Goal: Task Accomplishment & Management: Complete application form

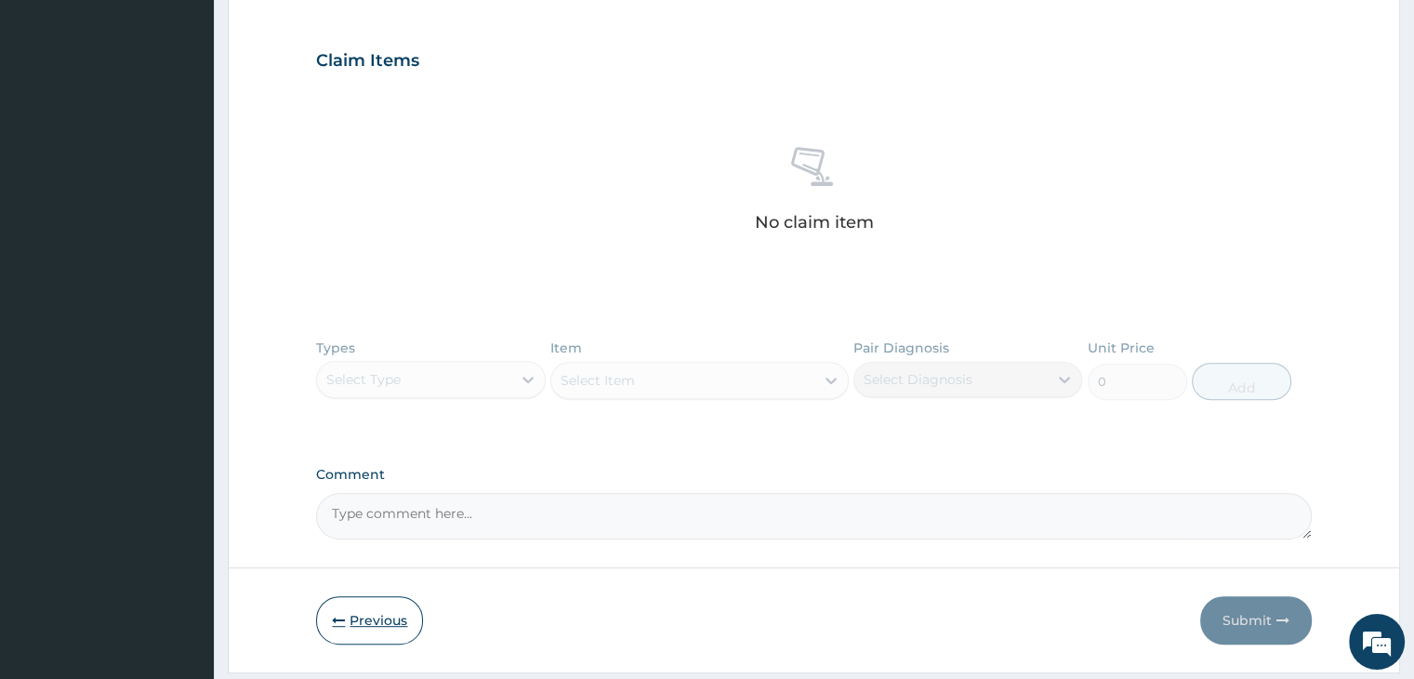
click at [354, 618] on button "Previous" at bounding box center [369, 620] width 107 height 48
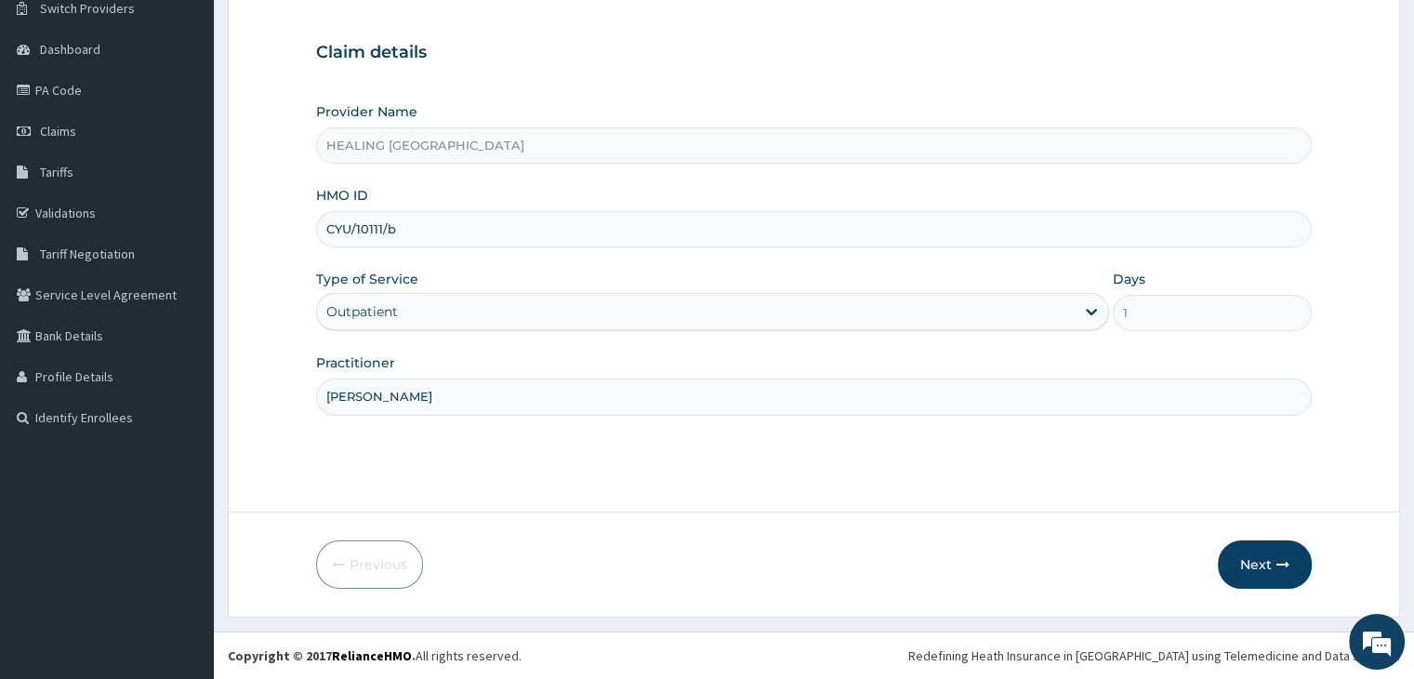
scroll to position [152, 0]
click at [495, 233] on input "CYU/10111/b" at bounding box center [813, 230] width 995 height 36
click at [432, 227] on input "CYU/10111/b" at bounding box center [813, 230] width 995 height 36
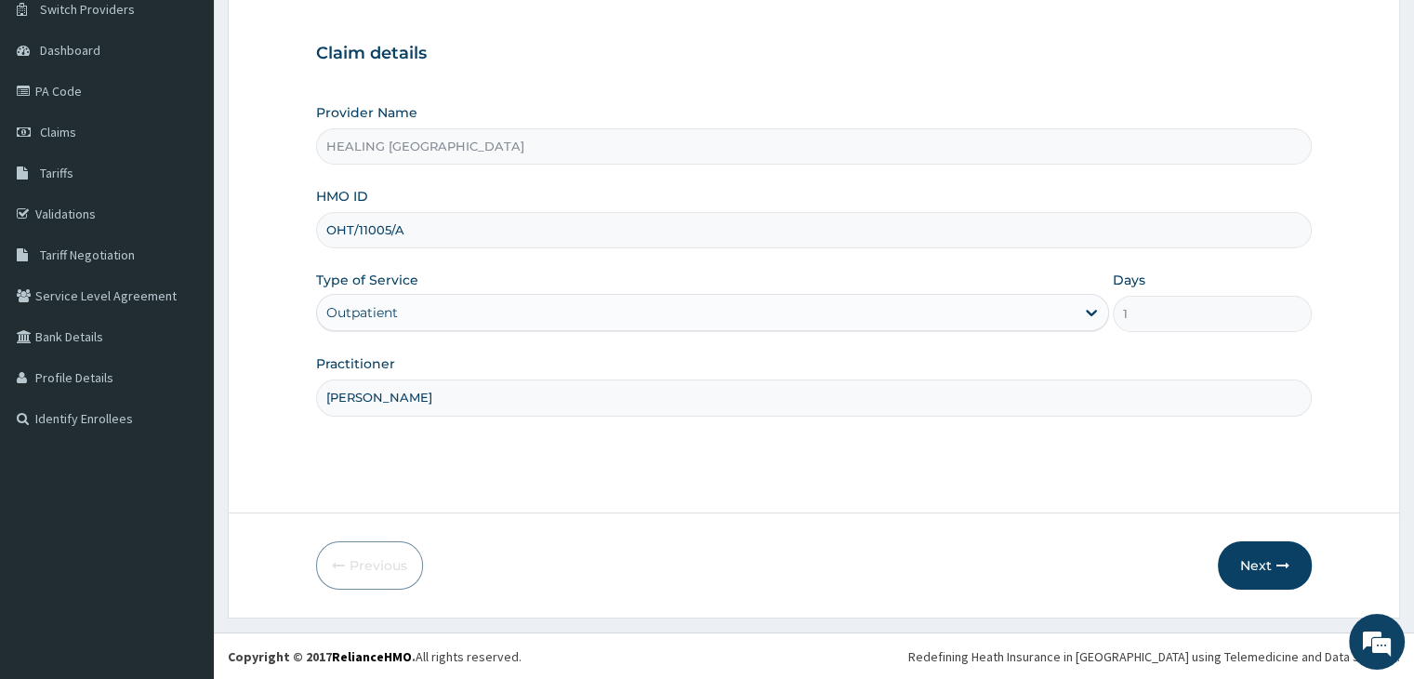
type input "OHT/11005/A"
click at [1268, 566] on button "Next" at bounding box center [1265, 565] width 94 height 48
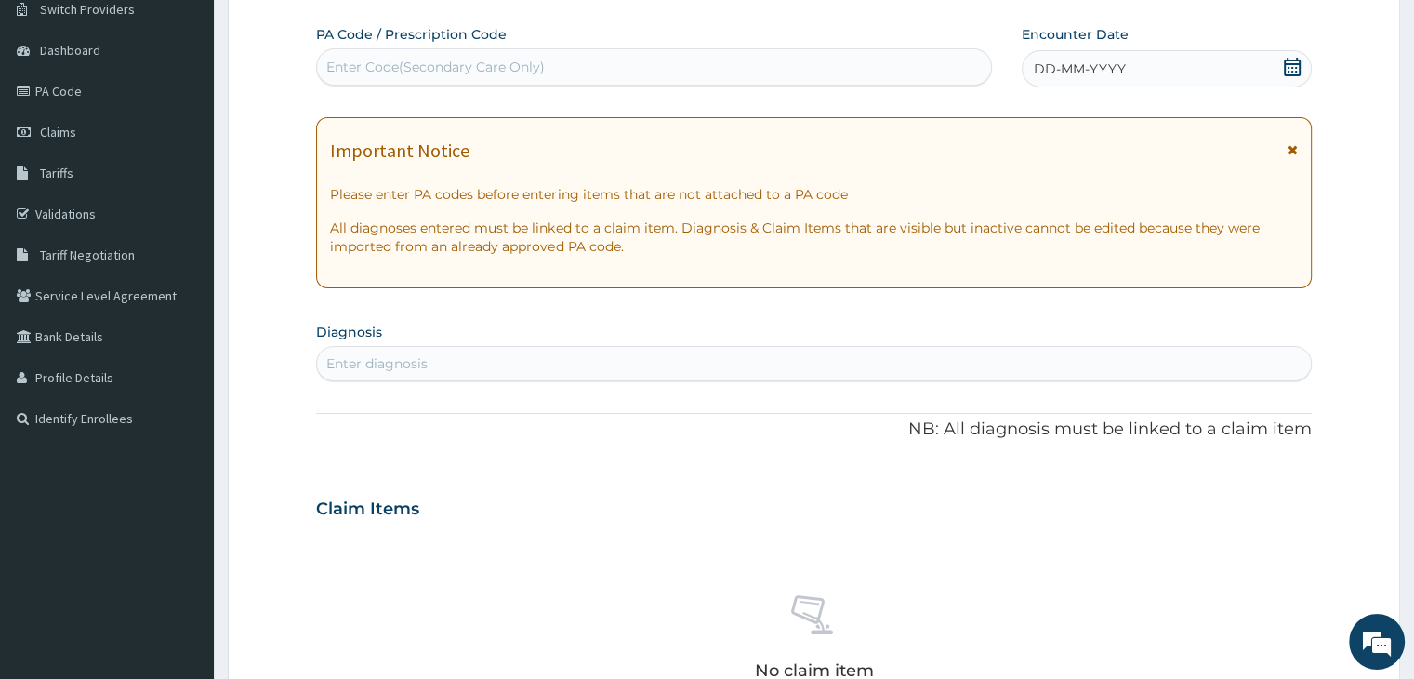
click at [1290, 68] on icon at bounding box center [1292, 67] width 19 height 19
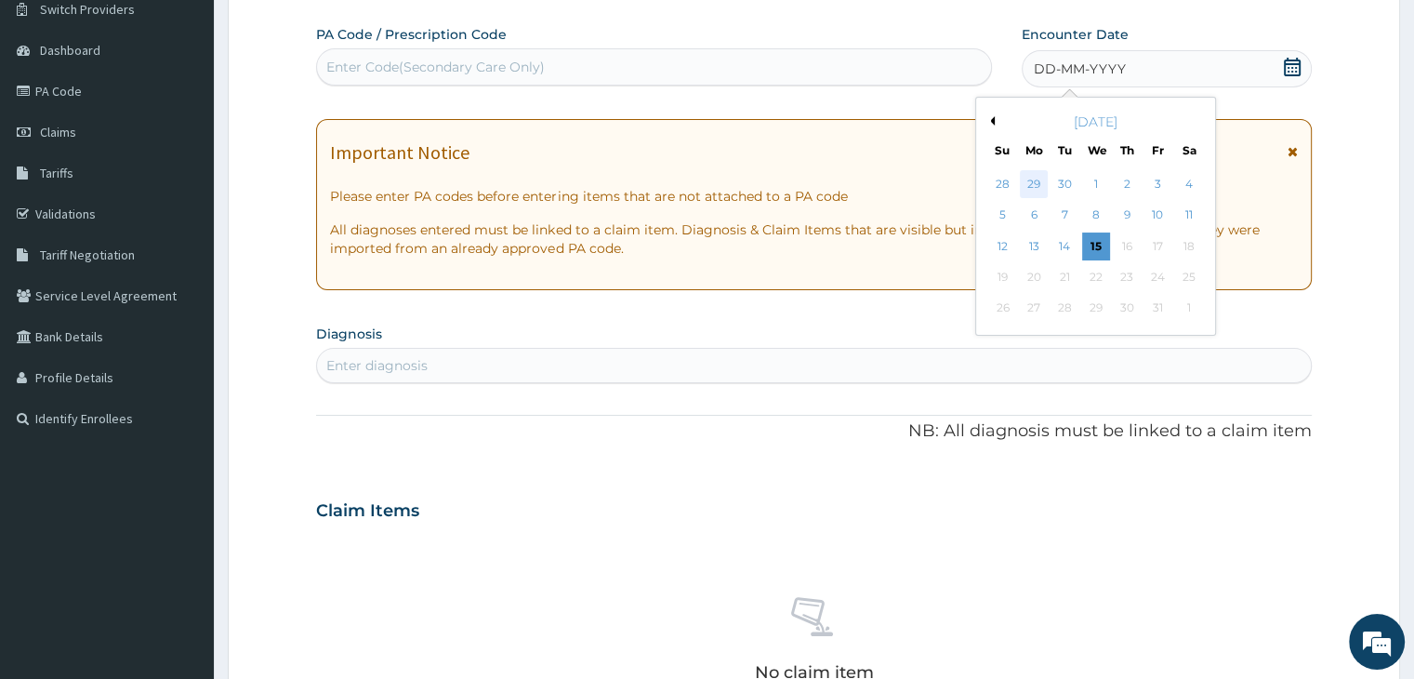
click at [1032, 183] on div "29" at bounding box center [1034, 184] width 28 height 28
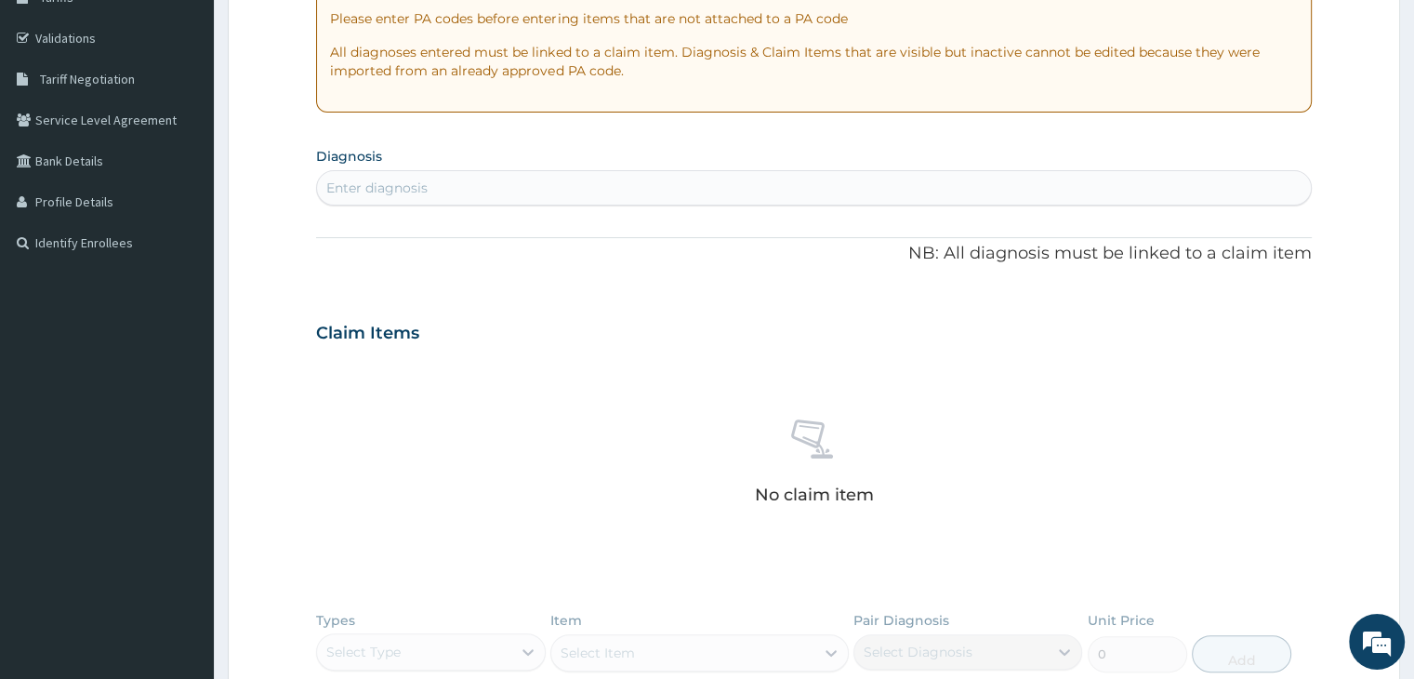
scroll to position [338, 0]
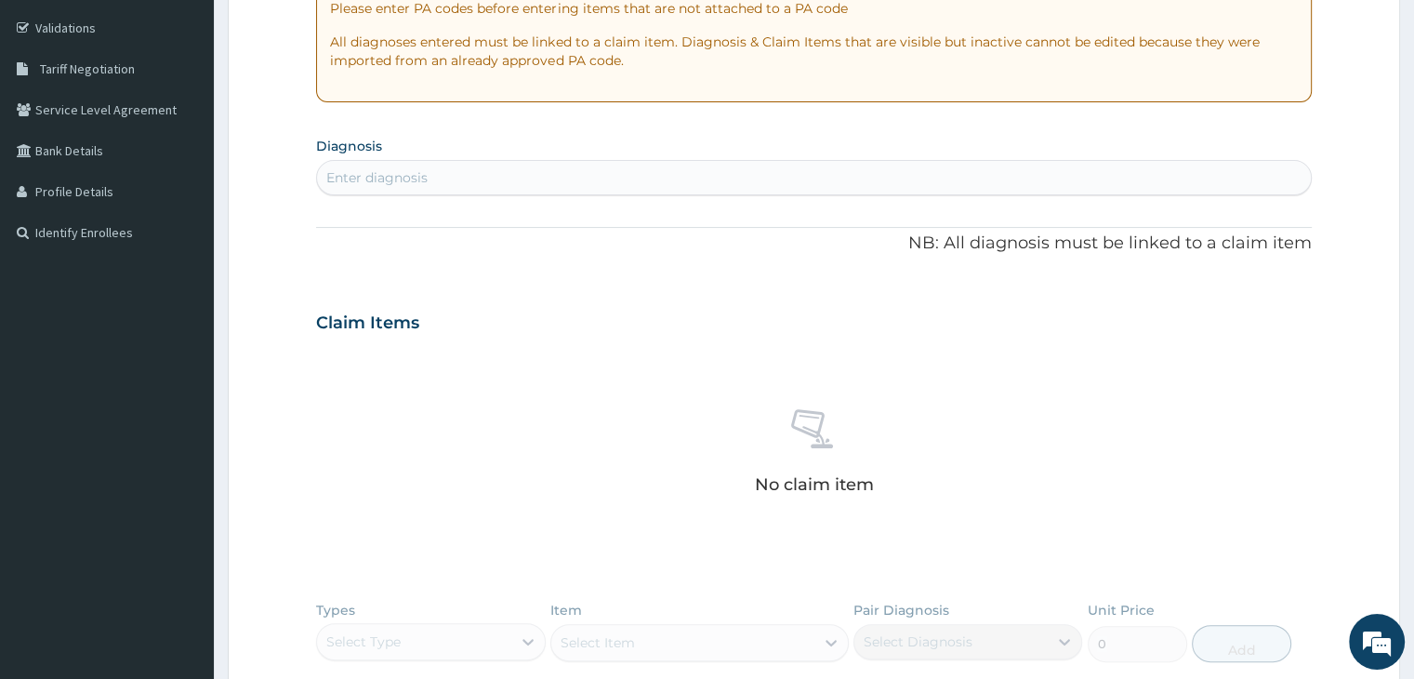
click at [695, 169] on div "Enter diagnosis" at bounding box center [813, 178] width 993 height 30
type input "[MEDICAL_DATA]"
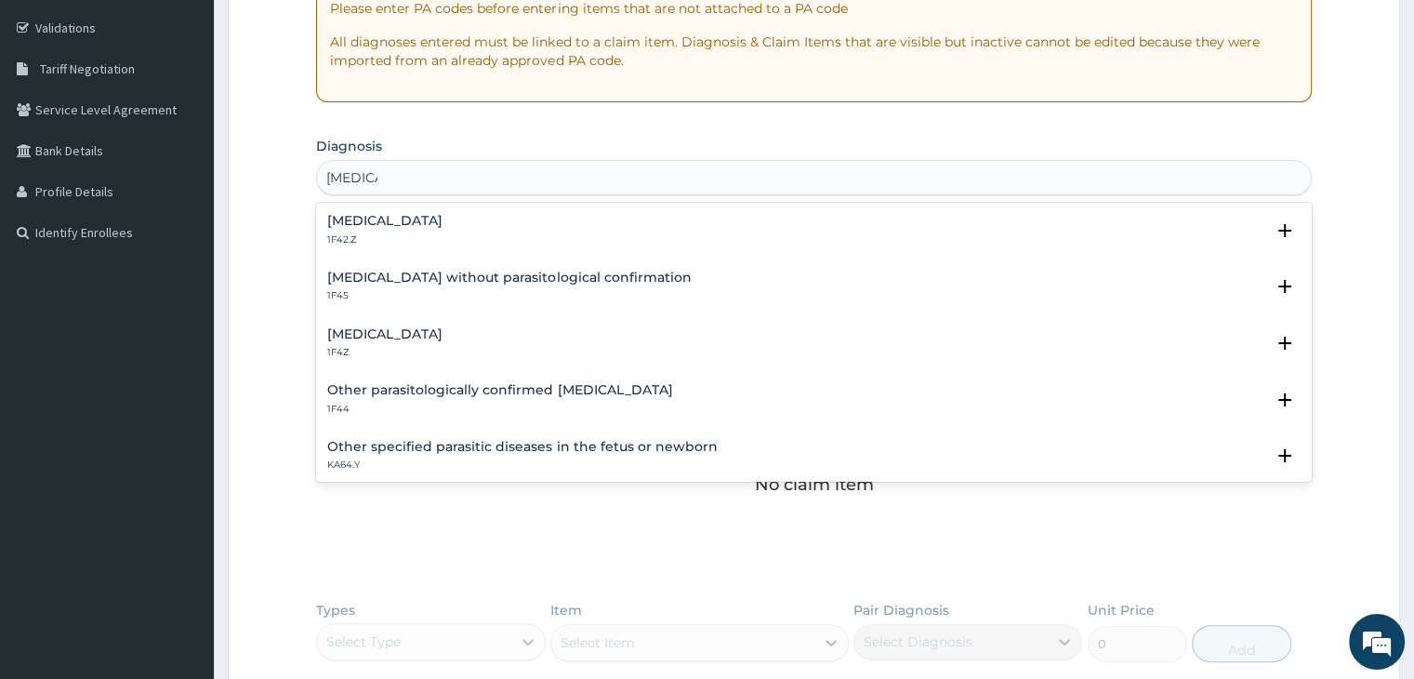
click at [509, 348] on div "[MEDICAL_DATA] 1F4Z" at bounding box center [813, 343] width 973 height 33
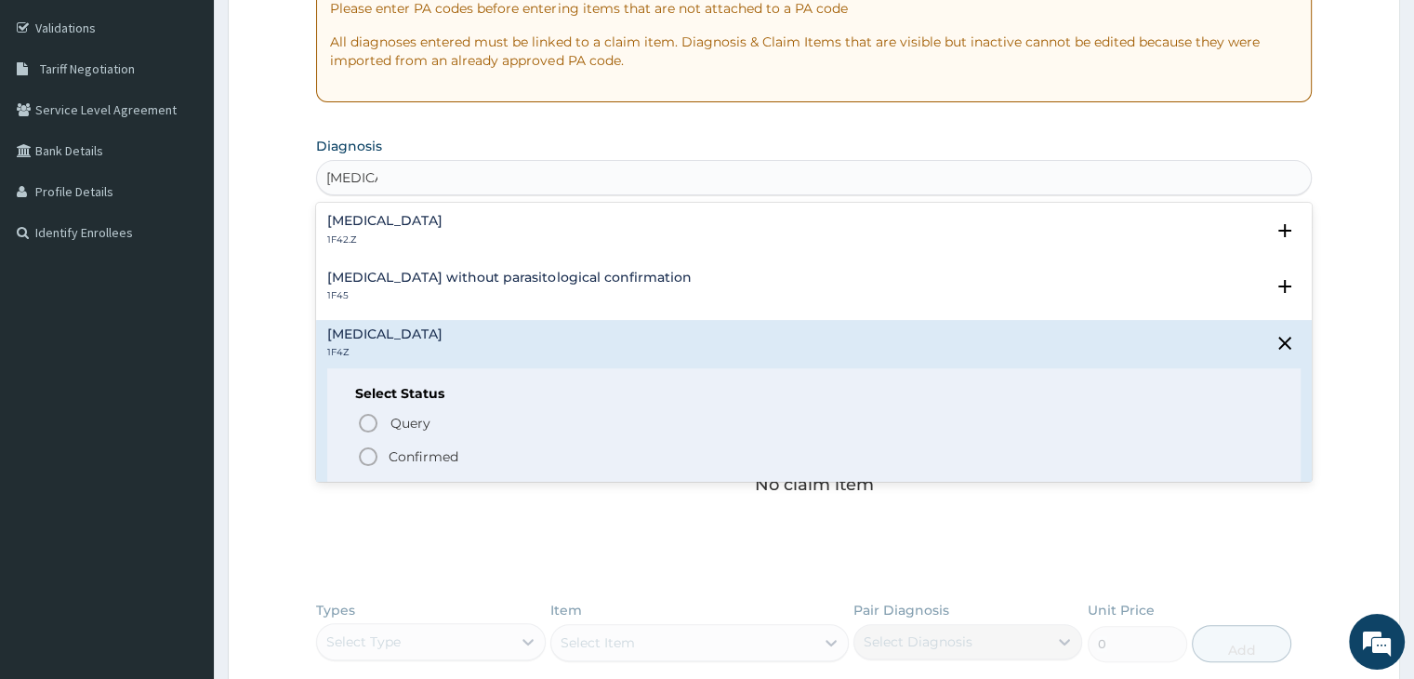
click at [364, 457] on icon "status option filled" at bounding box center [368, 456] width 22 height 22
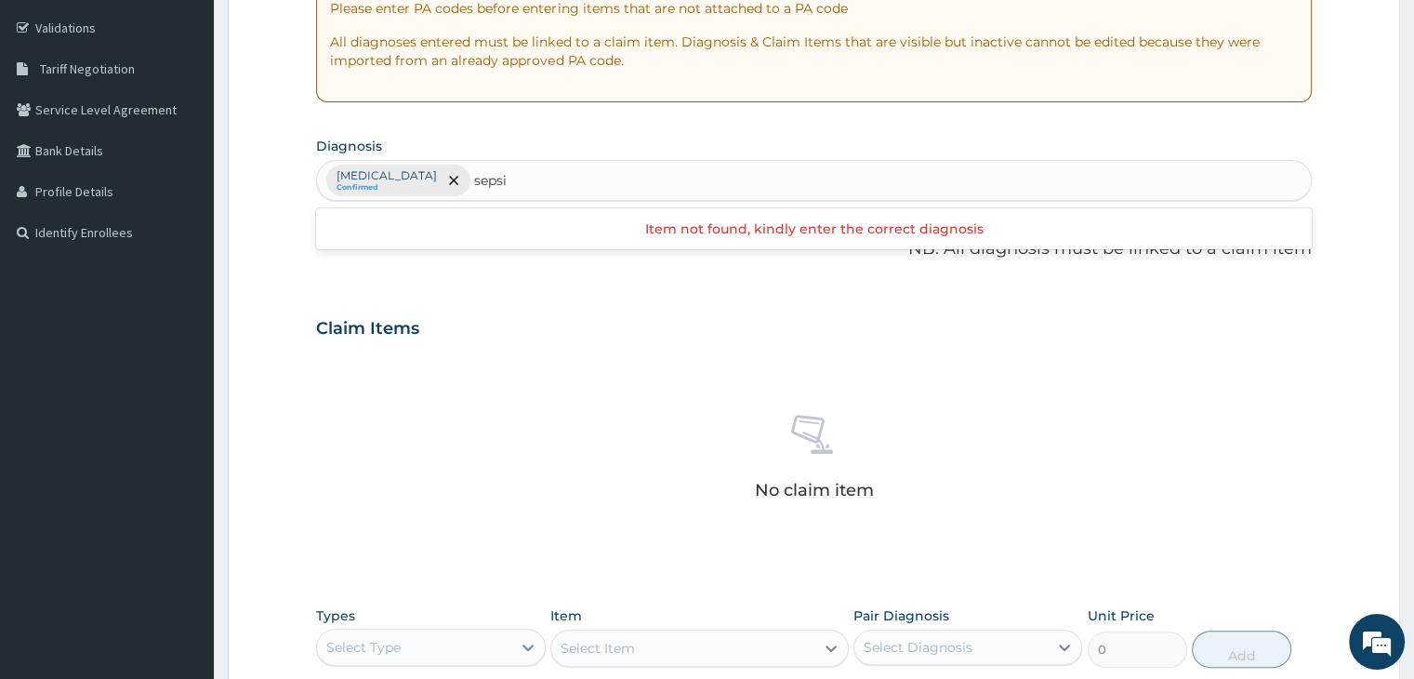
type input "[MEDICAL_DATA]"
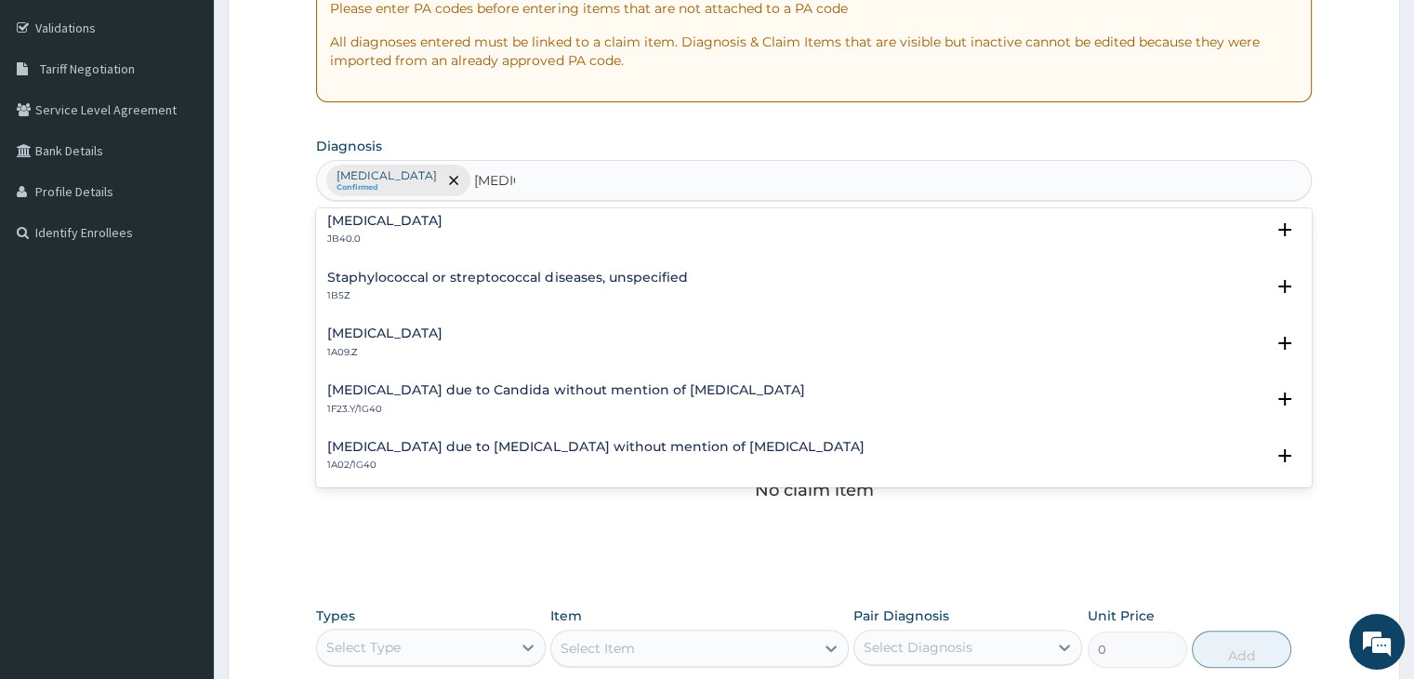
scroll to position [186, 0]
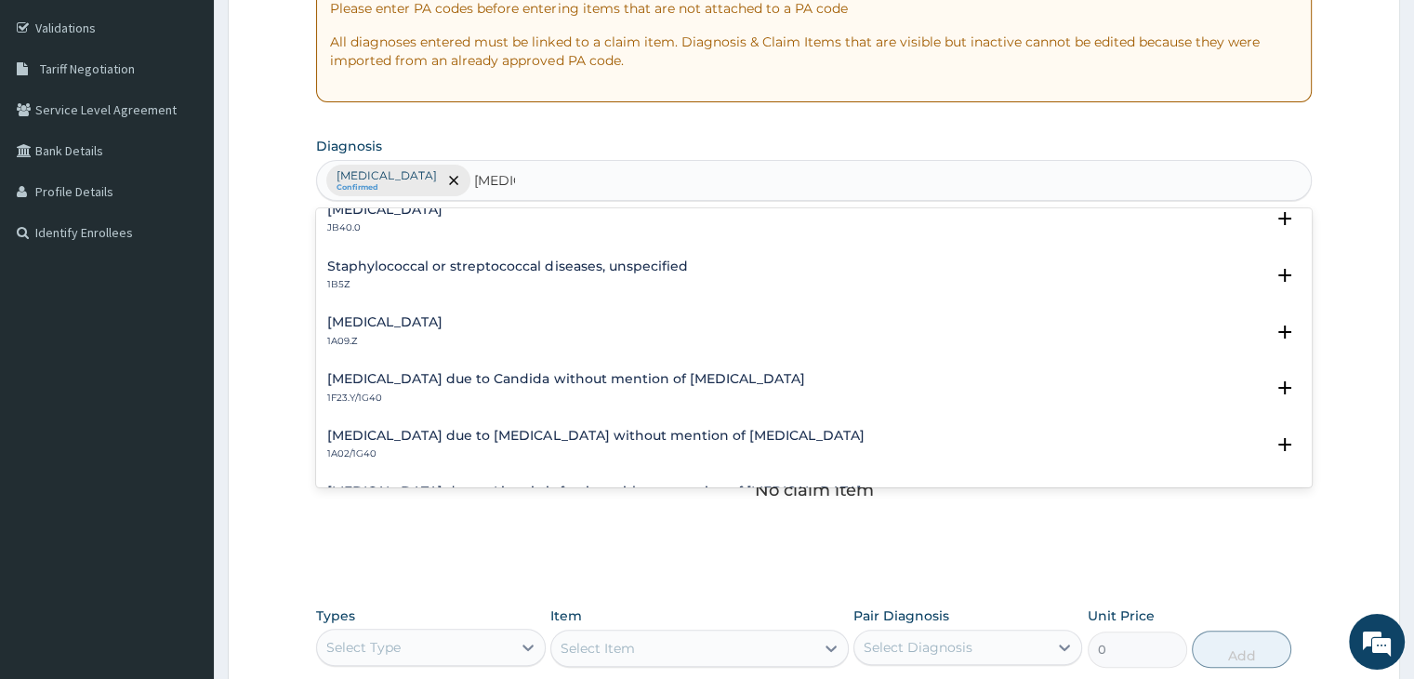
click at [443, 320] on h4 "[MEDICAL_DATA]" at bounding box center [384, 322] width 115 height 14
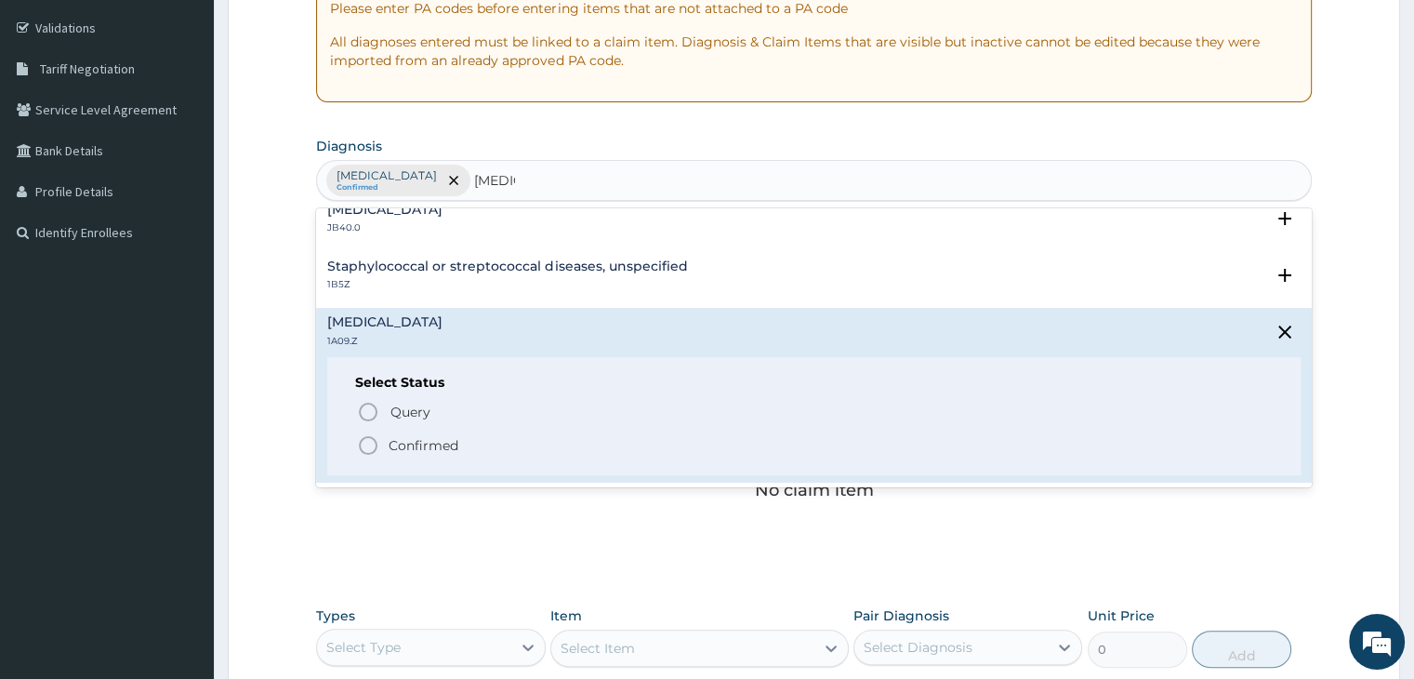
click at [360, 447] on circle "status option filled" at bounding box center [368, 445] width 17 height 17
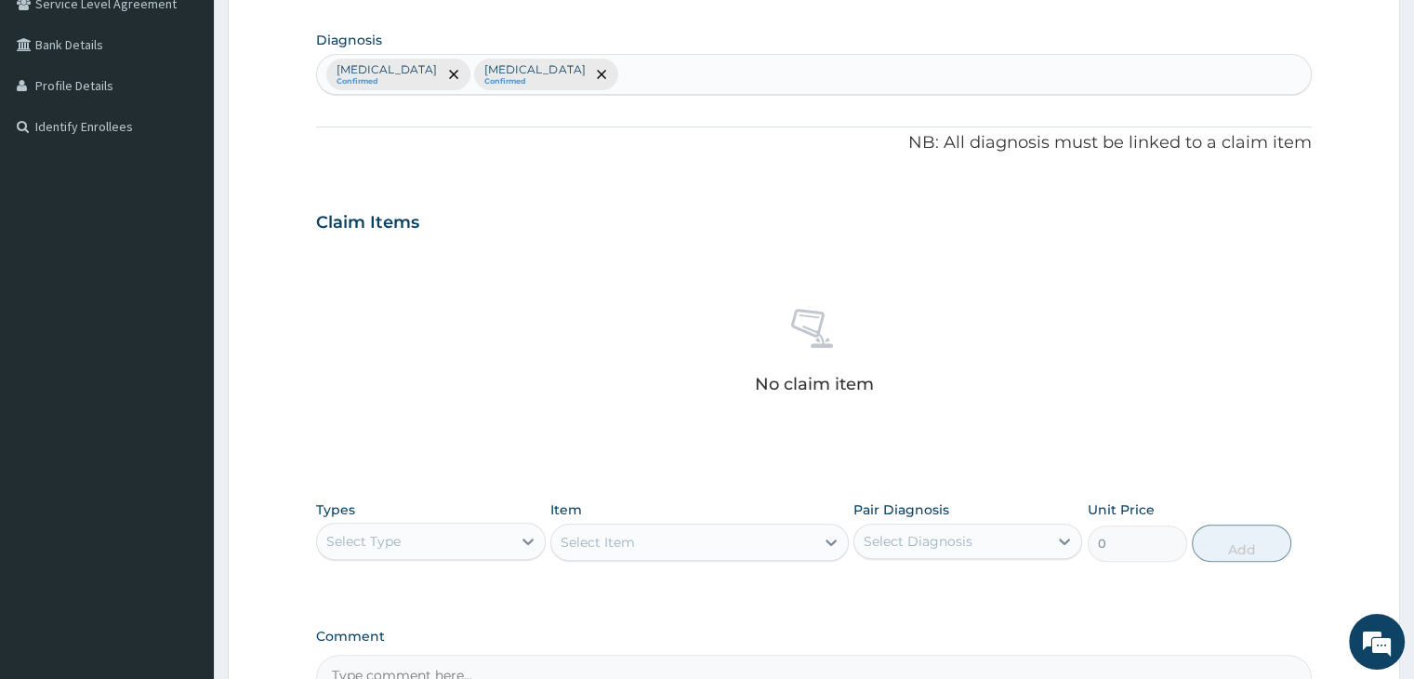
scroll to position [660, 0]
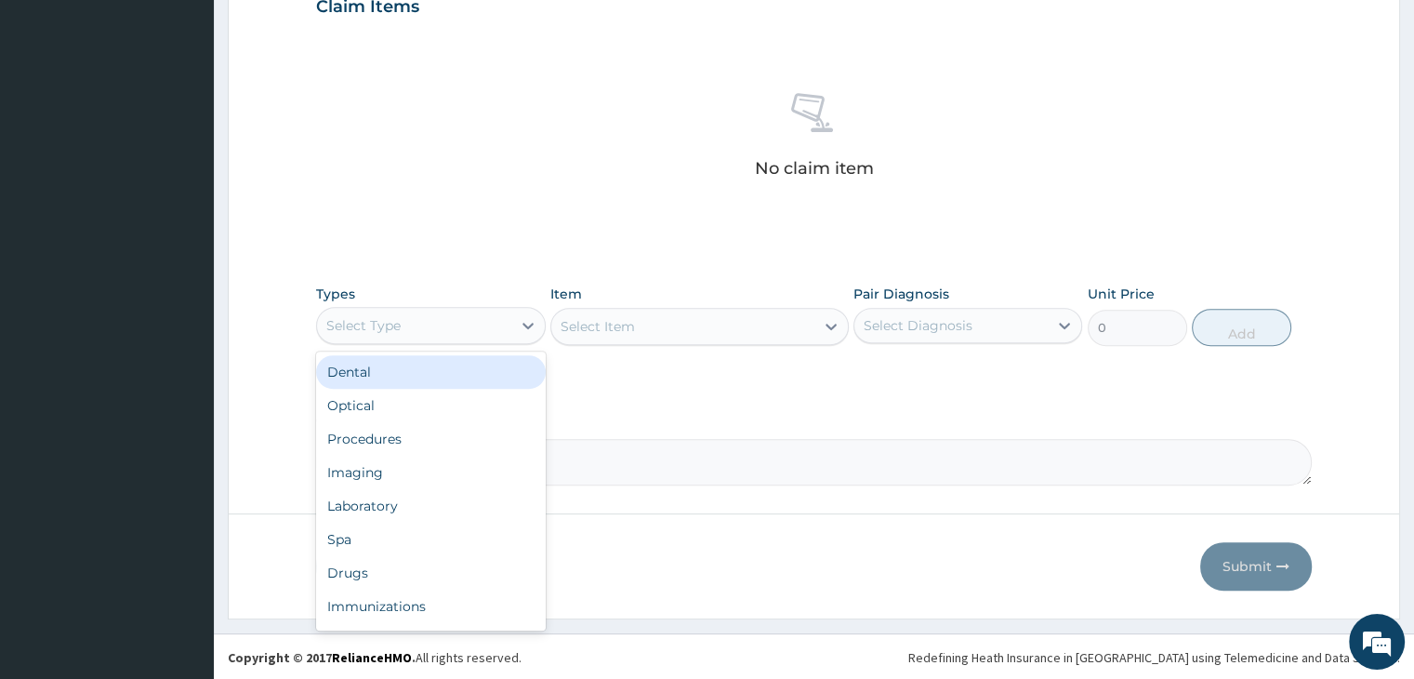
click at [465, 328] on div "Select Type" at bounding box center [413, 326] width 193 height 30
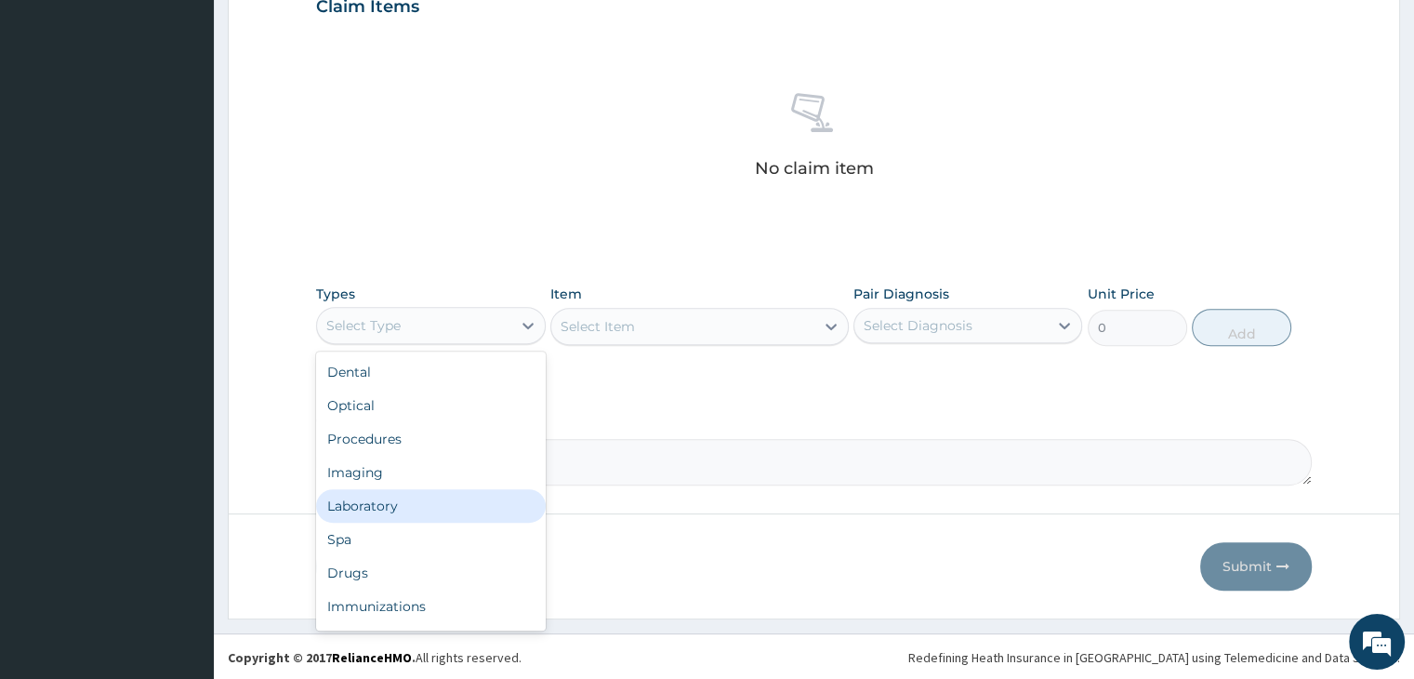
click at [417, 504] on div "Laboratory" at bounding box center [430, 505] width 229 height 33
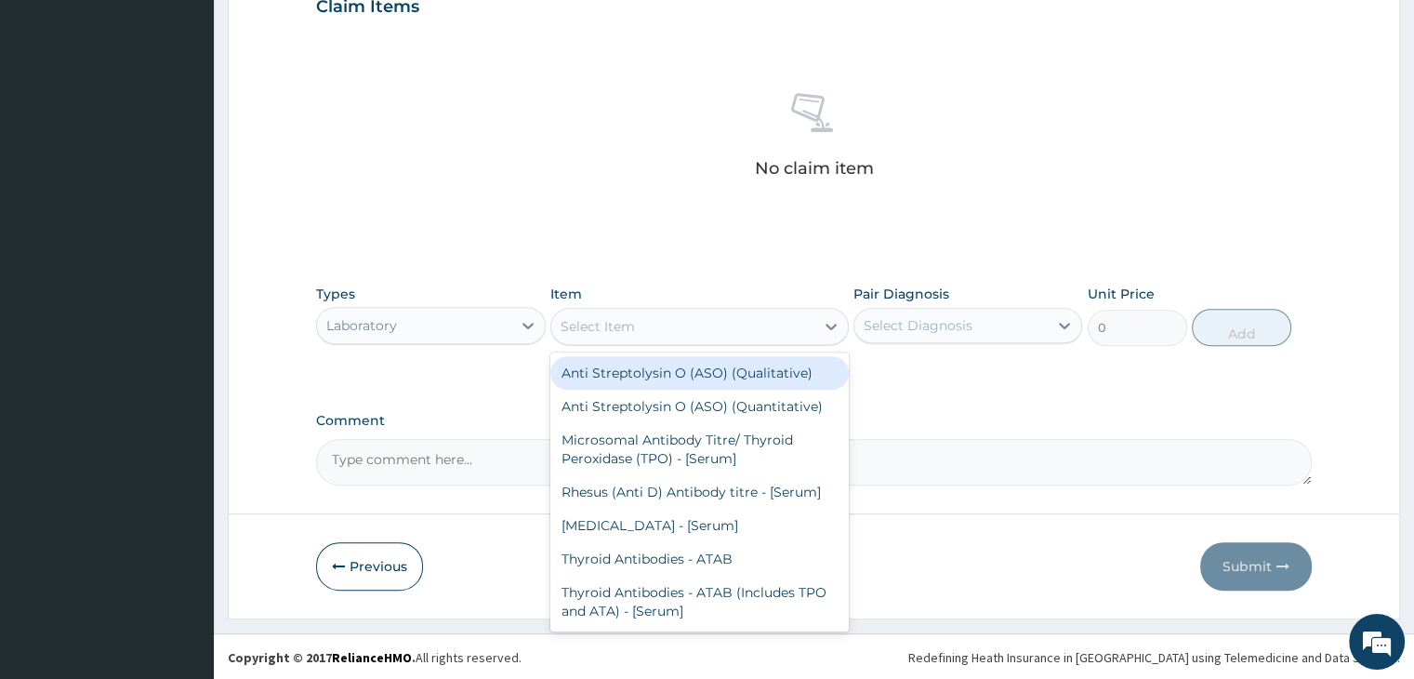
click at [708, 323] on div "Select Item" at bounding box center [682, 326] width 263 height 30
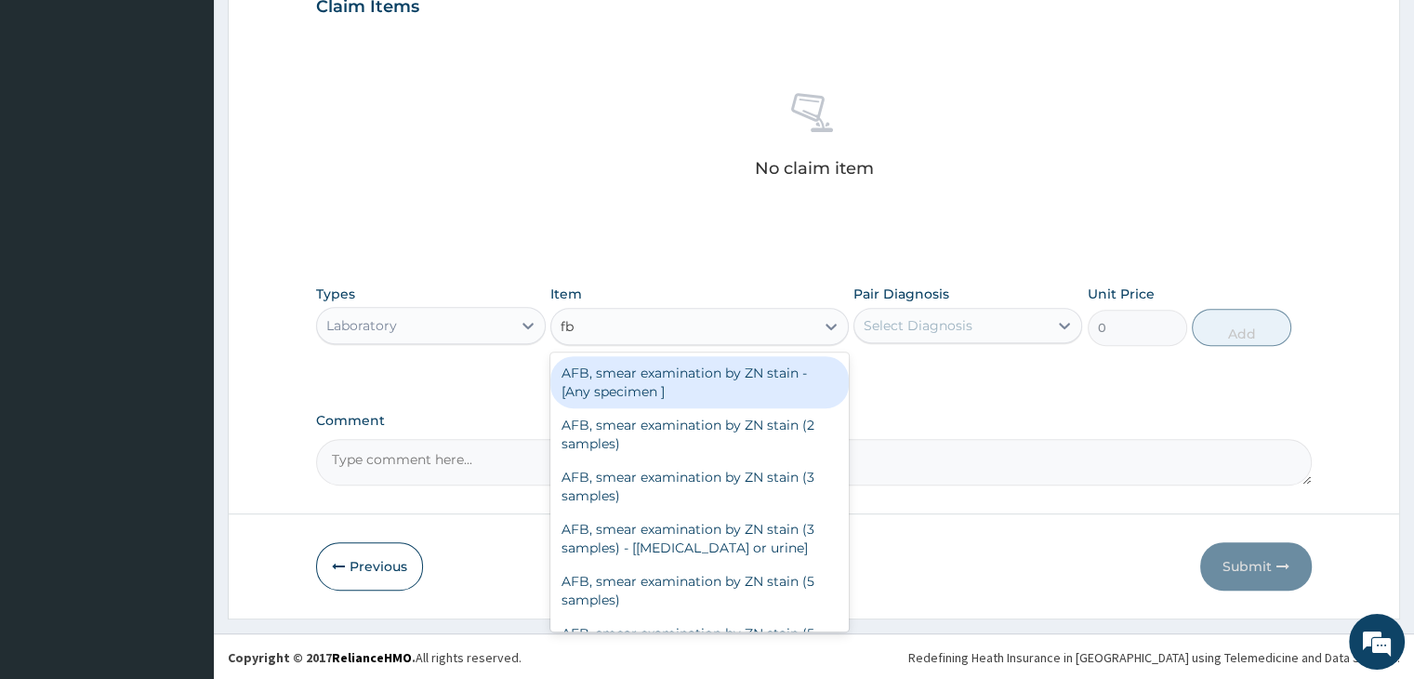
type input "fbc"
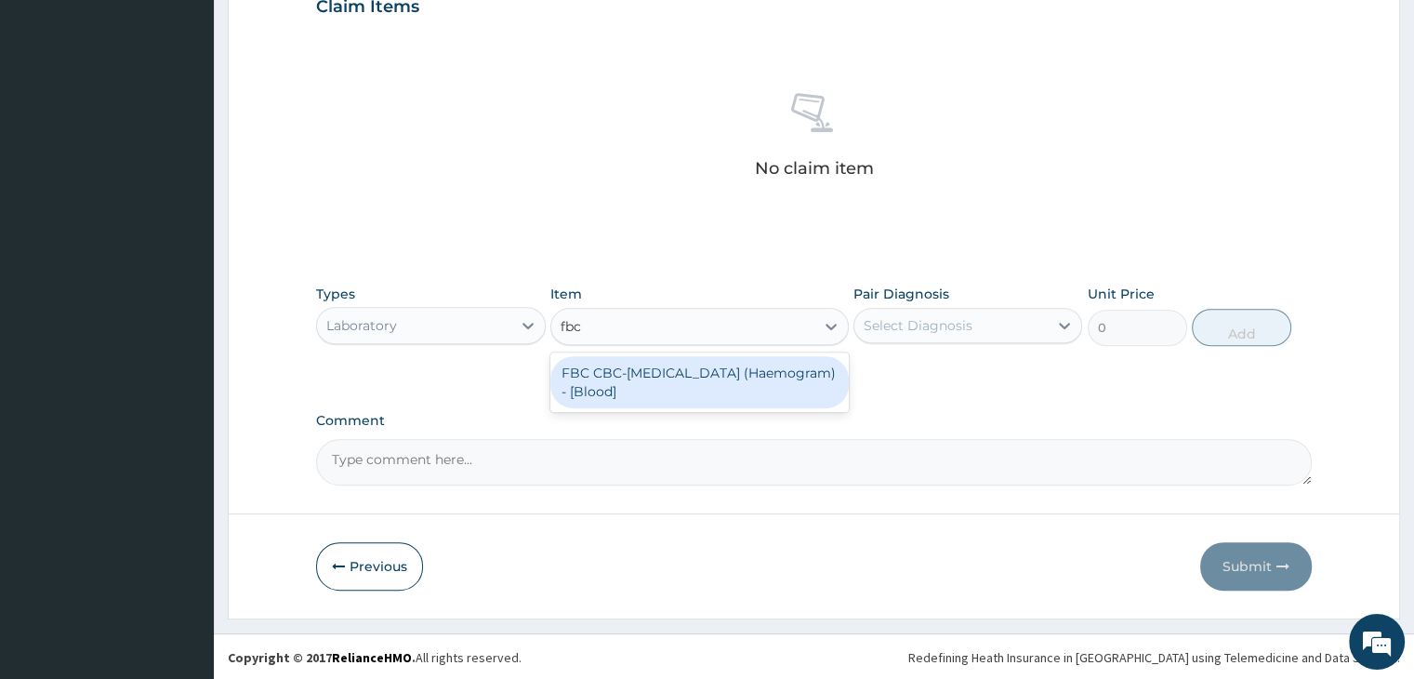
click at [703, 380] on div "FBC CBC-[MEDICAL_DATA] (Haemogram) - [Blood]" at bounding box center [699, 382] width 298 height 52
type input "4600"
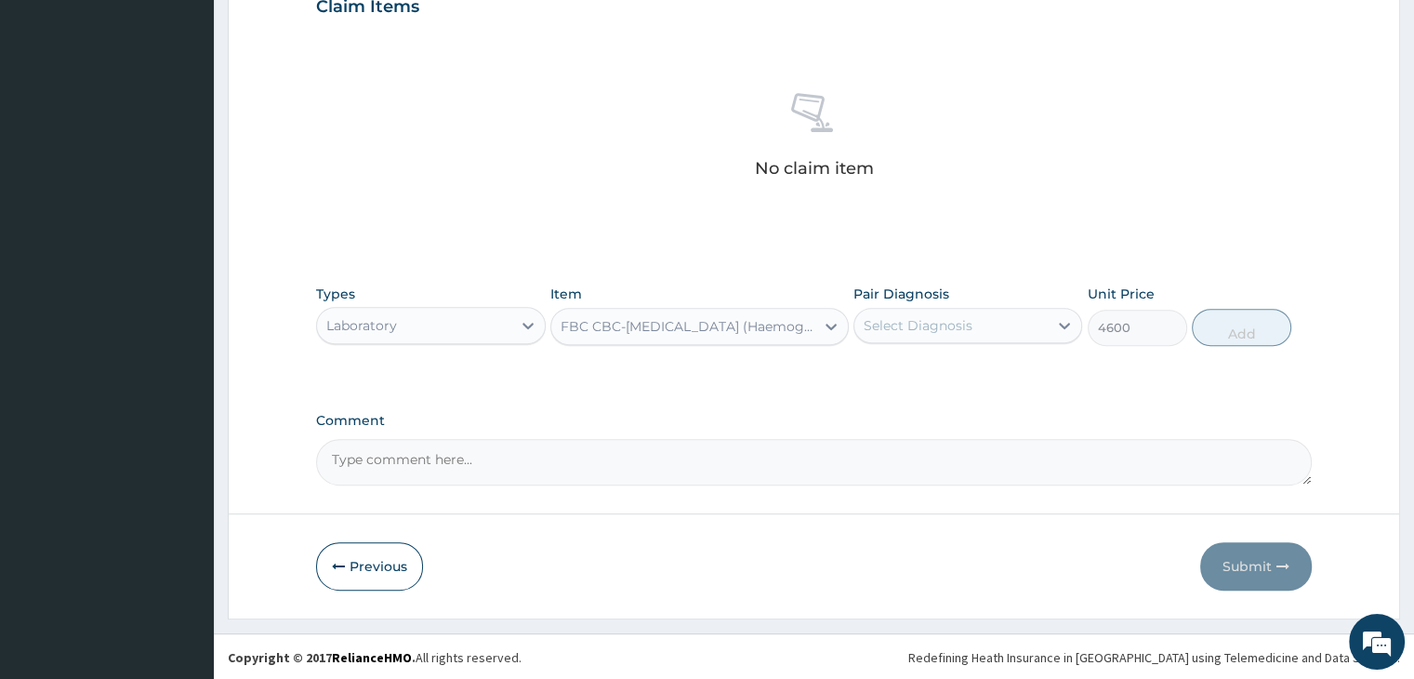
click at [993, 328] on div "Select Diagnosis" at bounding box center [950, 326] width 193 height 30
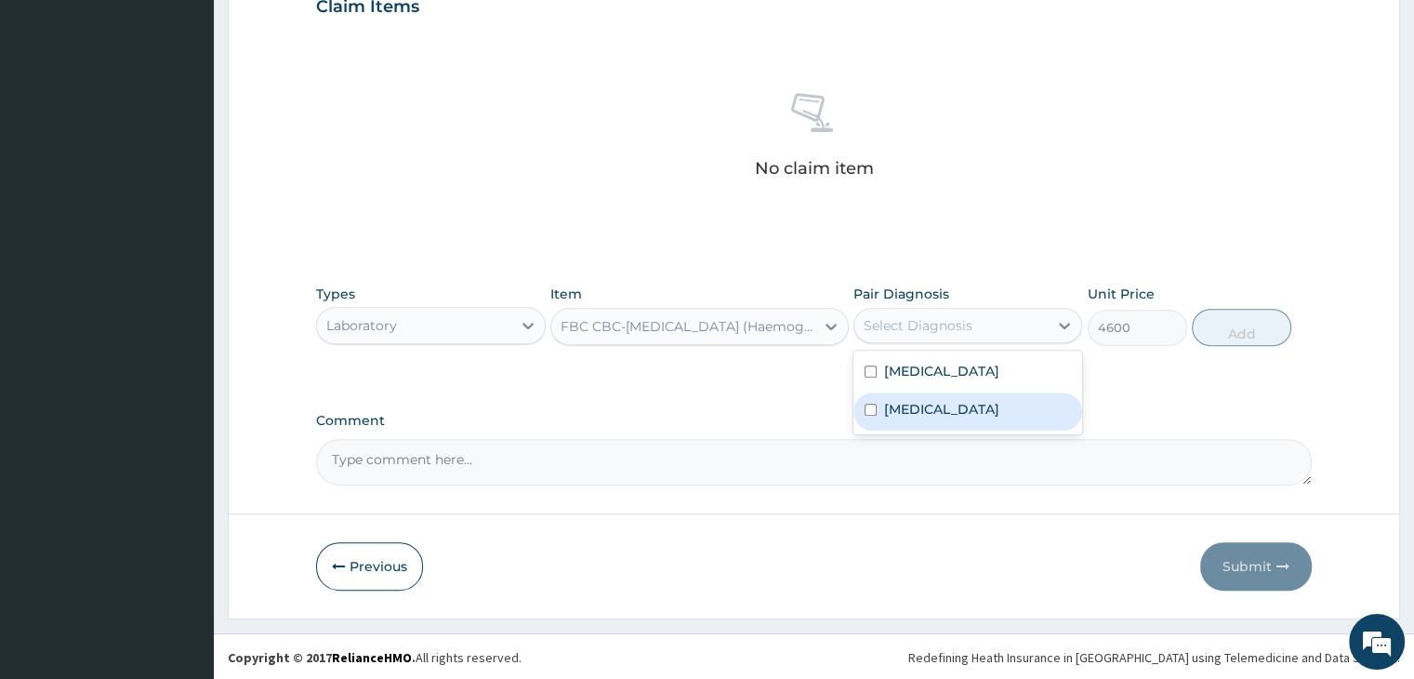
click at [967, 417] on label "[MEDICAL_DATA]" at bounding box center [941, 409] width 115 height 19
checkbox input "true"
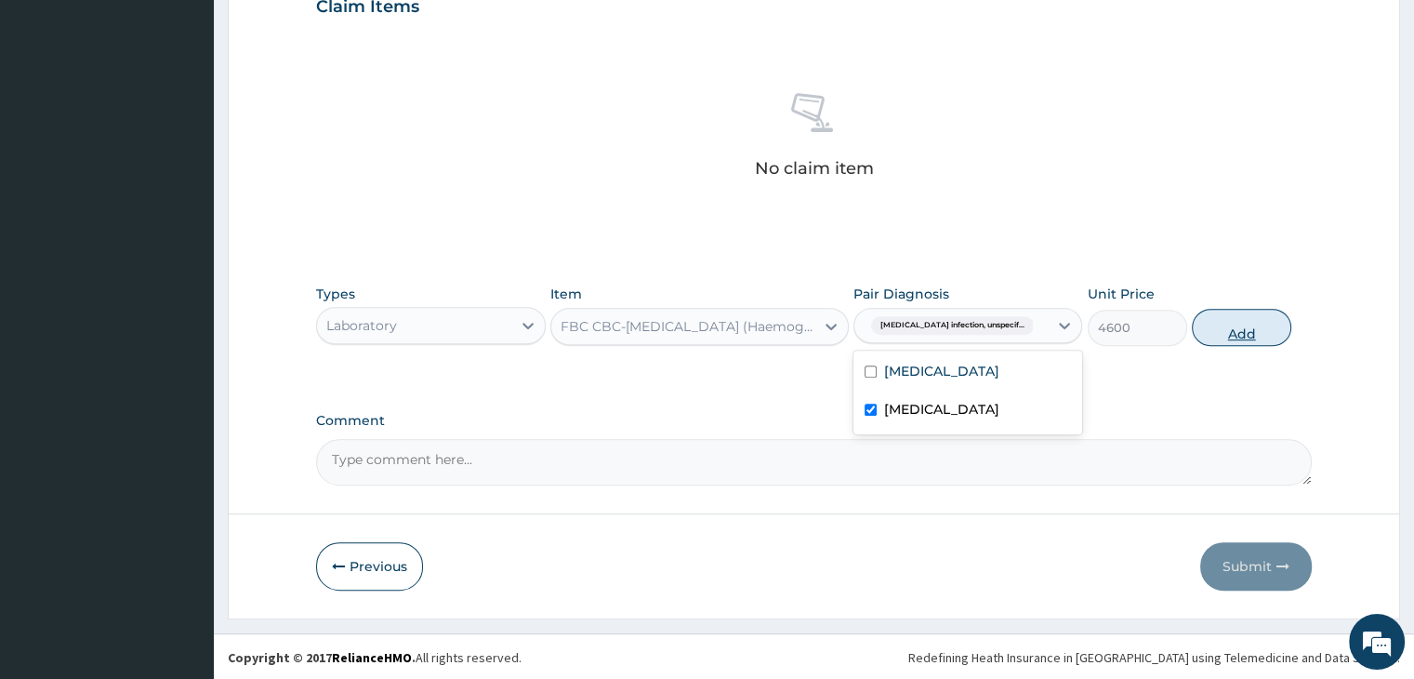
click at [1282, 328] on button "Add" at bounding box center [1241, 327] width 99 height 37
type input "0"
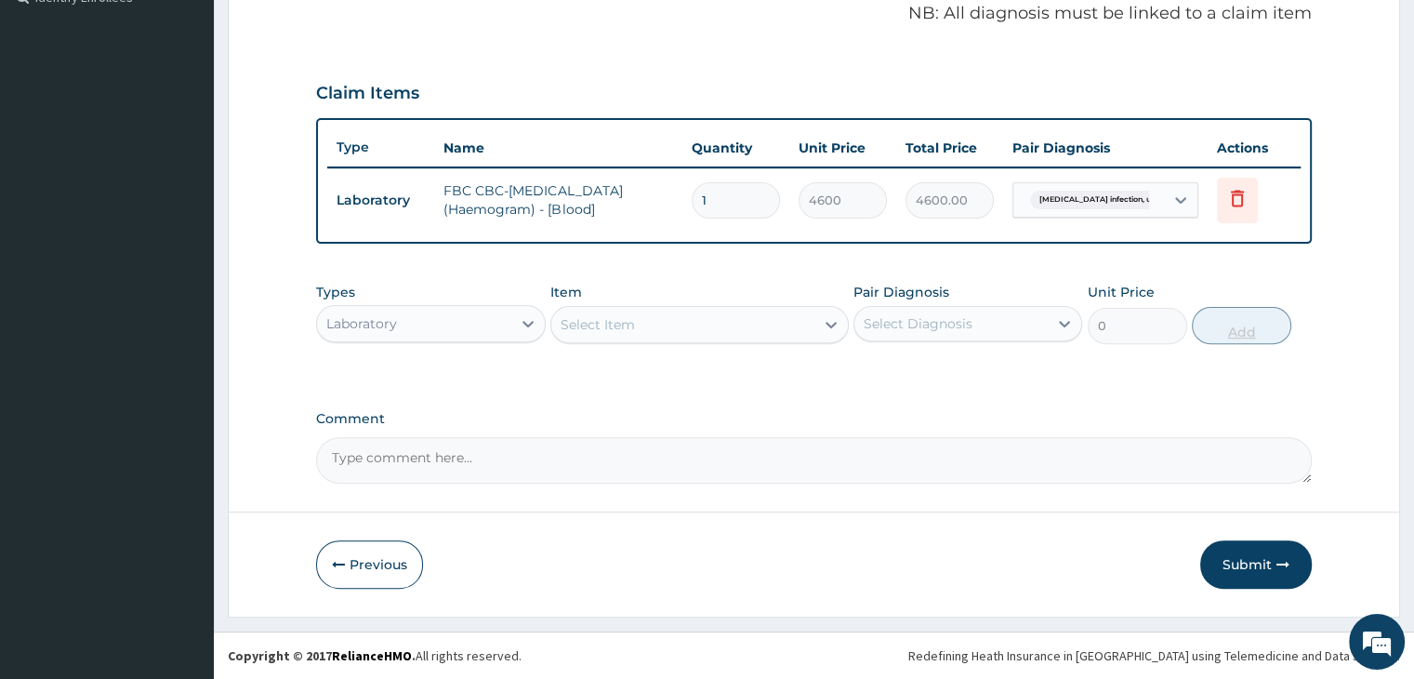
scroll to position [571, 0]
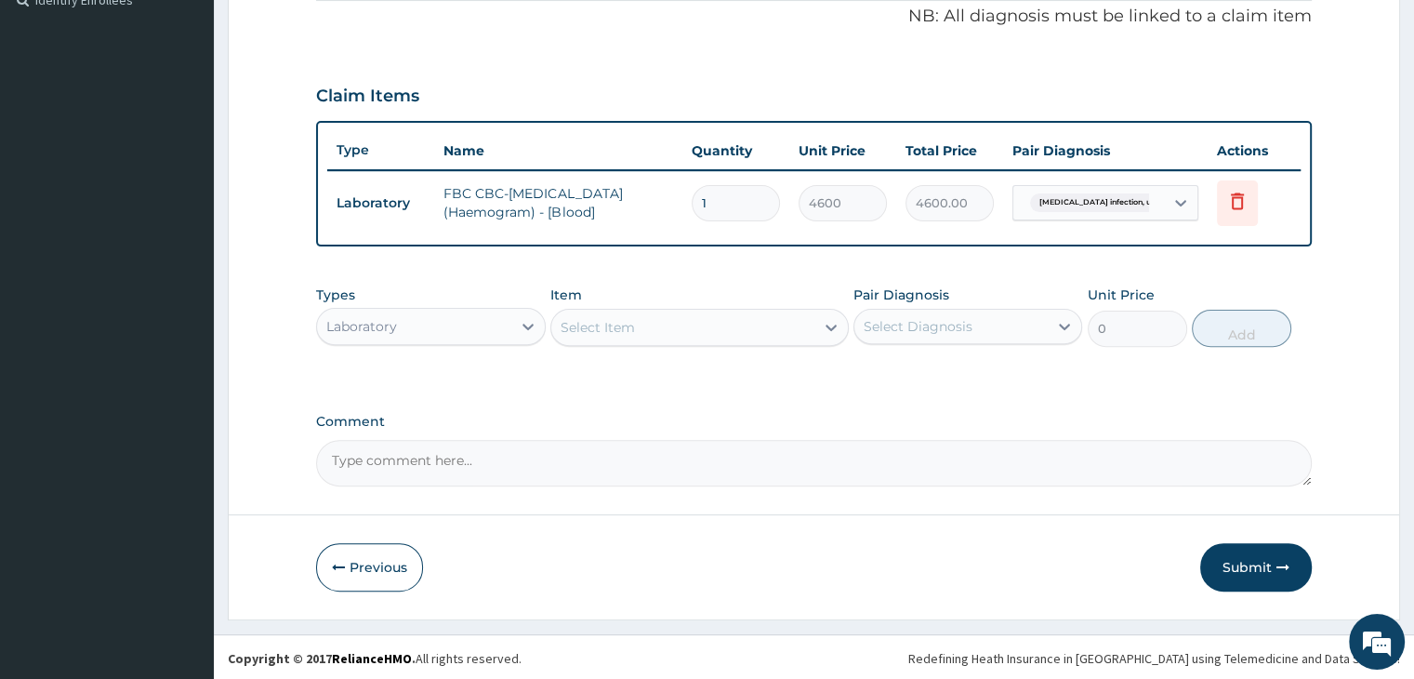
click at [734, 326] on div "Select Item" at bounding box center [682, 327] width 263 height 30
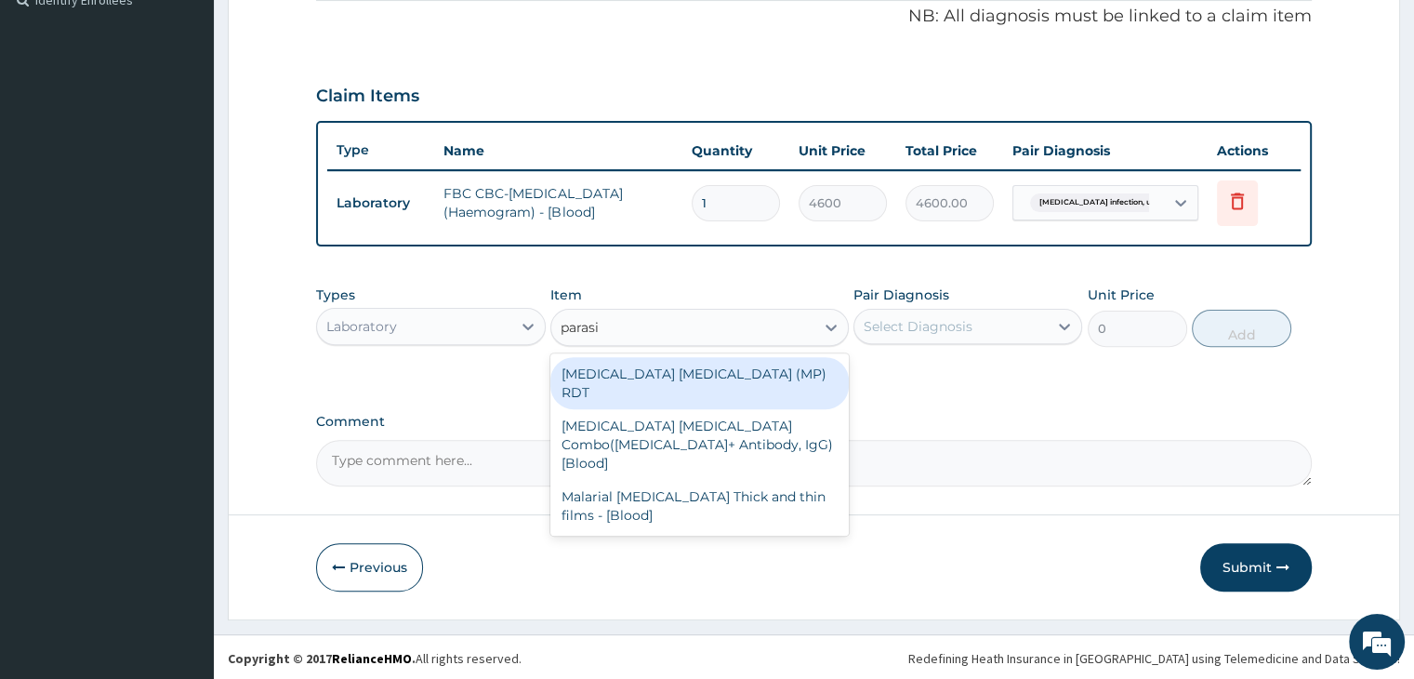
type input "parasit"
click at [714, 368] on div "[MEDICAL_DATA] [MEDICAL_DATA] (MP) RDT" at bounding box center [699, 383] width 298 height 52
type input "1725"
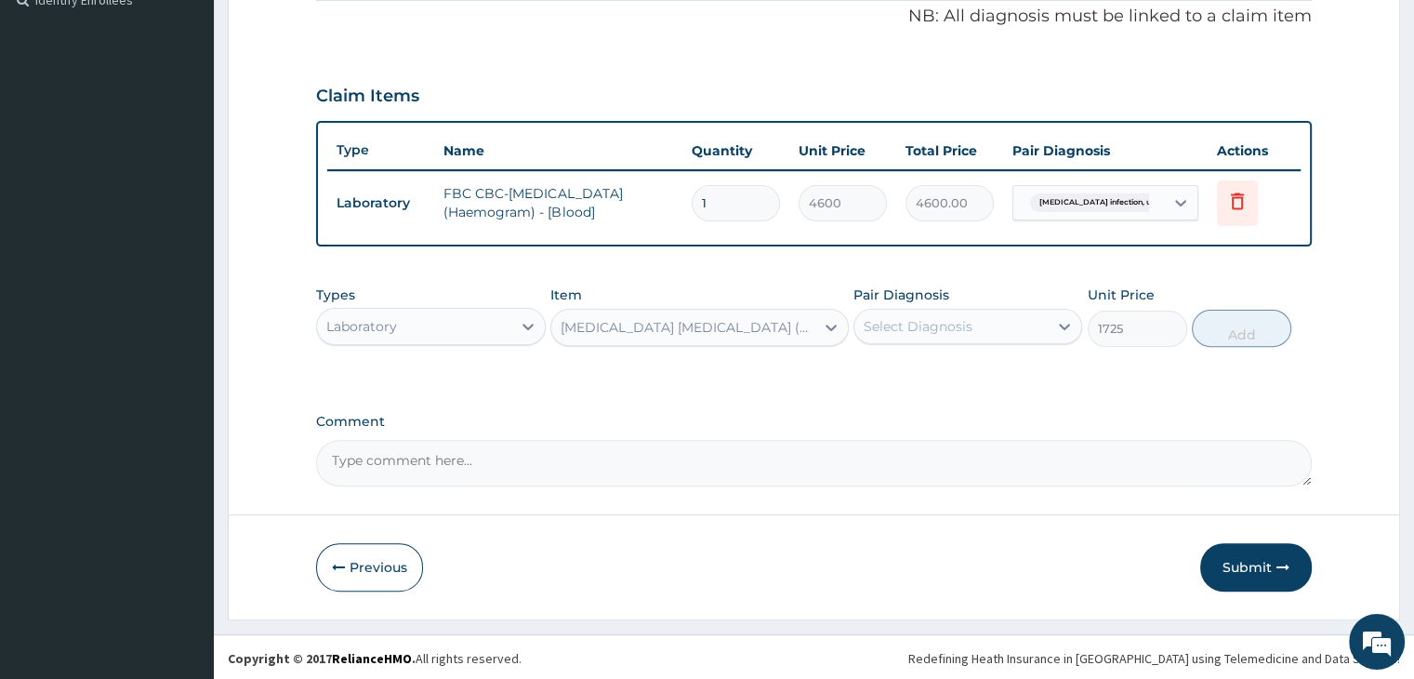
click at [1019, 319] on div "Select Diagnosis" at bounding box center [950, 326] width 193 height 30
click at [984, 369] on label "[MEDICAL_DATA]" at bounding box center [941, 372] width 115 height 19
checkbox input "true"
click at [1274, 333] on button "Add" at bounding box center [1241, 328] width 99 height 37
type input "0"
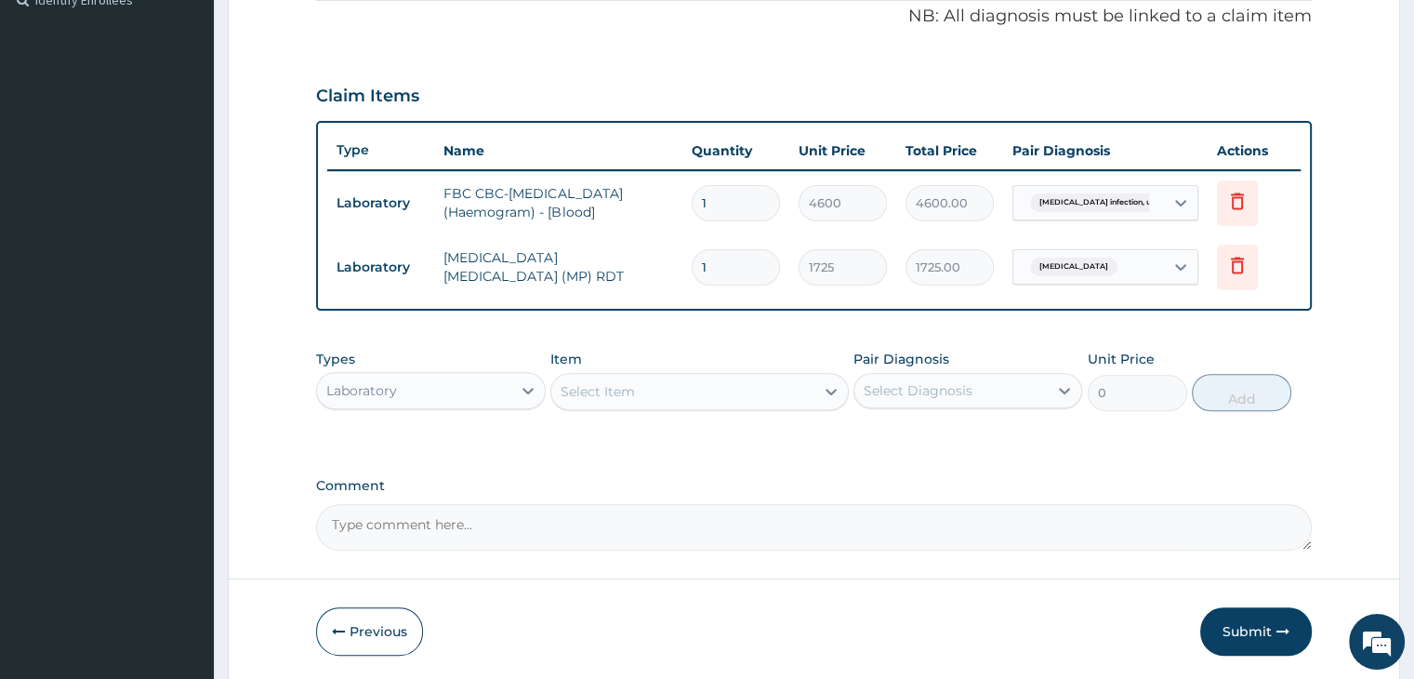
click at [472, 381] on div "Laboratory" at bounding box center [413, 391] width 193 height 30
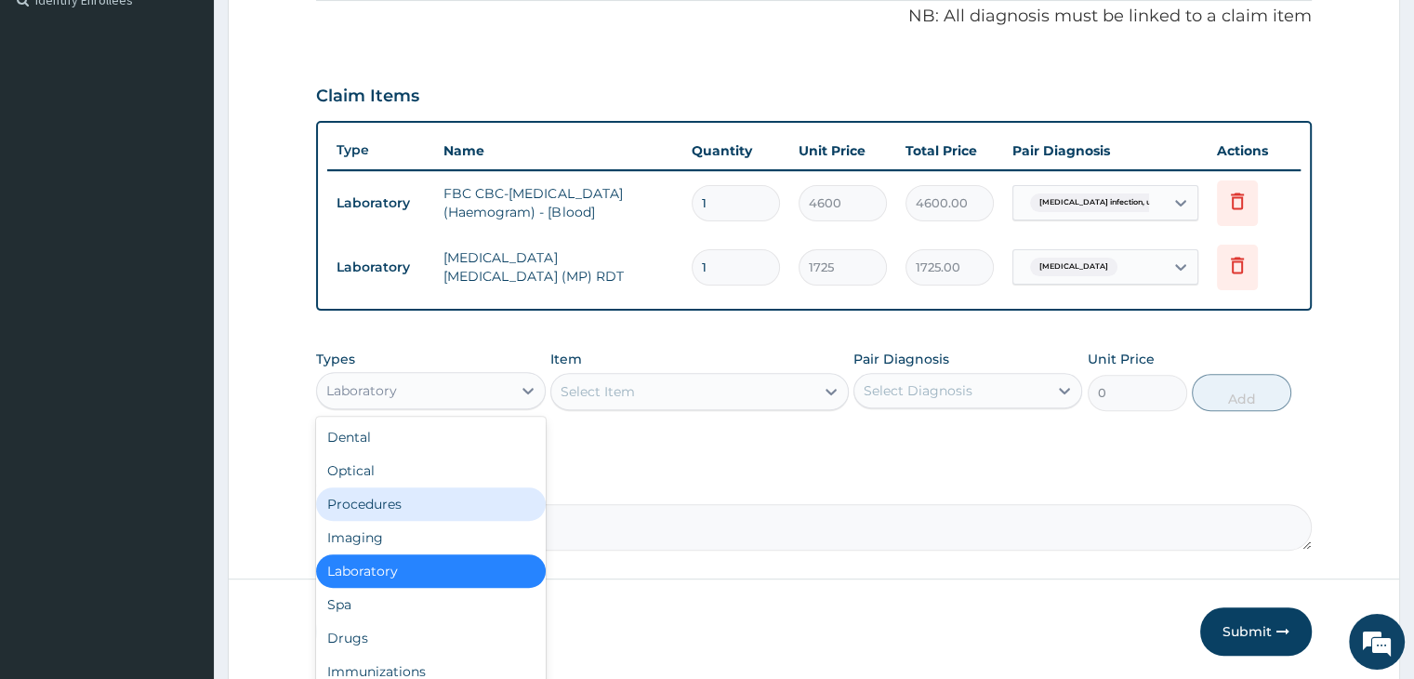
click at [425, 496] on div "Procedures" at bounding box center [430, 503] width 229 height 33
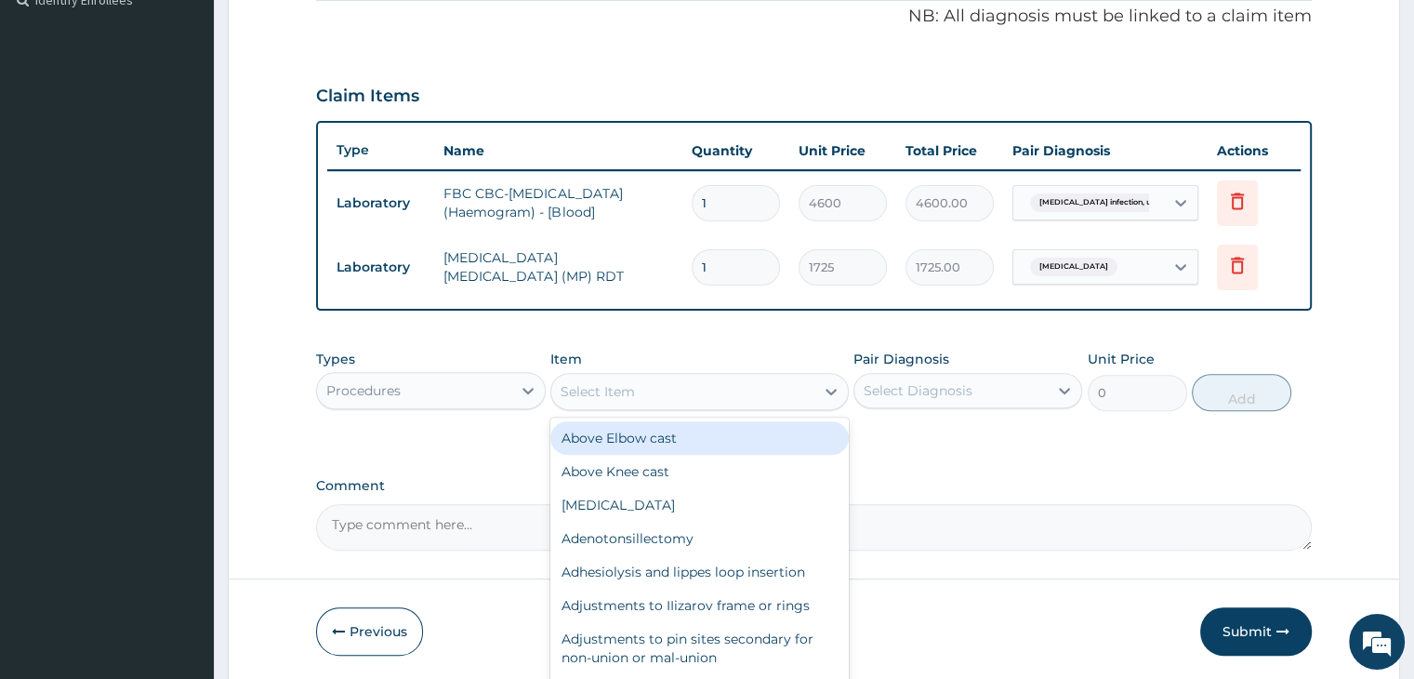
click at [731, 393] on div "Select Item" at bounding box center [682, 392] width 263 height 30
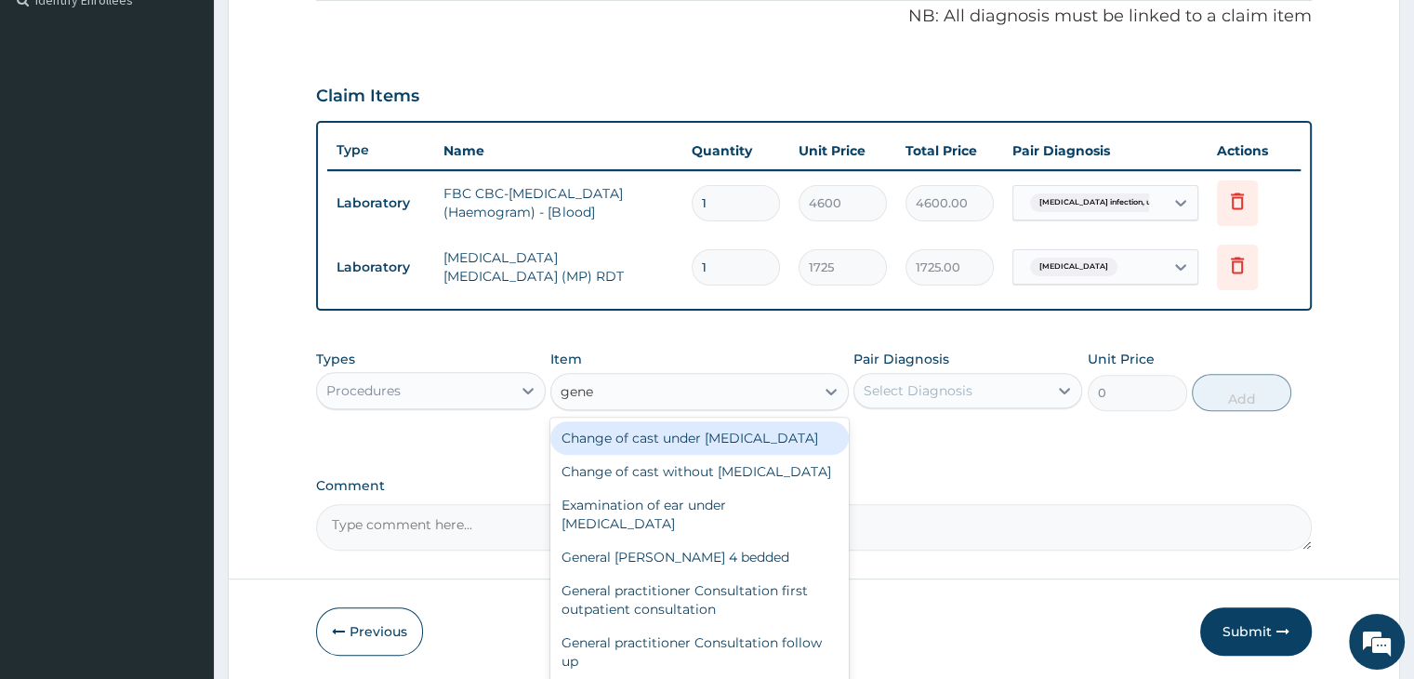
type input "gener"
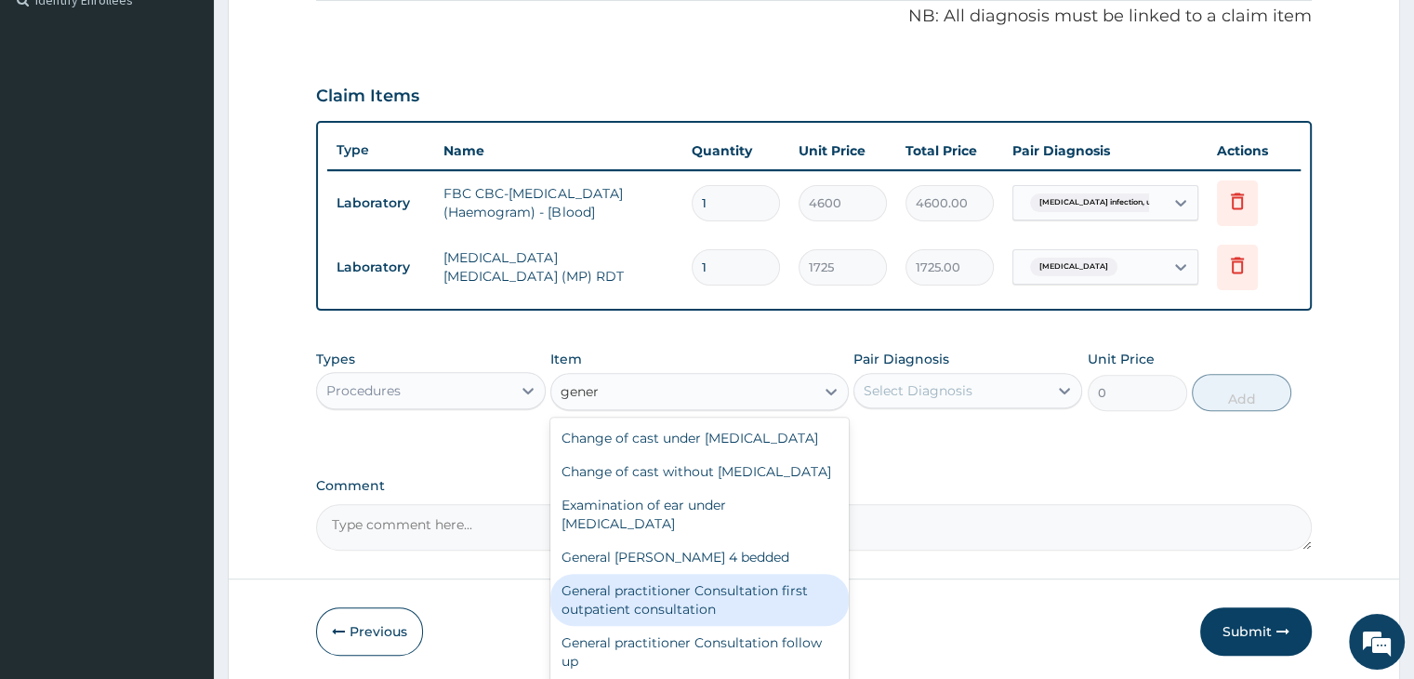
click at [684, 626] on div "General practitioner Consultation first outpatient consultation" at bounding box center [699, 600] width 298 height 52
type input "3795"
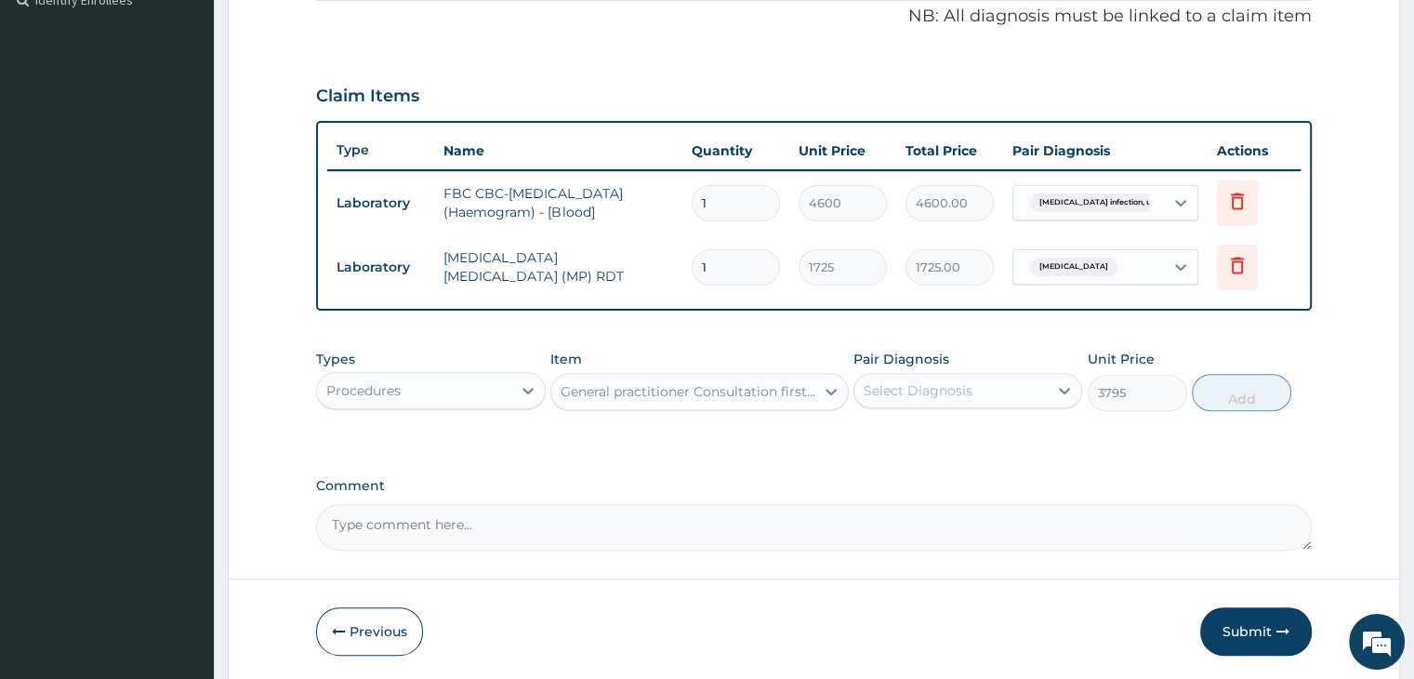
click at [981, 381] on div "Select Diagnosis" at bounding box center [950, 391] width 193 height 30
click at [948, 443] on div "[MEDICAL_DATA]" at bounding box center [967, 438] width 229 height 38
checkbox input "true"
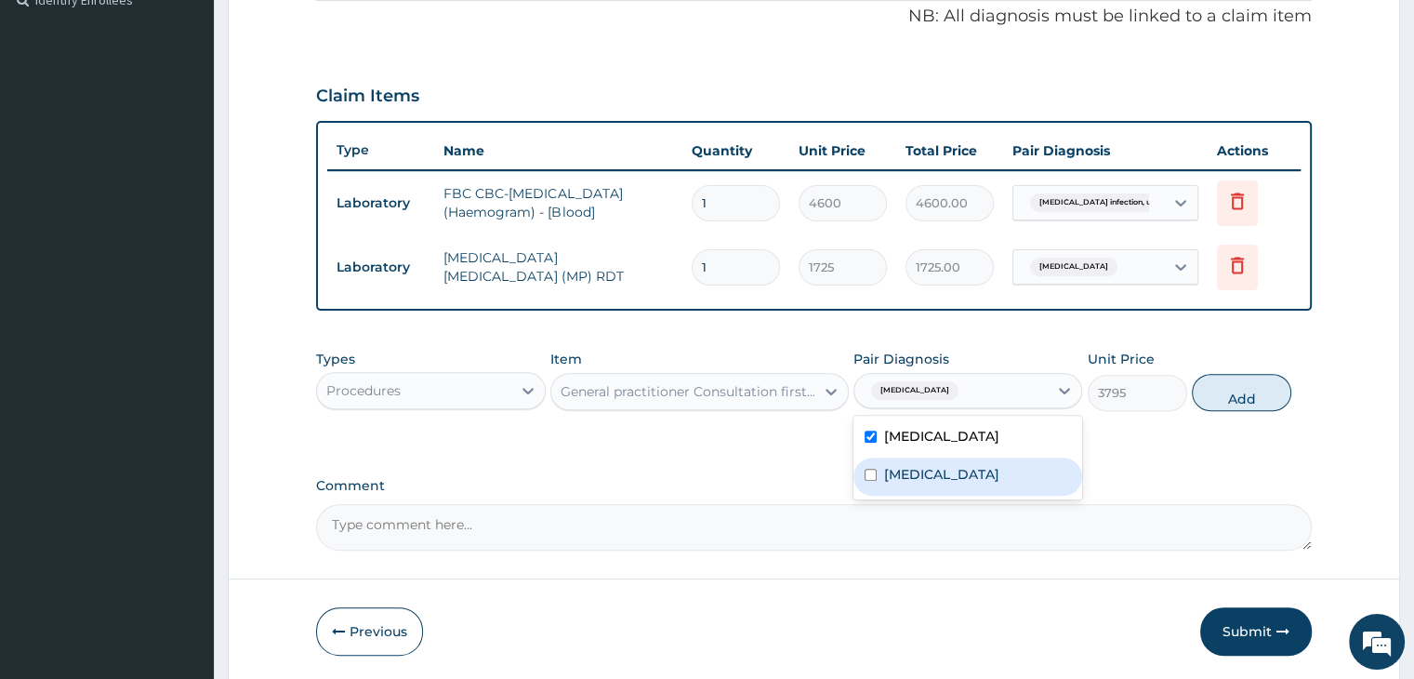
click at [948, 483] on label "[MEDICAL_DATA]" at bounding box center [941, 474] width 115 height 19
checkbox input "true"
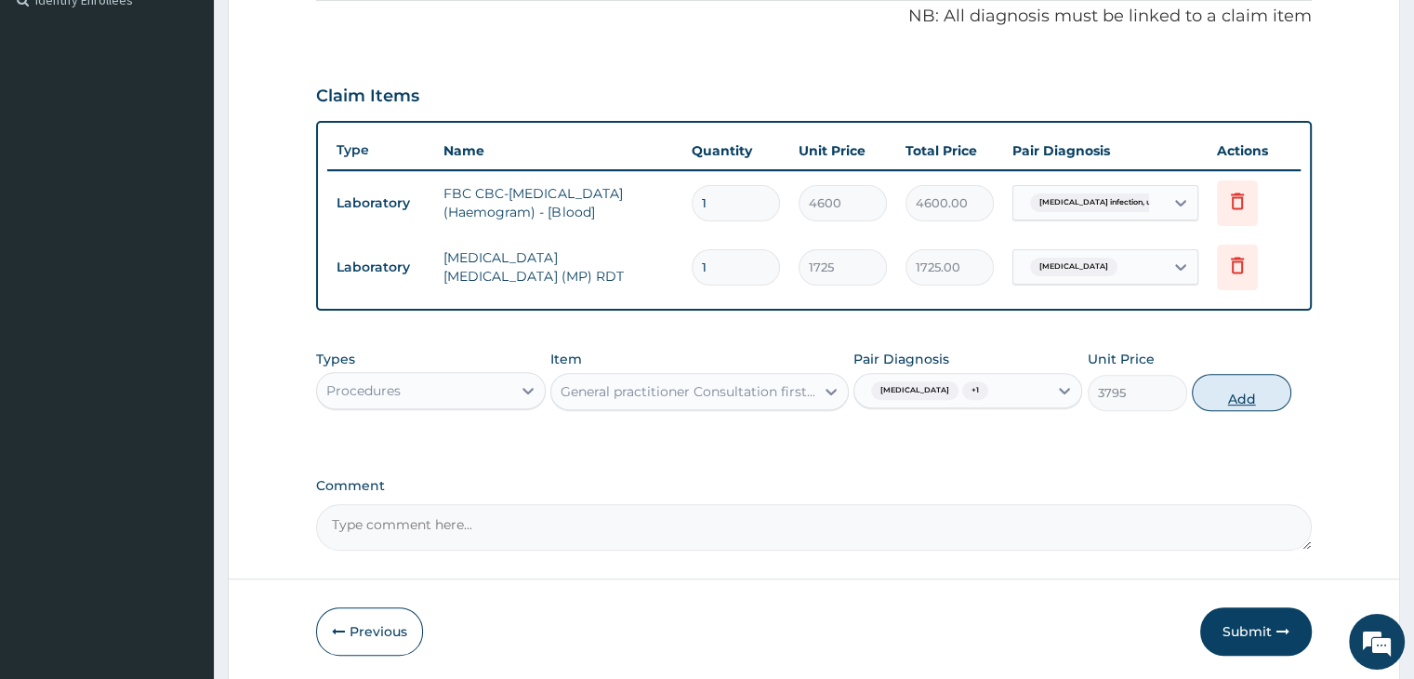
click at [1211, 394] on button "Add" at bounding box center [1241, 392] width 99 height 37
type input "0"
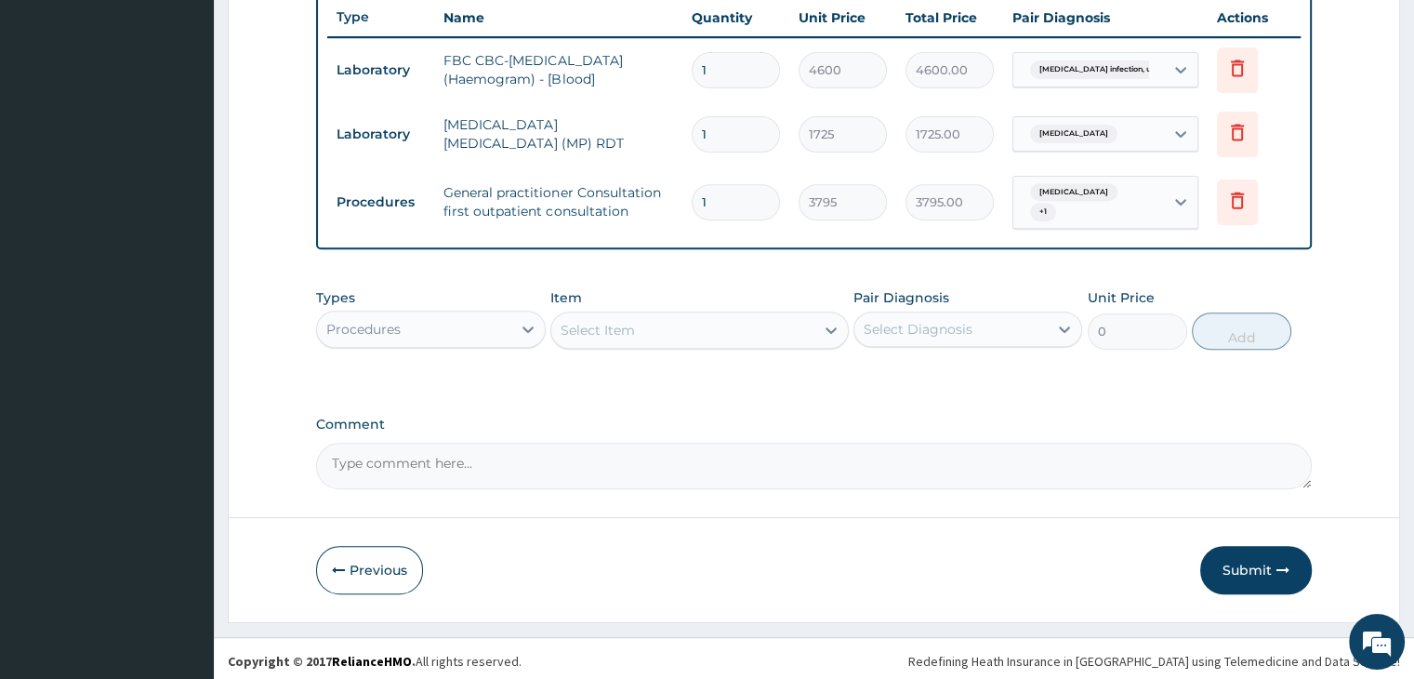
scroll to position [707, 0]
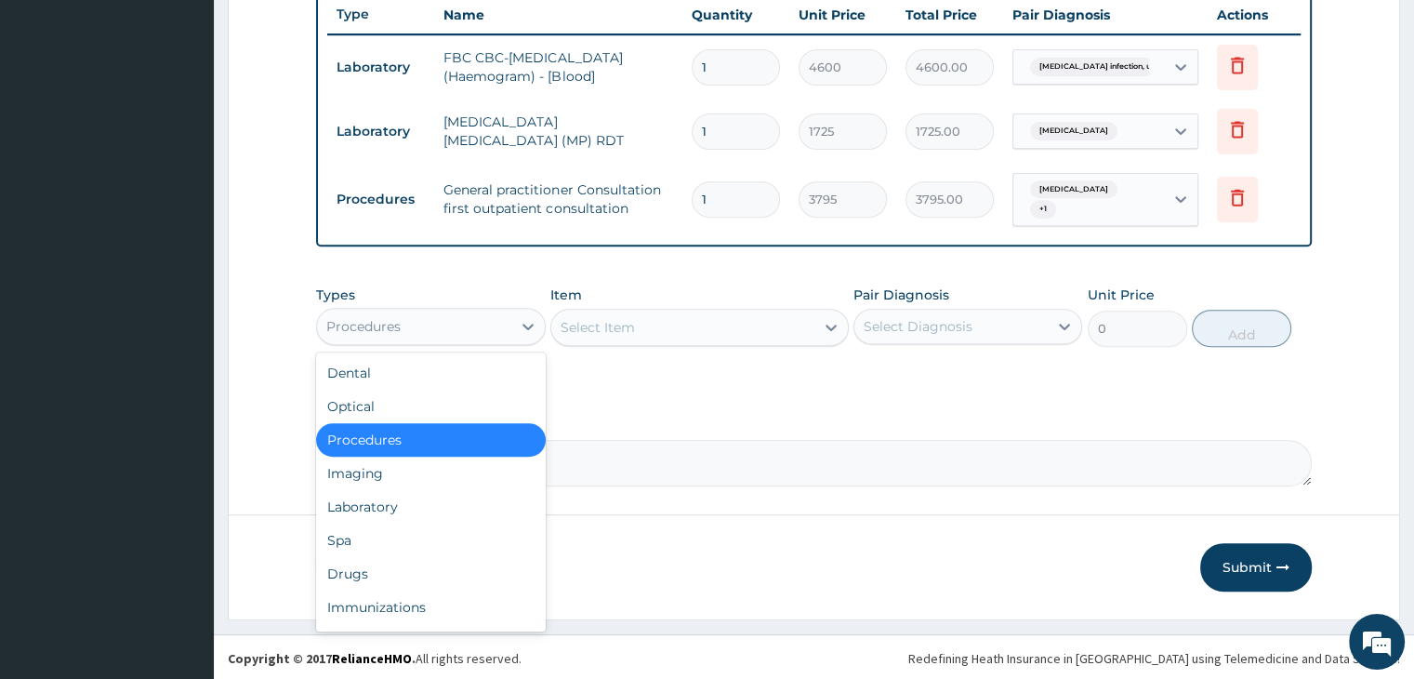
click at [461, 321] on div "Procedures" at bounding box center [413, 326] width 193 height 30
click at [409, 566] on div "Drugs" at bounding box center [430, 573] width 229 height 33
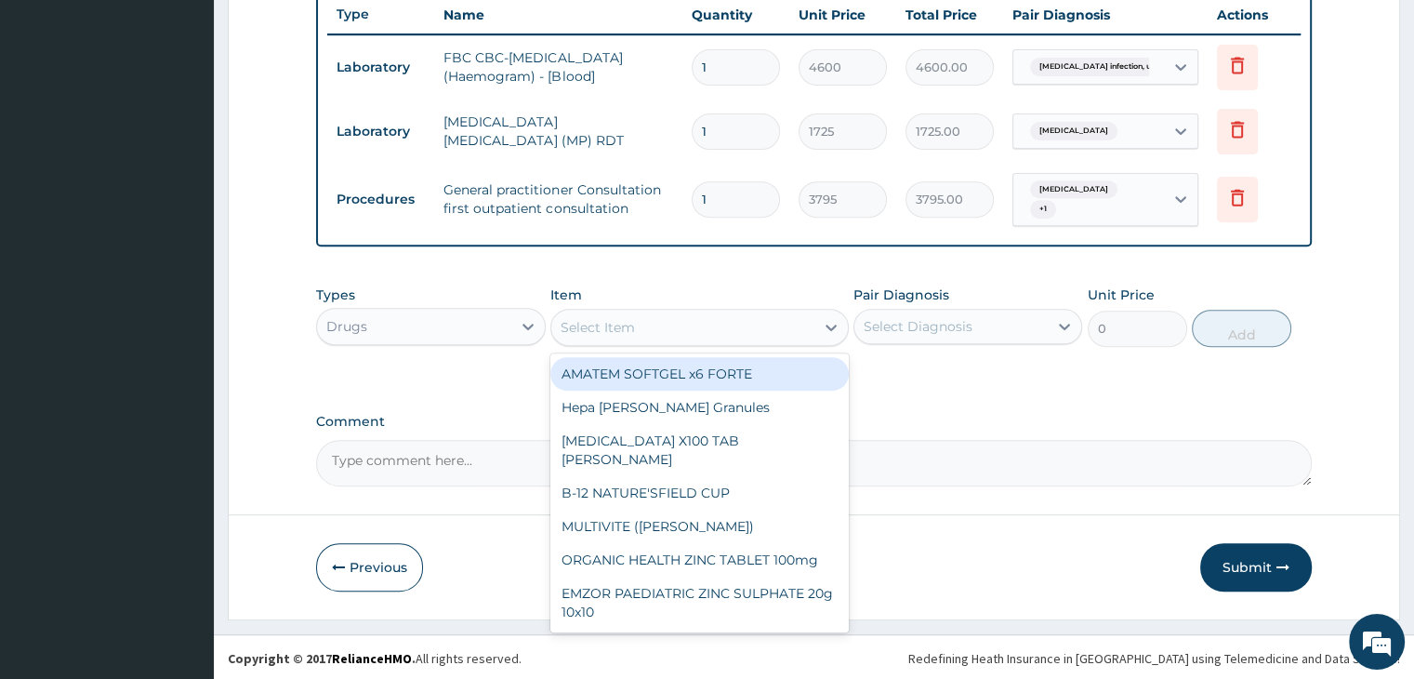
click at [685, 324] on div "Select Item" at bounding box center [682, 327] width 263 height 30
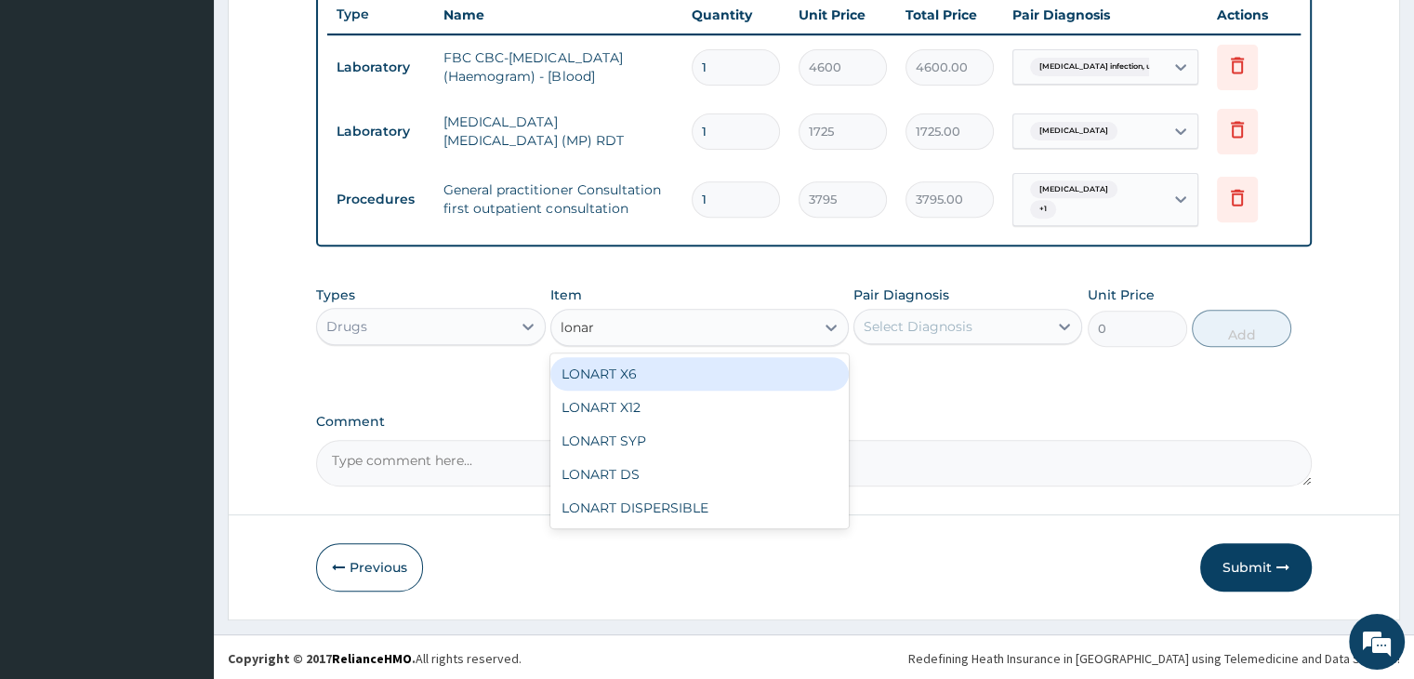
type input "lonart"
click at [693, 369] on div "LONART X6" at bounding box center [699, 373] width 298 height 33
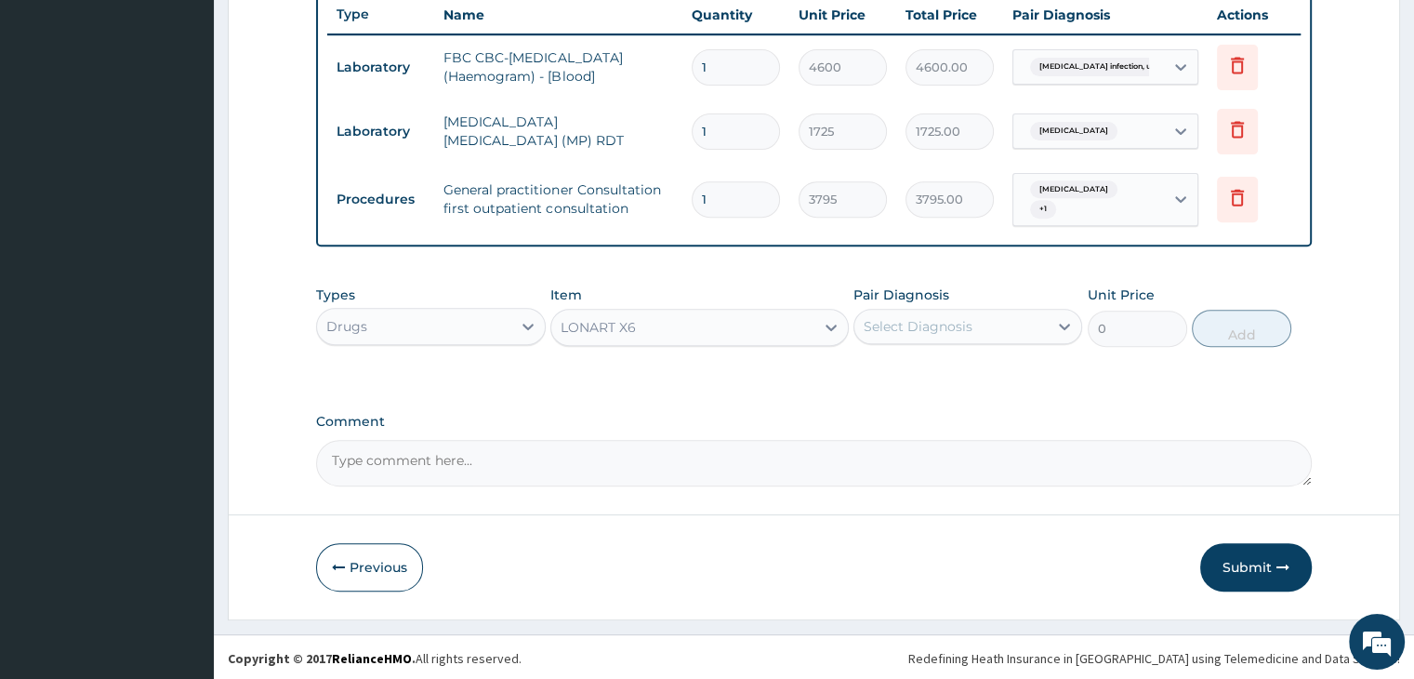
type input "506"
click at [967, 319] on div "Select Diagnosis" at bounding box center [918, 326] width 109 height 19
click at [946, 372] on label "[MEDICAL_DATA]" at bounding box center [941, 372] width 115 height 19
checkbox input "true"
click at [1244, 313] on button "Add" at bounding box center [1241, 328] width 99 height 37
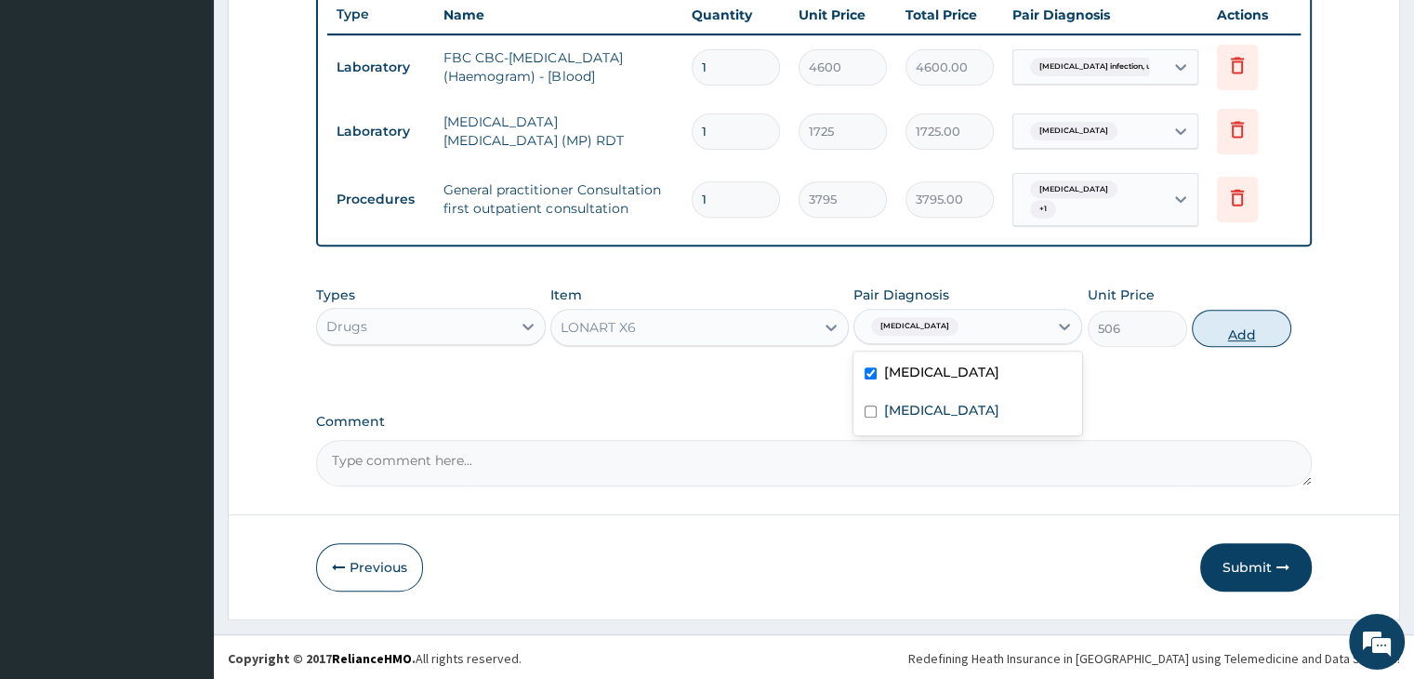
type input "0"
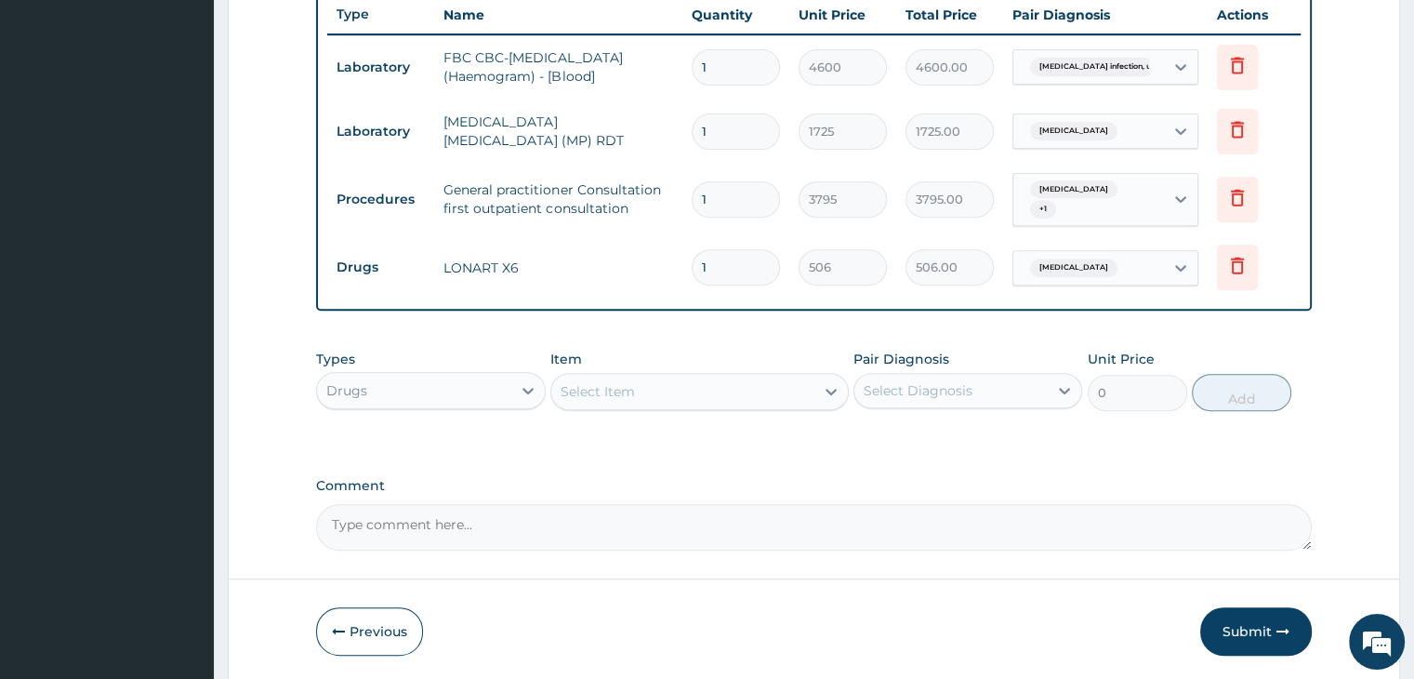
click at [671, 393] on div "Select Item" at bounding box center [682, 392] width 263 height 30
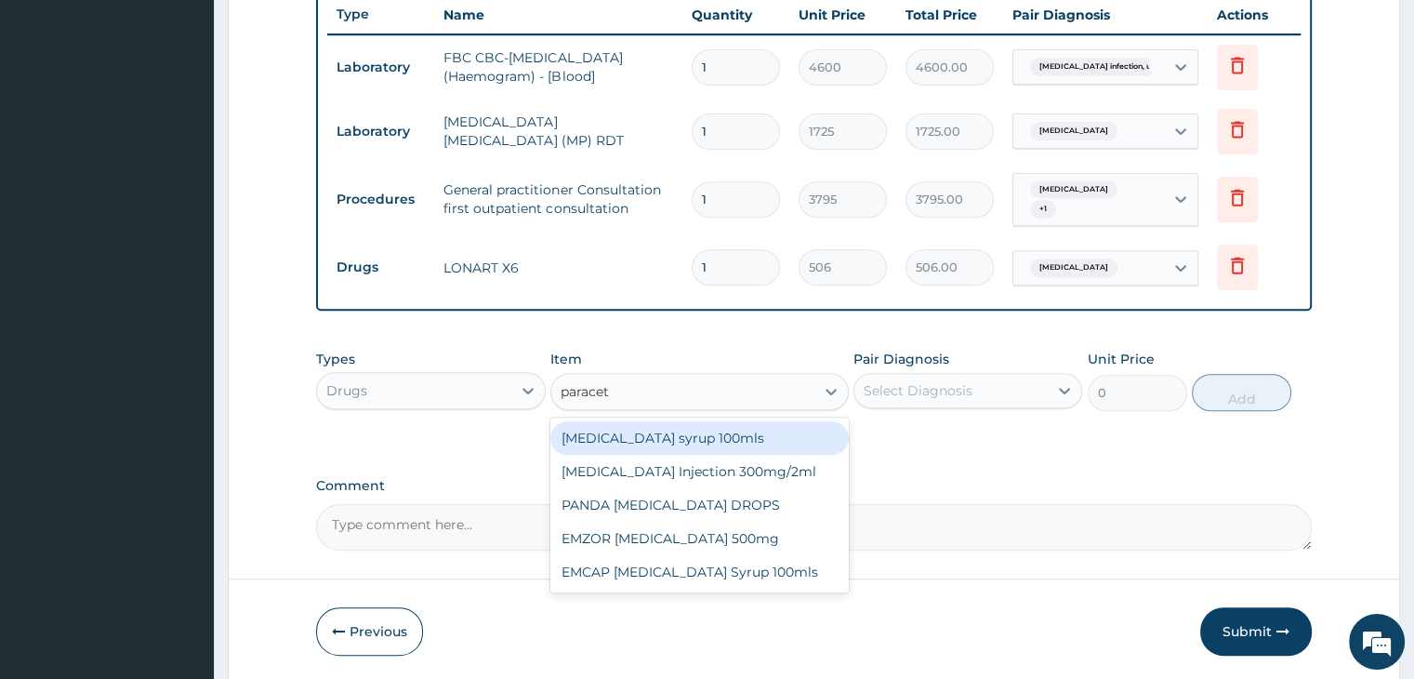
type input "paraceta"
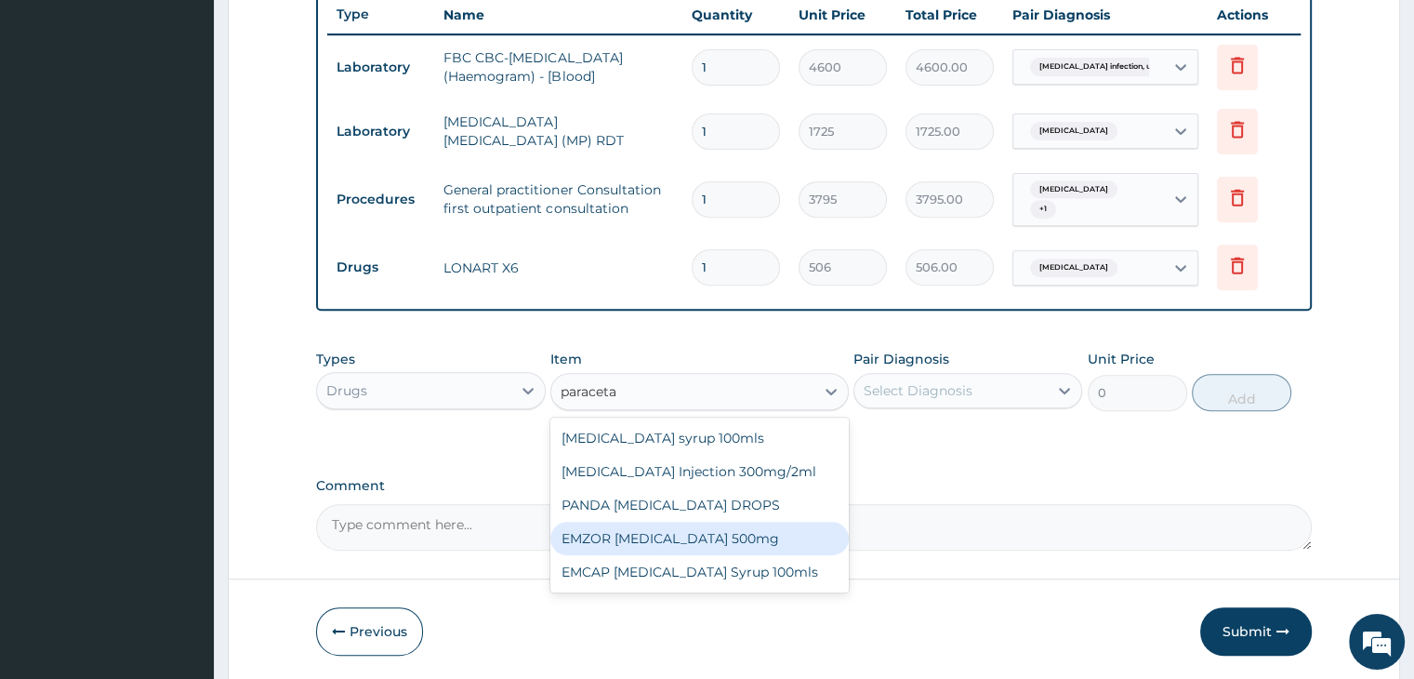
click at [691, 534] on div "EMZOR [MEDICAL_DATA] 500mg" at bounding box center [699, 538] width 298 height 33
type input "25.3"
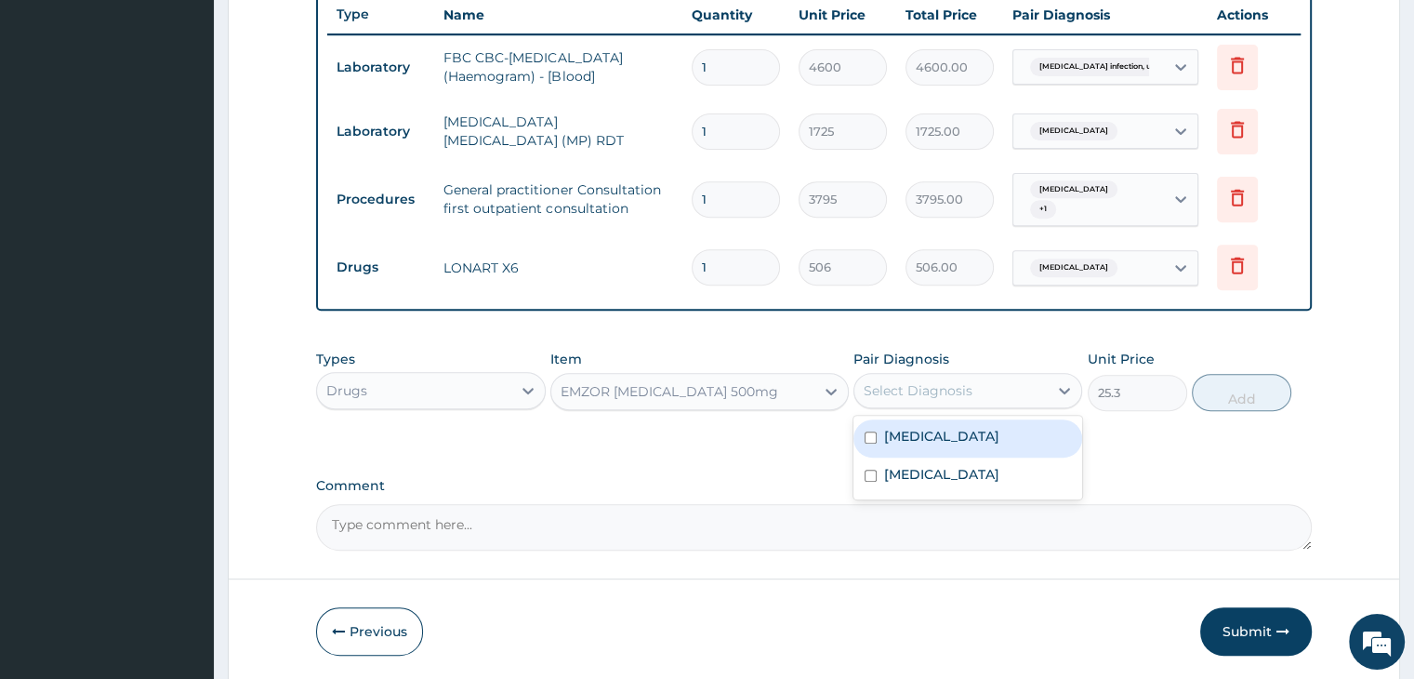
click at [993, 376] on div "Select Diagnosis" at bounding box center [950, 391] width 193 height 30
click at [961, 441] on label "[MEDICAL_DATA]" at bounding box center [941, 436] width 115 height 19
checkbox input "true"
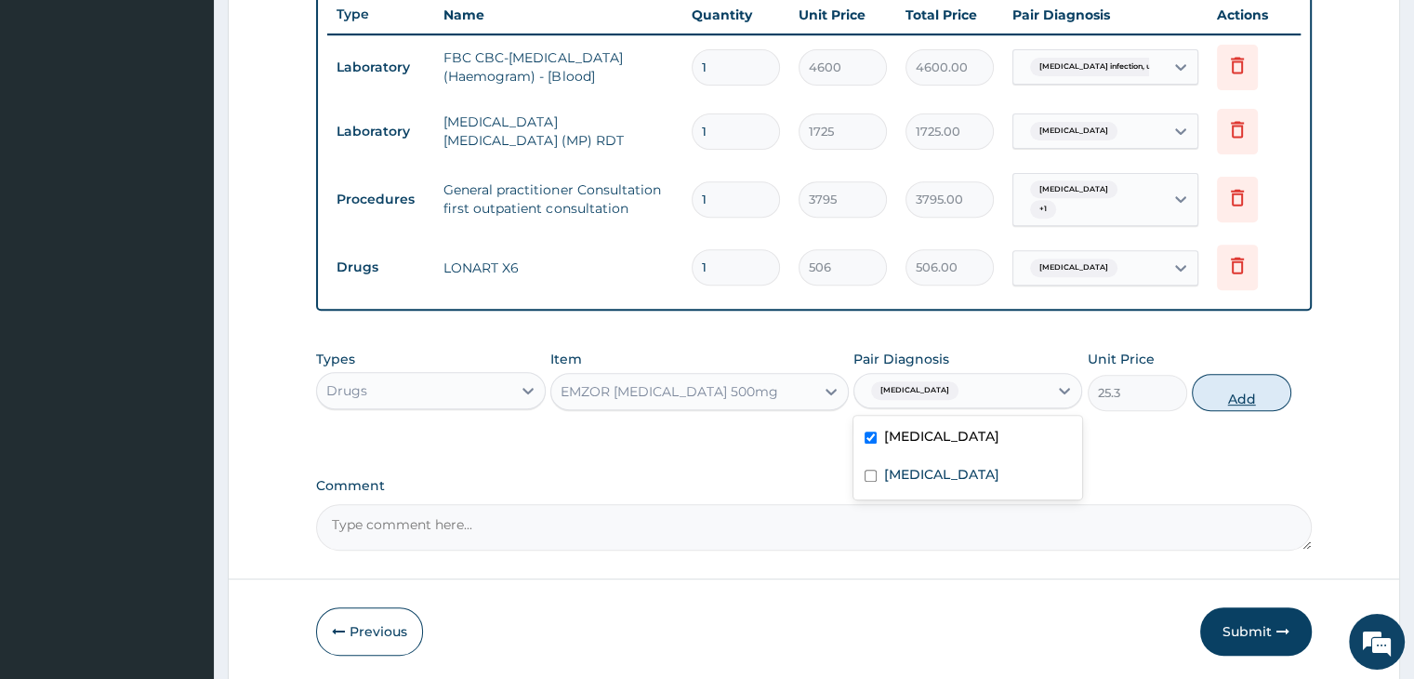
click at [1245, 394] on button "Add" at bounding box center [1241, 392] width 99 height 37
type input "0"
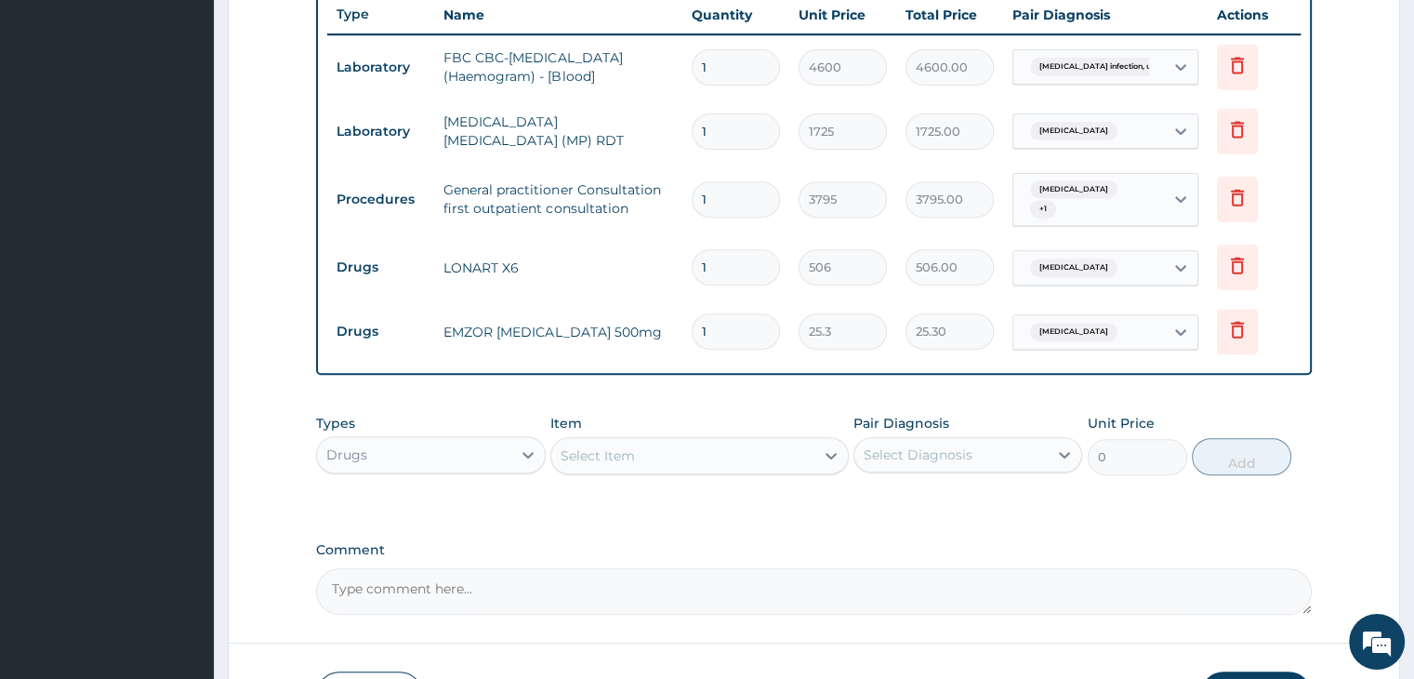
click at [632, 451] on div "Select Item" at bounding box center [598, 455] width 74 height 19
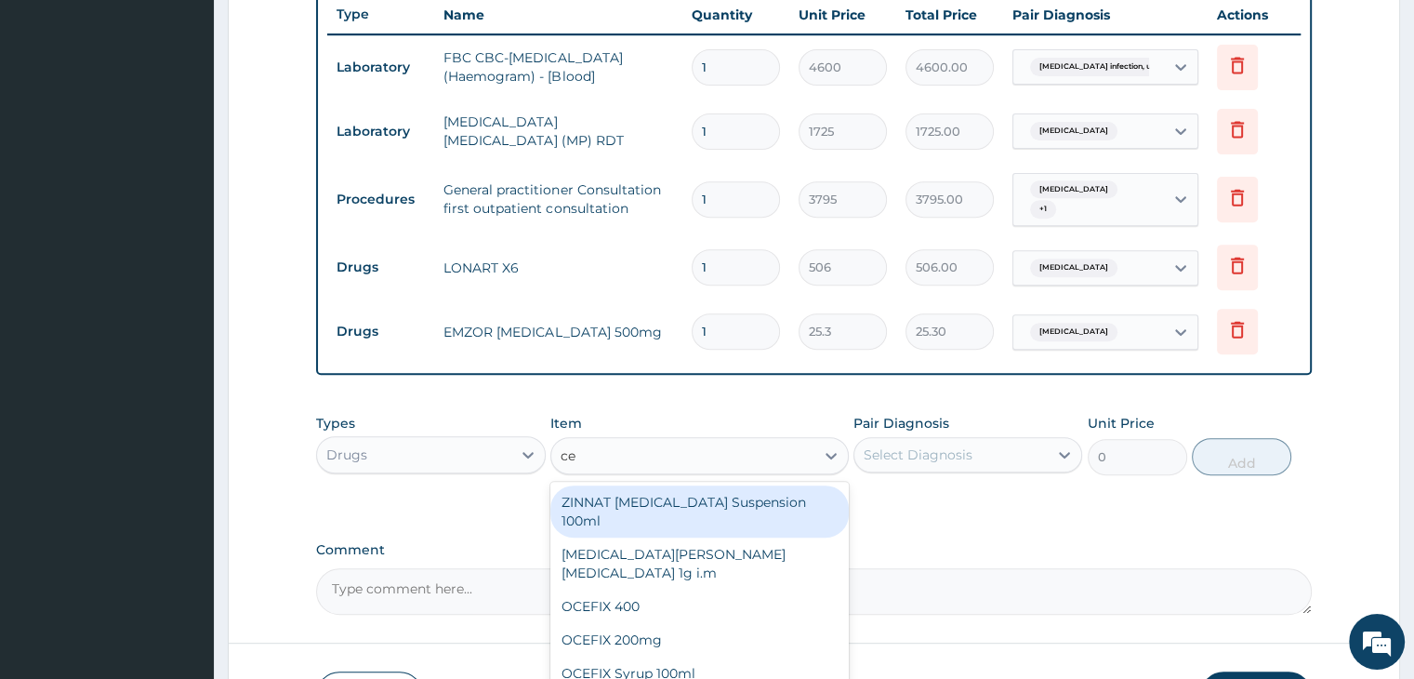
type input "c"
type input "cipr"
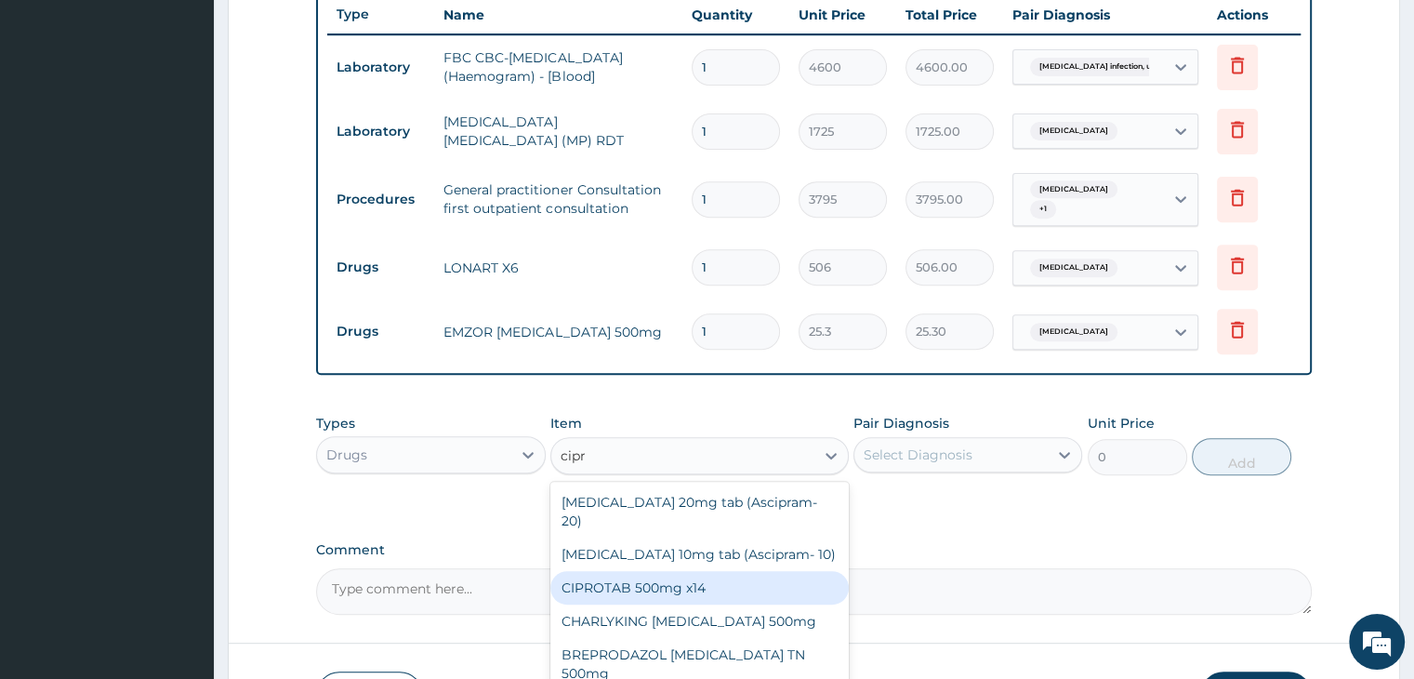
click at [731, 571] on div "CIPROTAB 500mg x14" at bounding box center [699, 587] width 298 height 33
type input "341.55"
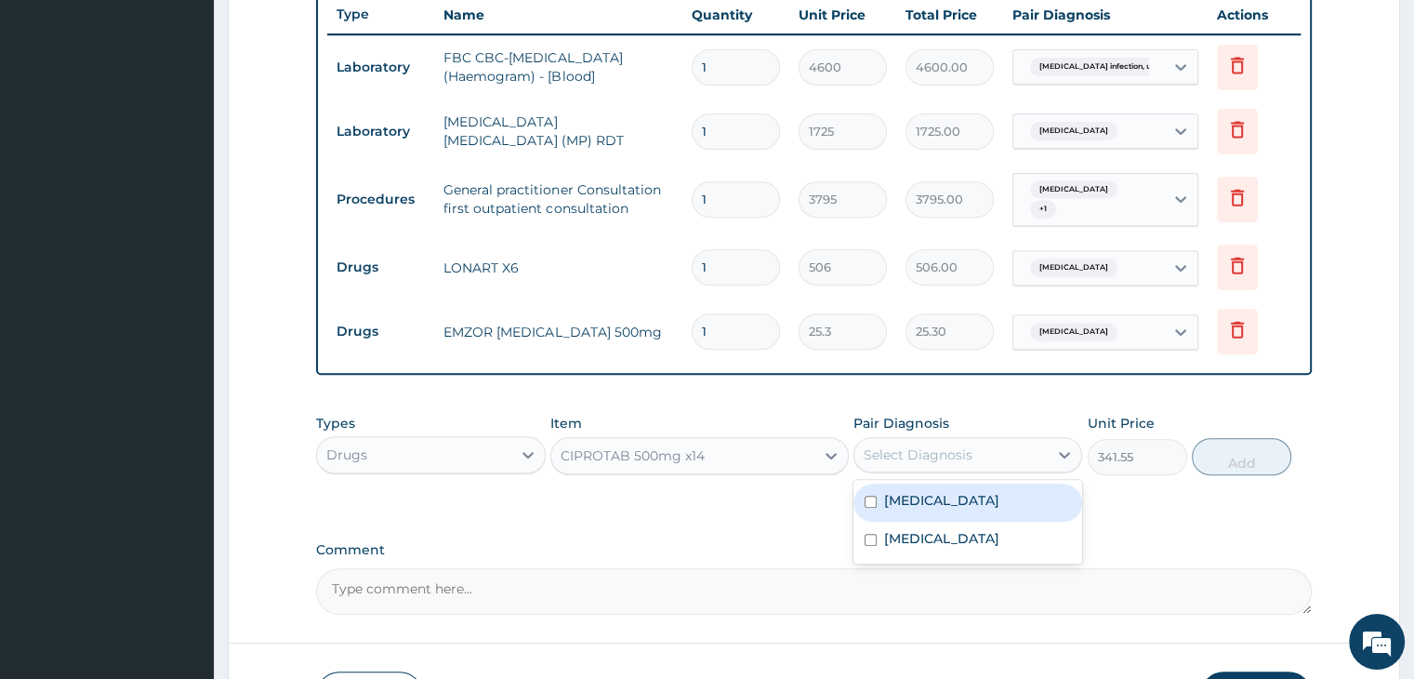
click at [977, 447] on div "Select Diagnosis" at bounding box center [950, 455] width 193 height 30
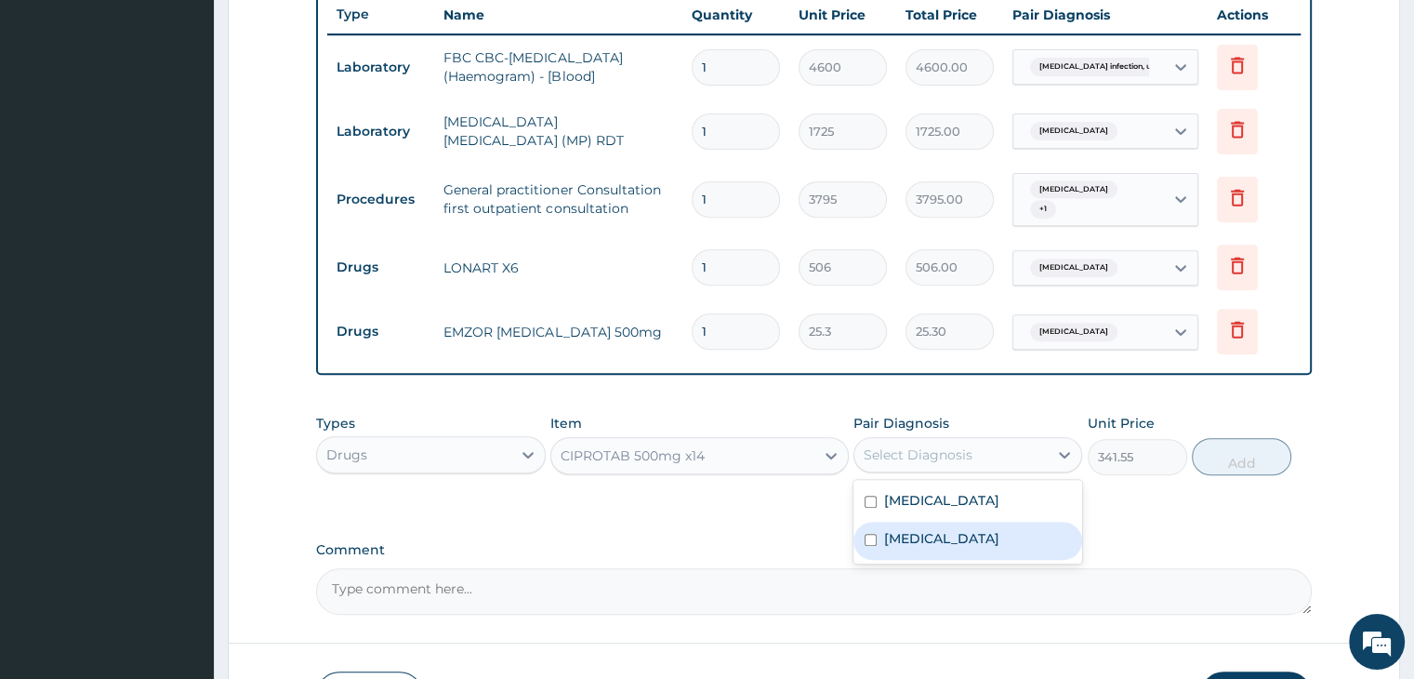
click at [967, 547] on label "[MEDICAL_DATA]" at bounding box center [941, 538] width 115 height 19
checkbox input "true"
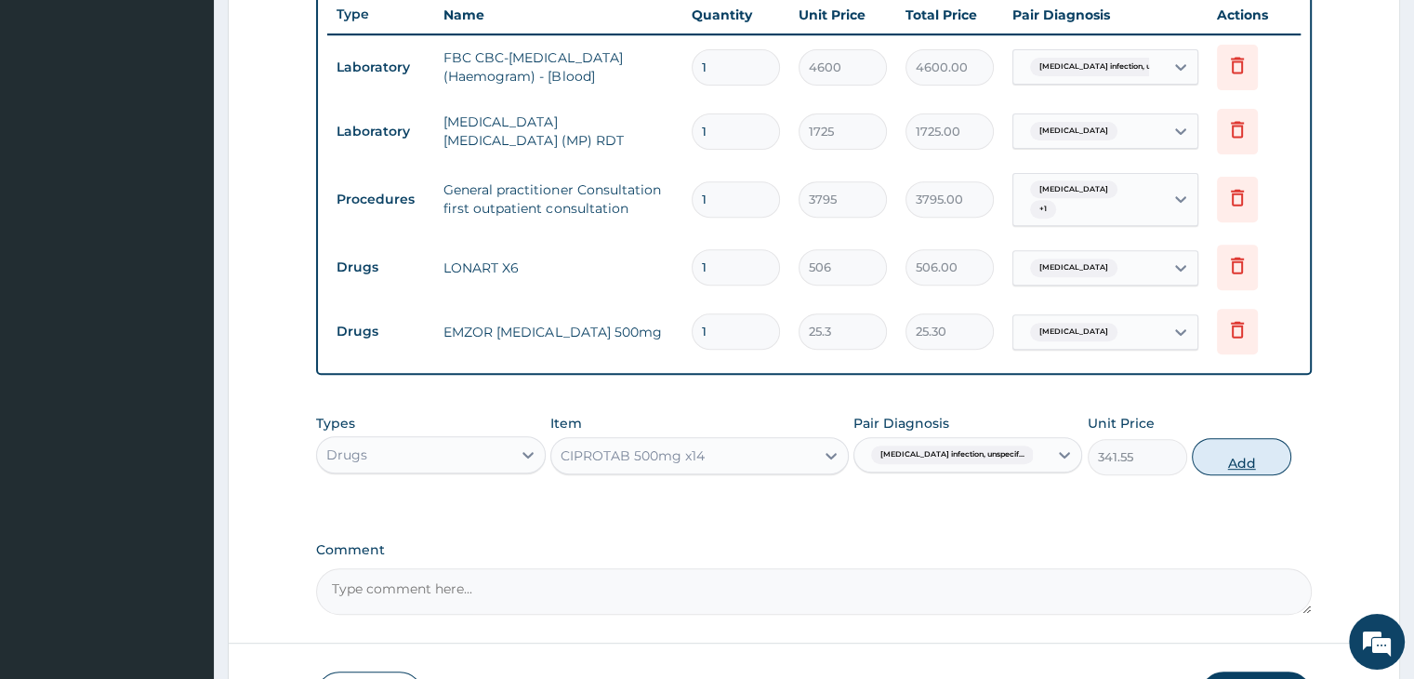
click at [1250, 451] on button "Add" at bounding box center [1241, 456] width 99 height 37
type input "0"
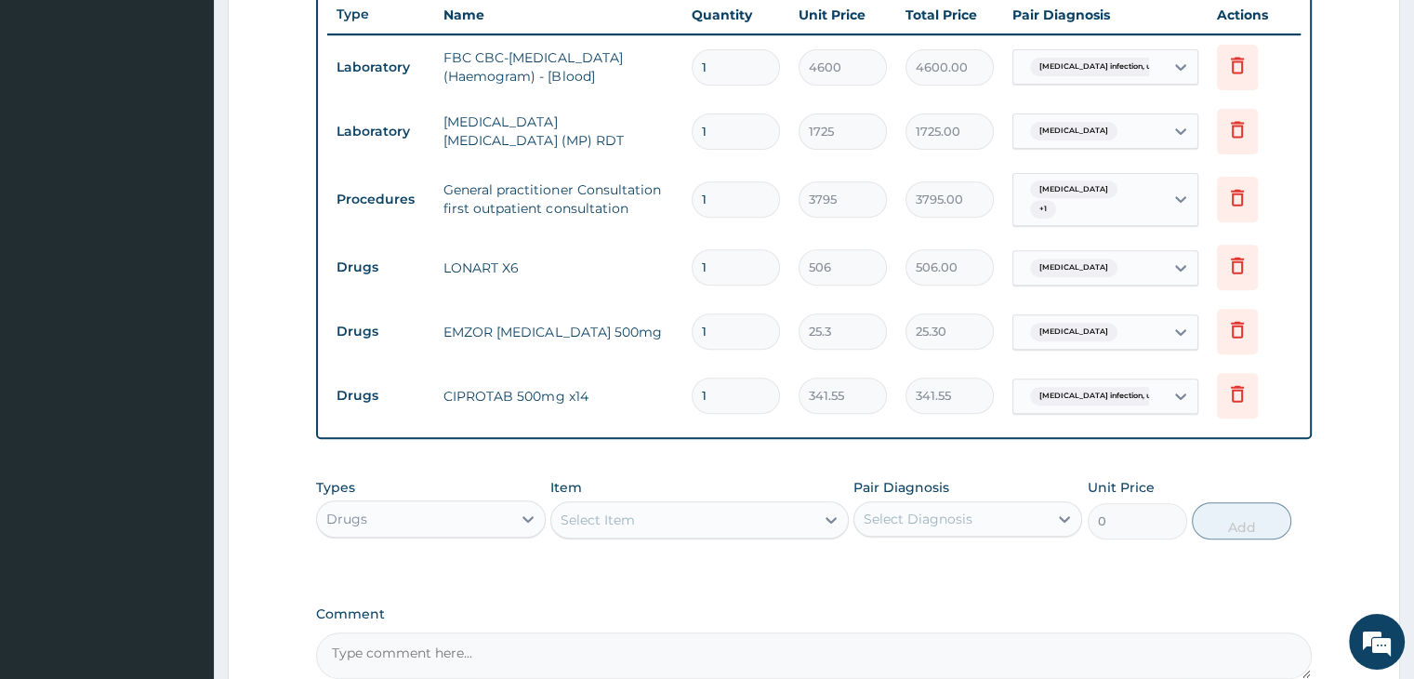
type input "14"
type input "4781.70"
type input "14"
click at [748, 324] on input "1" at bounding box center [736, 331] width 88 height 36
type input "18"
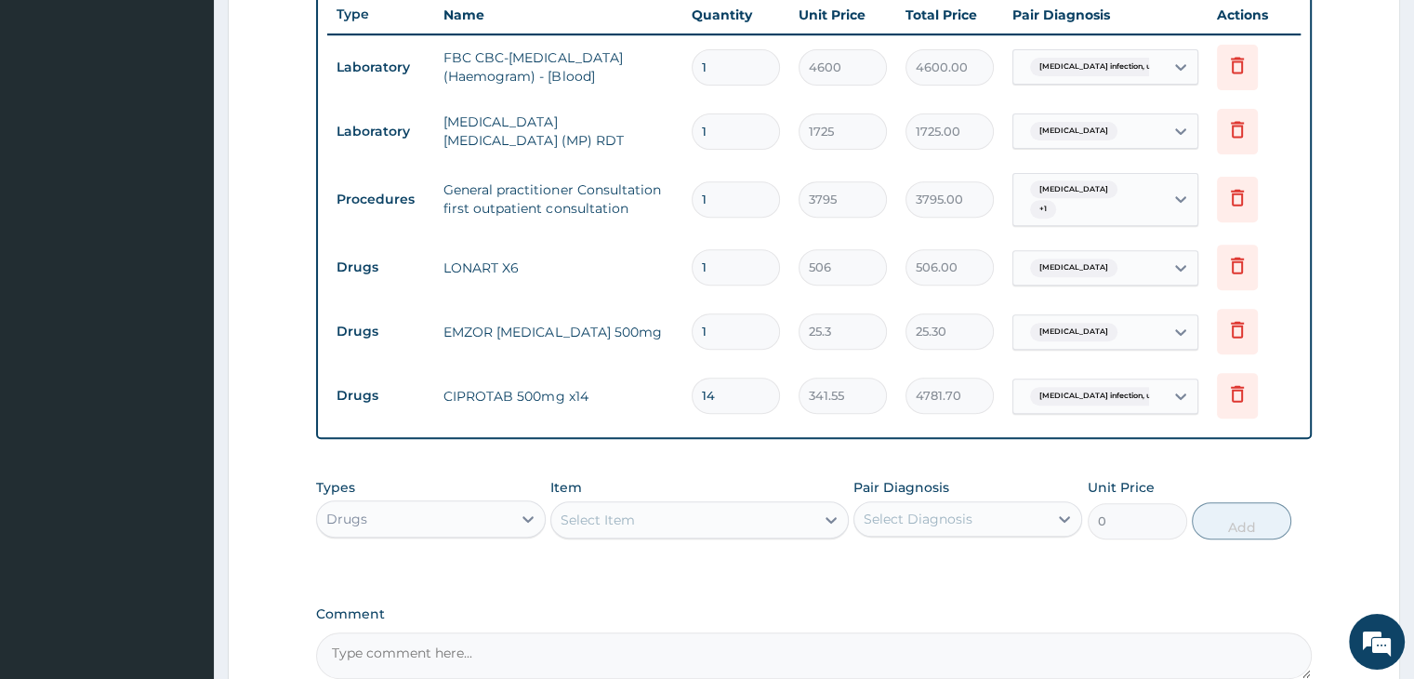
type input "455.40"
type input "18"
click at [740, 263] on input "1" at bounding box center [736, 267] width 88 height 36
type input "0.00"
type input "6"
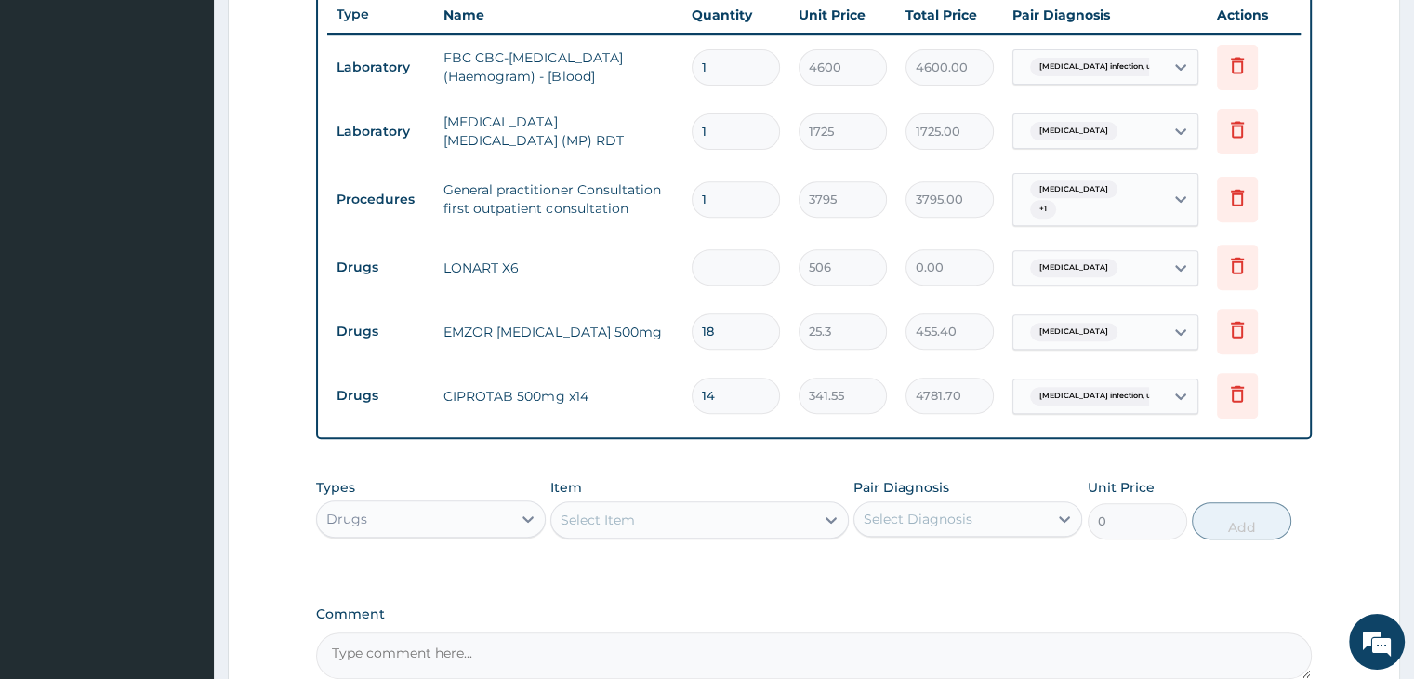
type input "3036.00"
type input "6"
click at [915, 566] on div "Types Drugs Item Select Item Pair Diagnosis Select Diagnosis Unit Price 0 Add" at bounding box center [813, 523] width 995 height 108
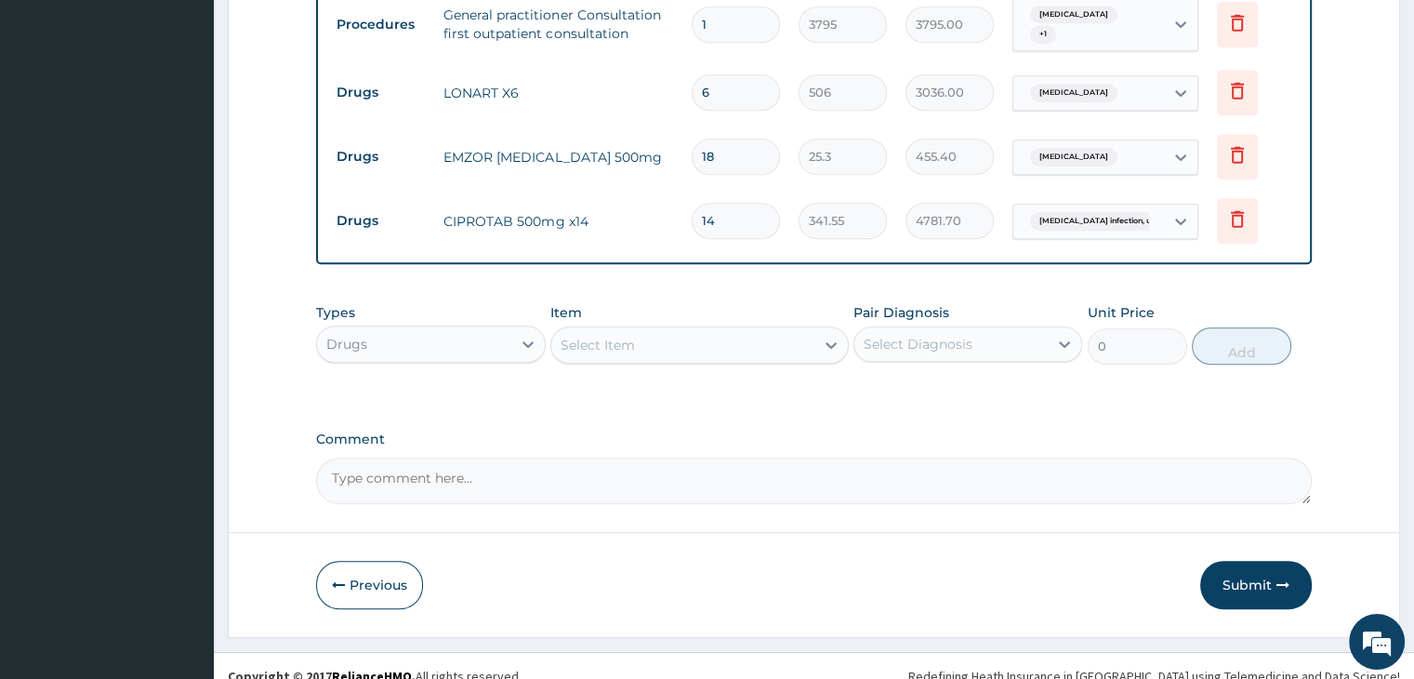
scroll to position [898, 0]
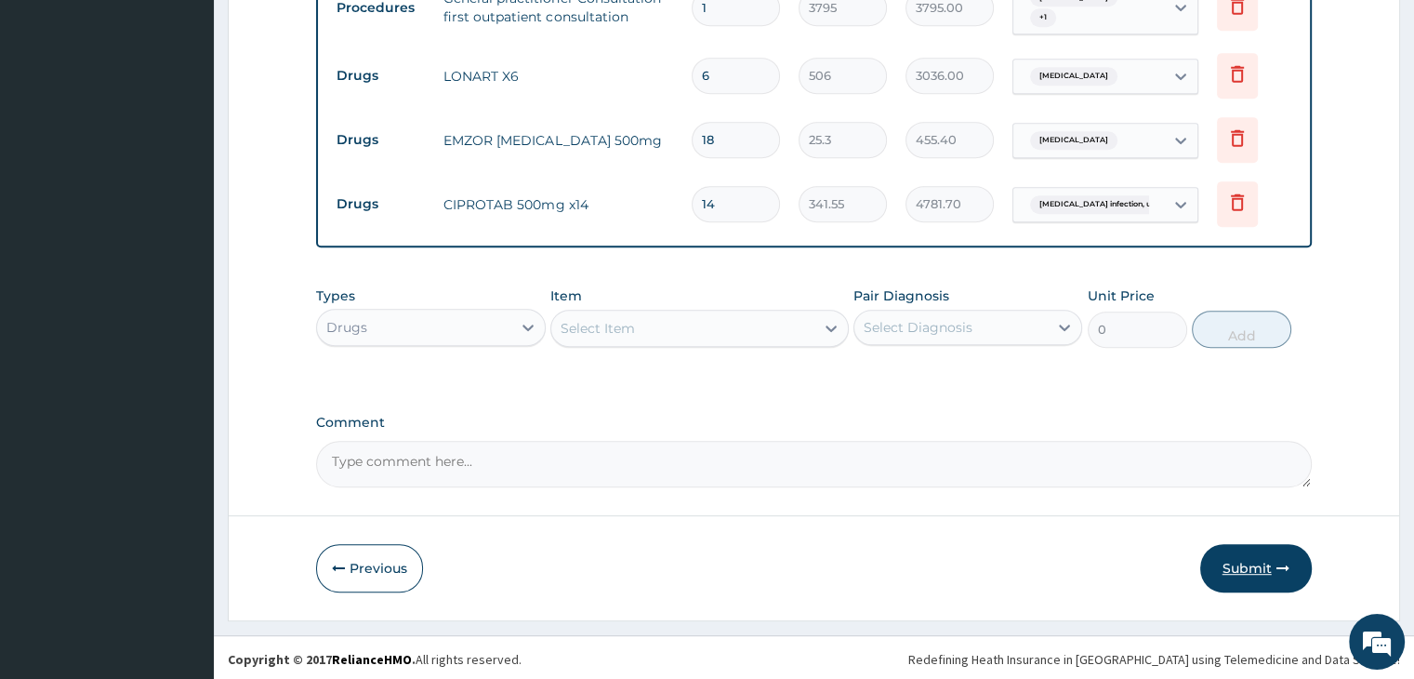
click at [1255, 556] on button "Submit" at bounding box center [1256, 568] width 112 height 48
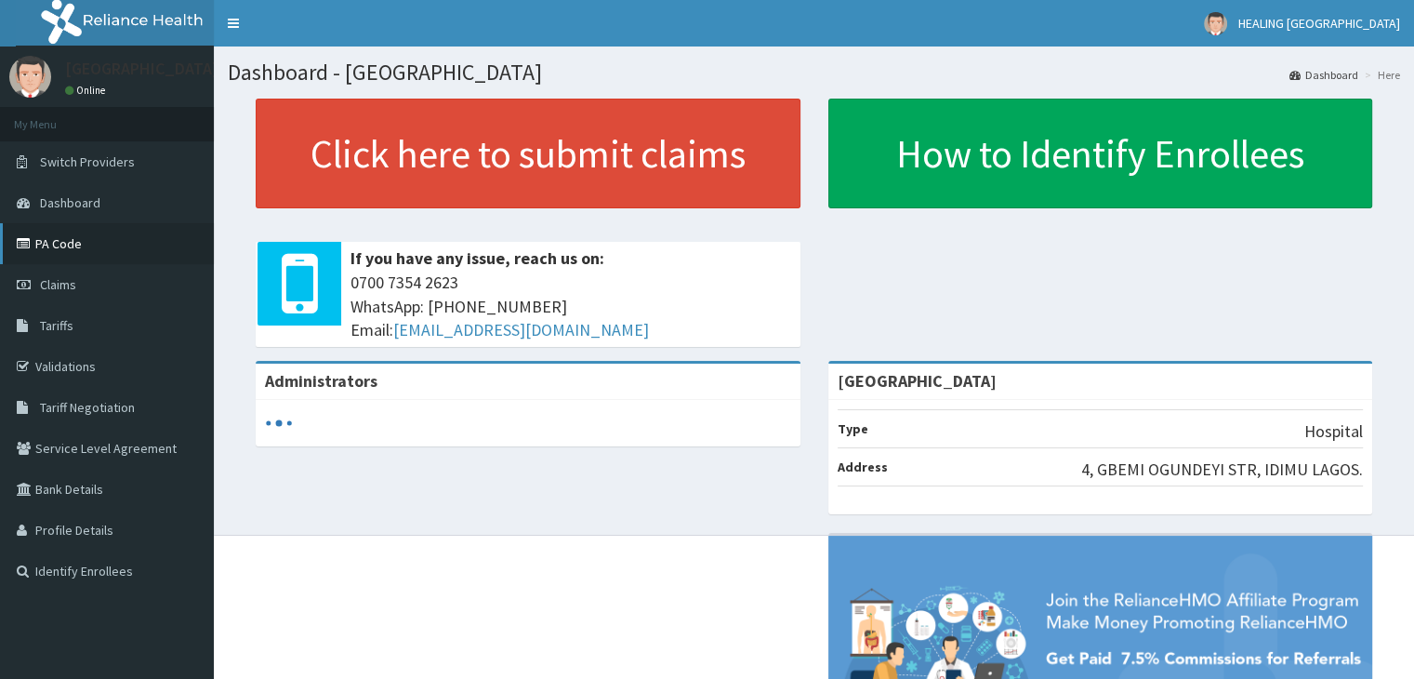
click at [61, 244] on link "PA Code" at bounding box center [107, 243] width 214 height 41
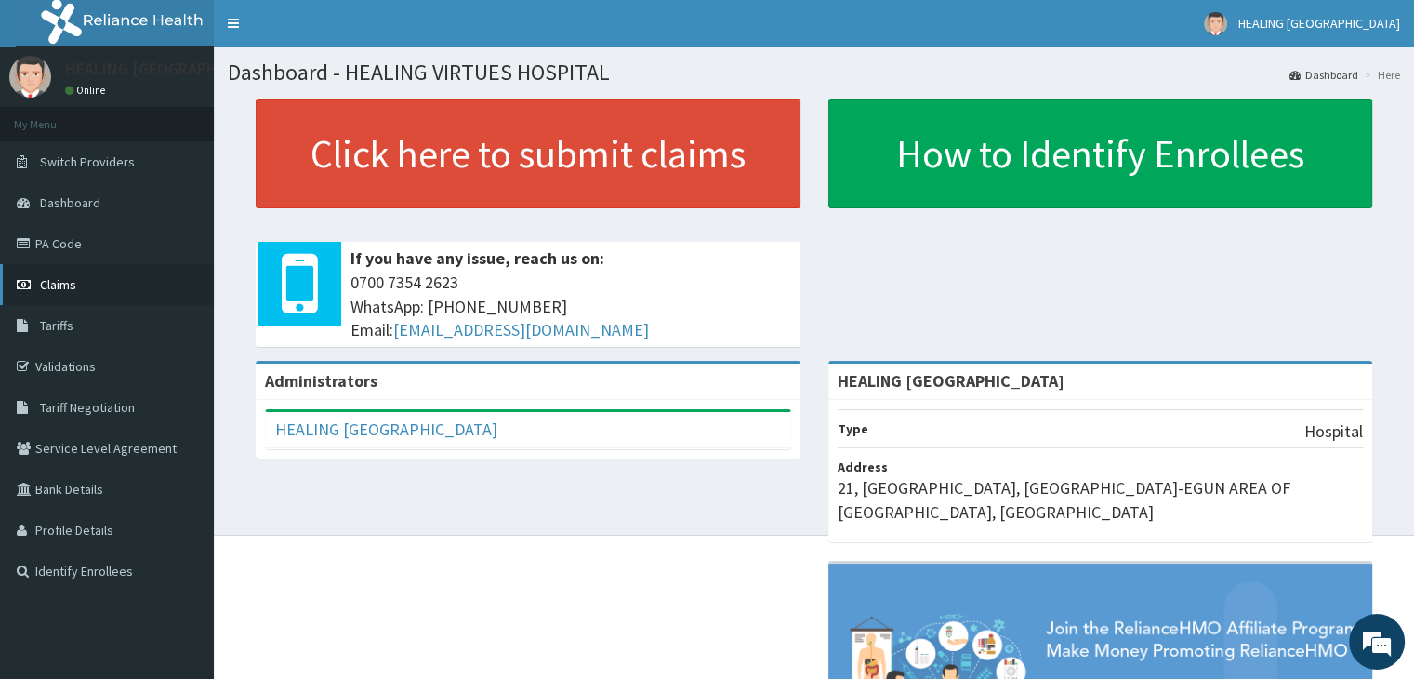
click at [54, 282] on span "Claims" at bounding box center [58, 284] width 36 height 17
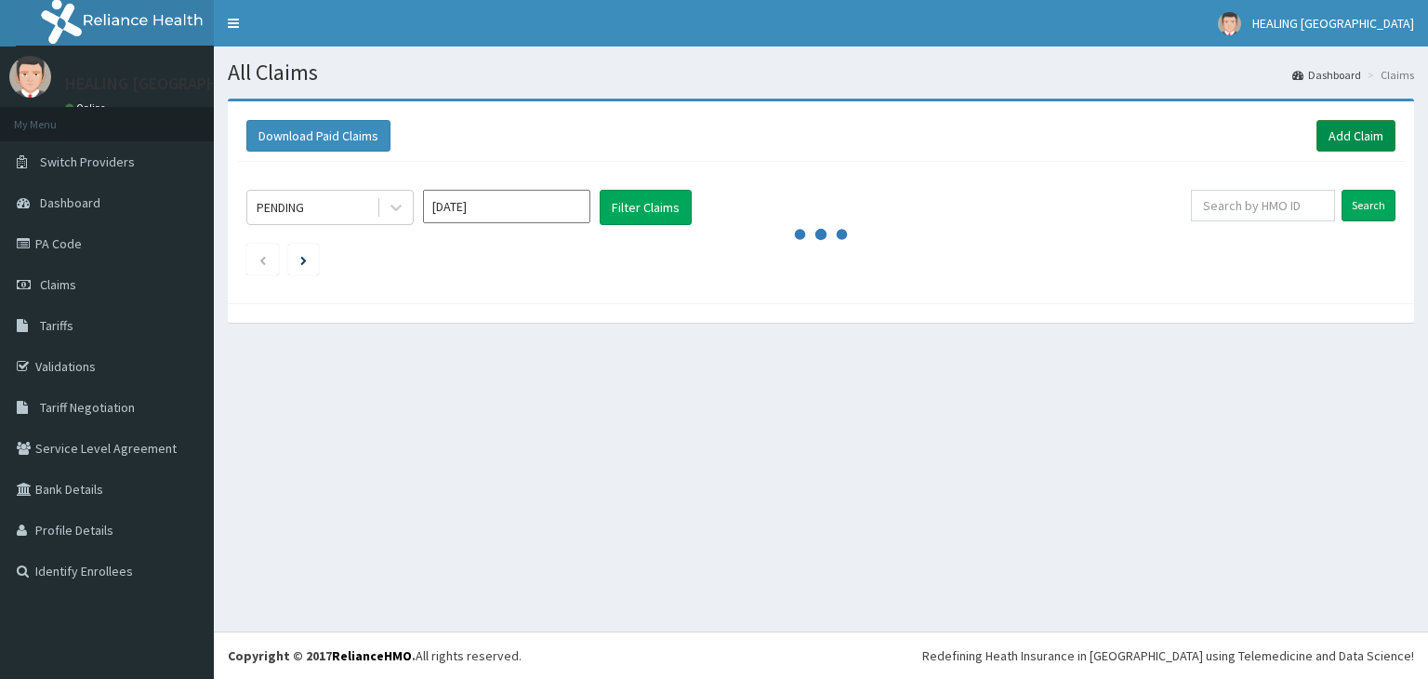
click at [1364, 139] on link "Add Claim" at bounding box center [1356, 136] width 79 height 32
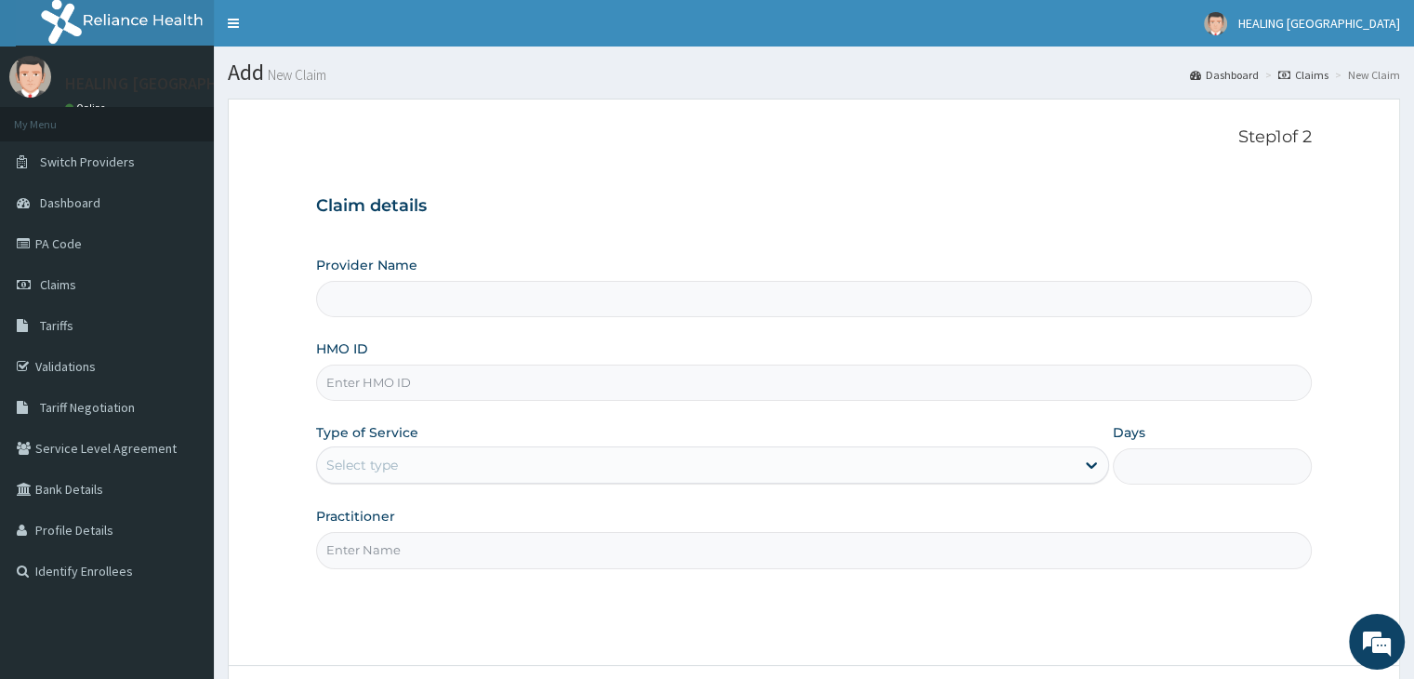
click at [519, 384] on input "HMO ID" at bounding box center [813, 382] width 995 height 36
type input "PNH"
type input "HEALING [GEOGRAPHIC_DATA]"
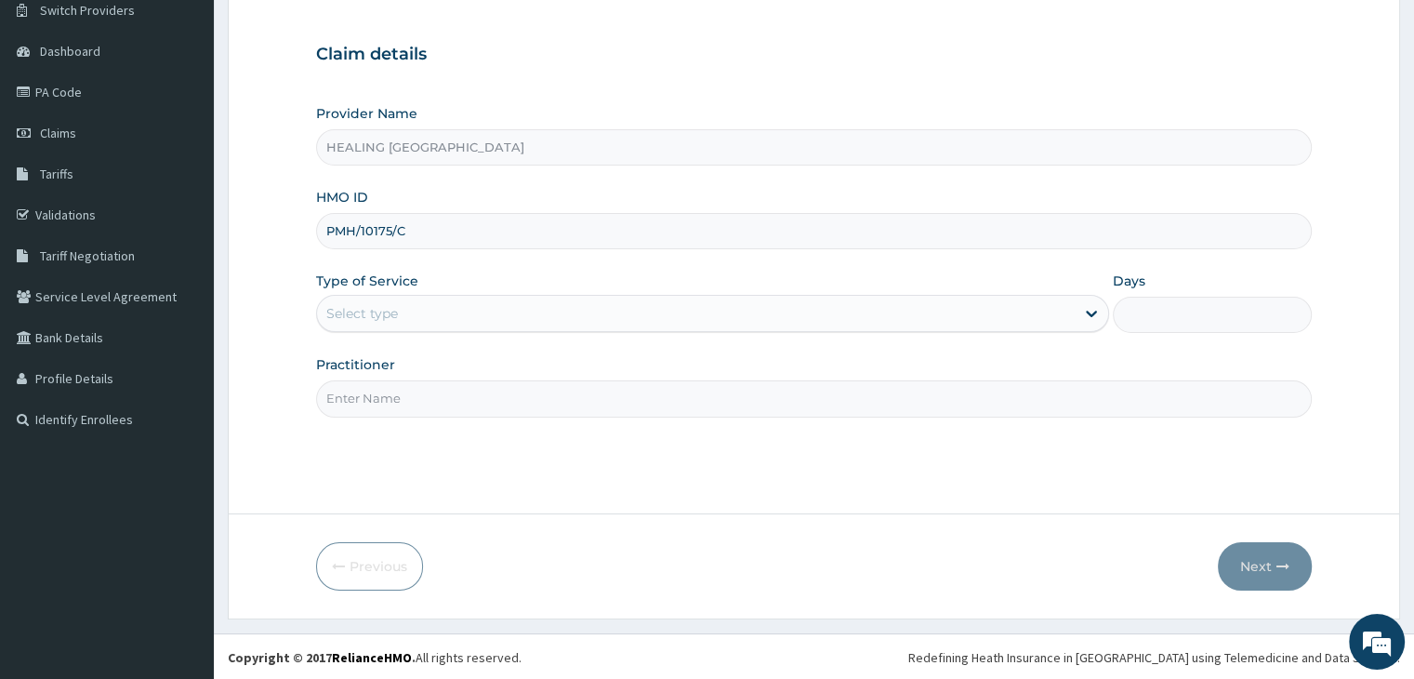
scroll to position [152, 0]
type input "PMH/10175/C"
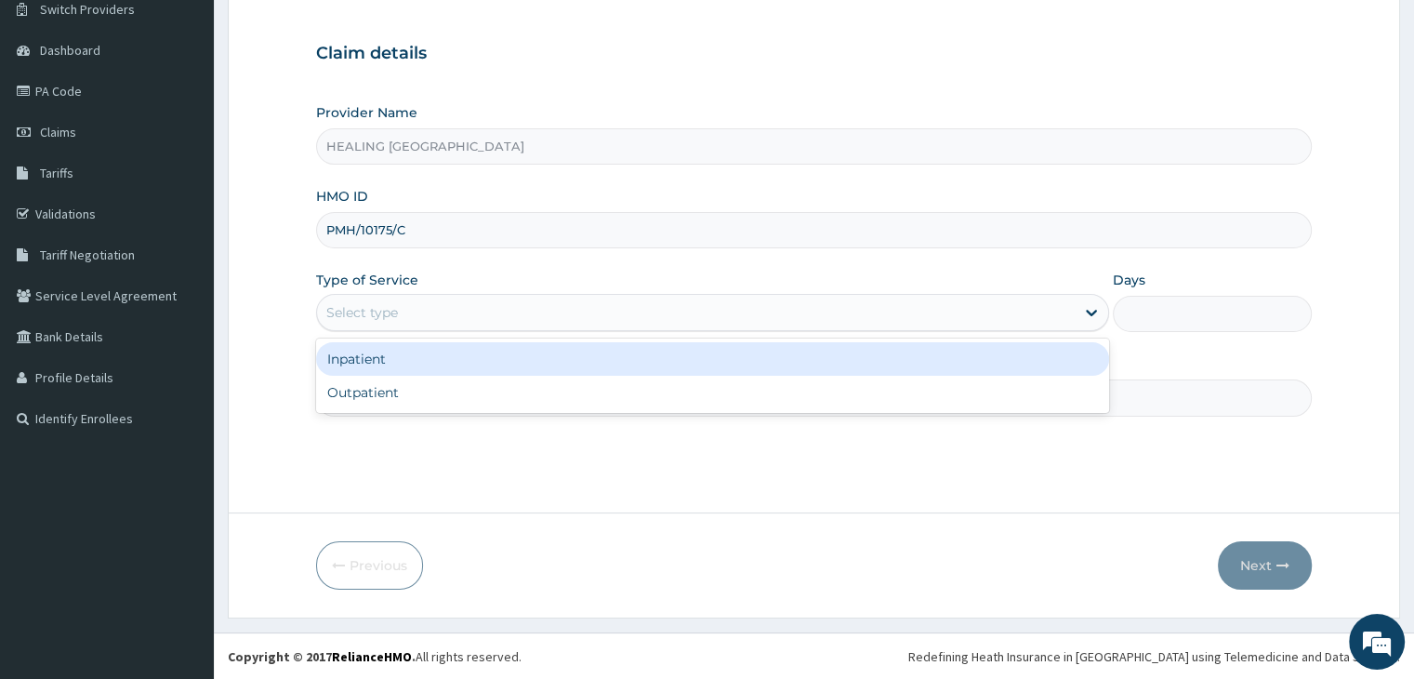
click at [554, 311] on div "Select type" at bounding box center [696, 313] width 758 height 30
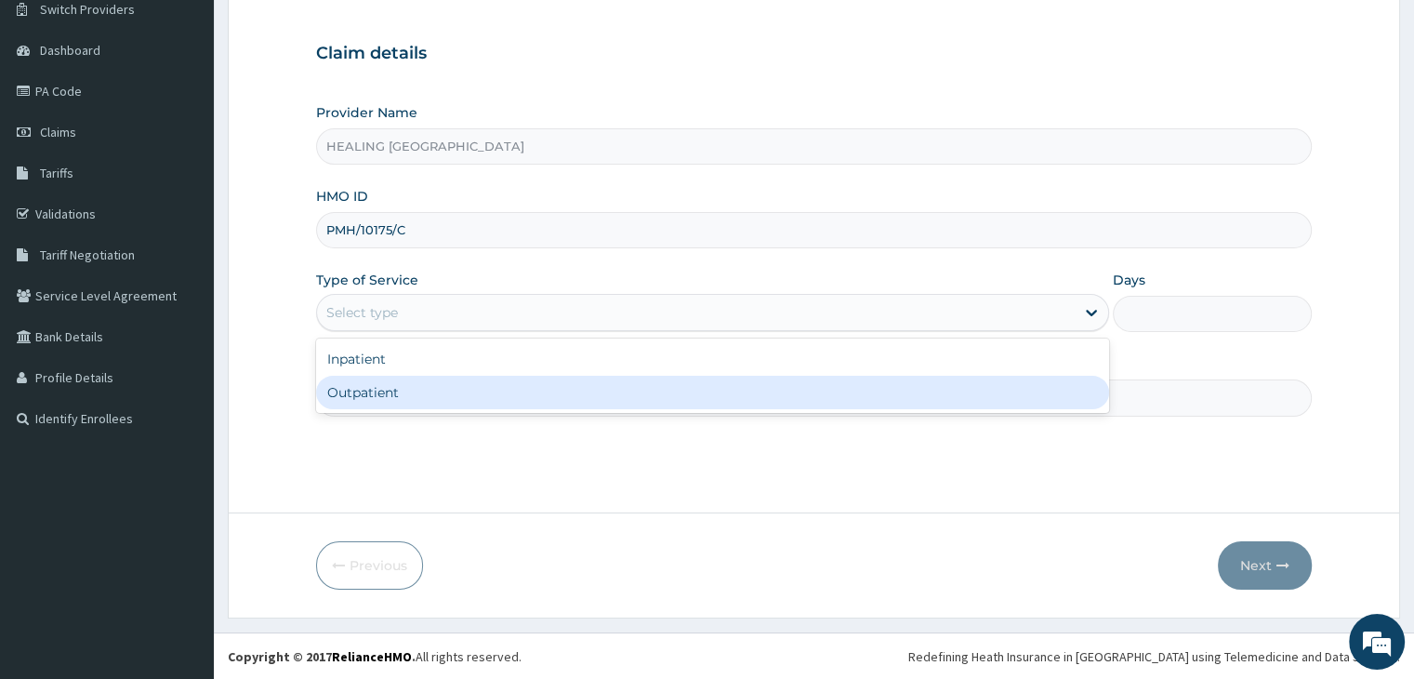
click at [539, 403] on div "Outpatient" at bounding box center [712, 392] width 793 height 33
type input "1"
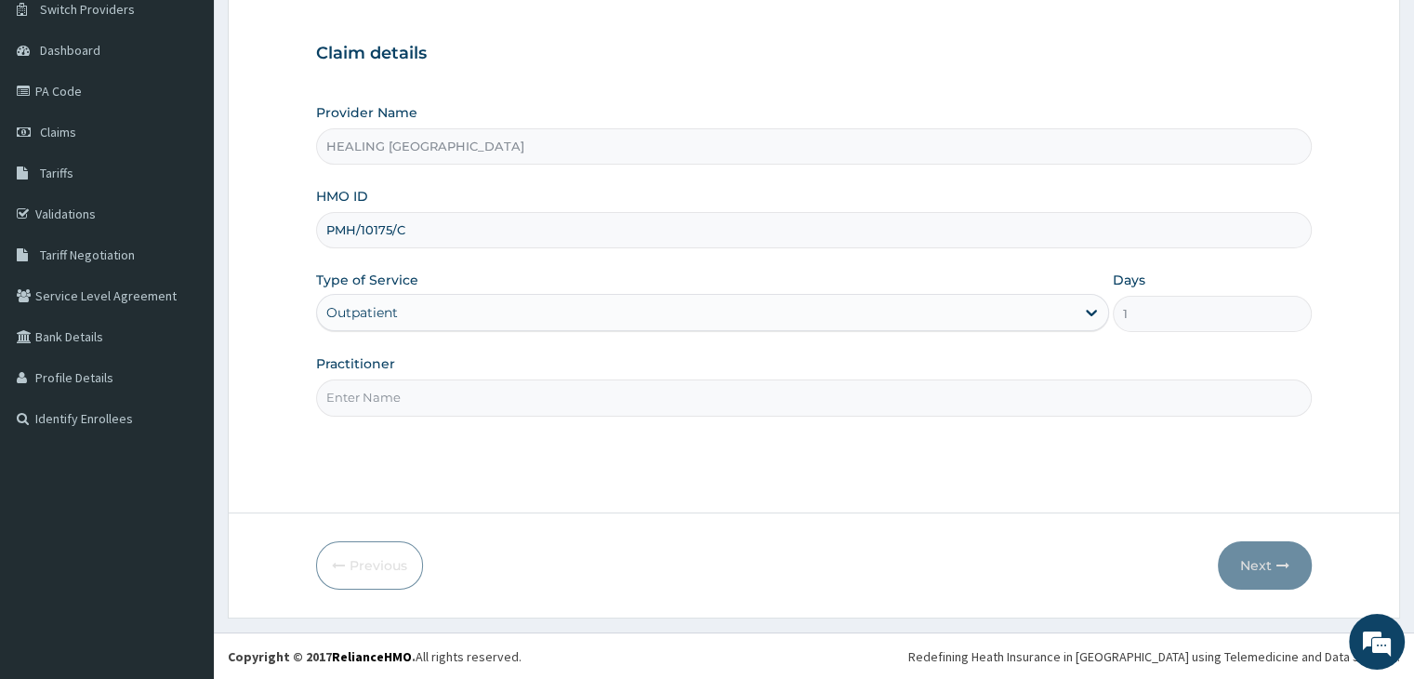
click at [812, 390] on input "Practitioner" at bounding box center [813, 397] width 995 height 36
type input "[PERSON_NAME]"
click at [1279, 570] on icon "button" at bounding box center [1283, 565] width 13 height 13
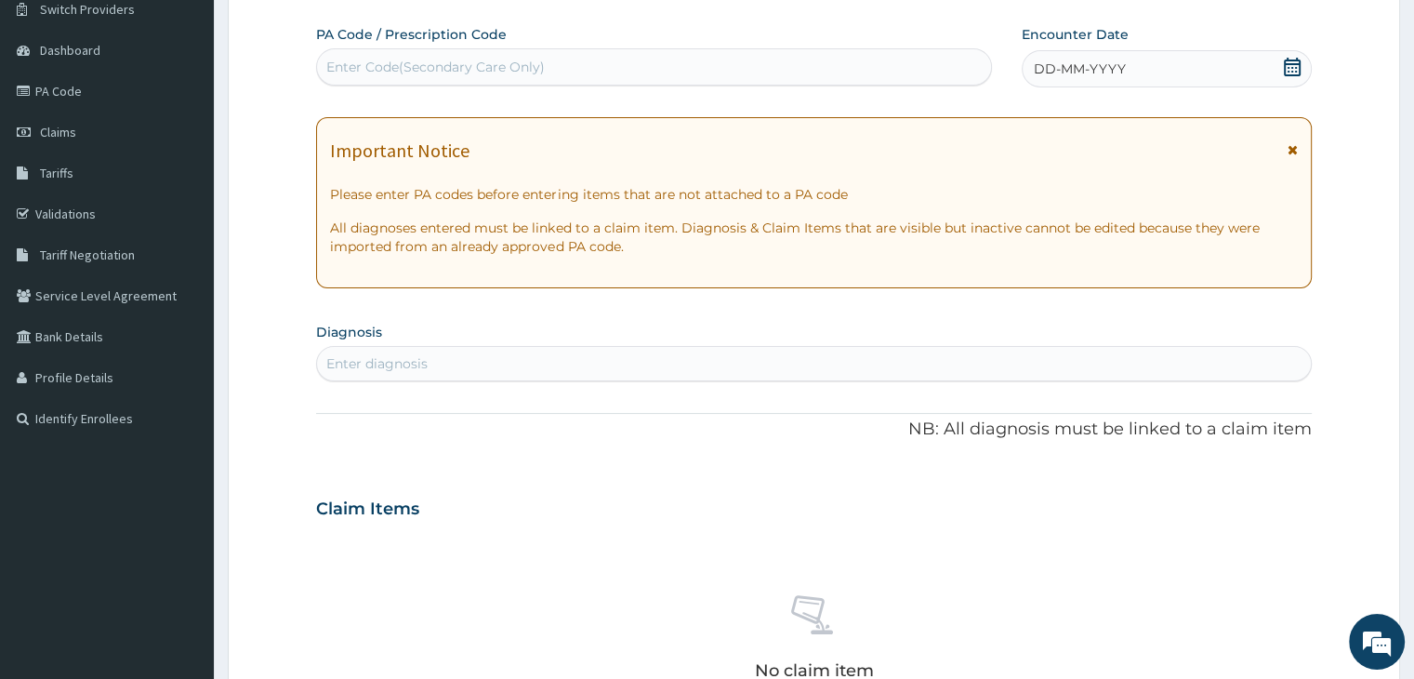
click at [1290, 58] on icon at bounding box center [1292, 67] width 19 height 19
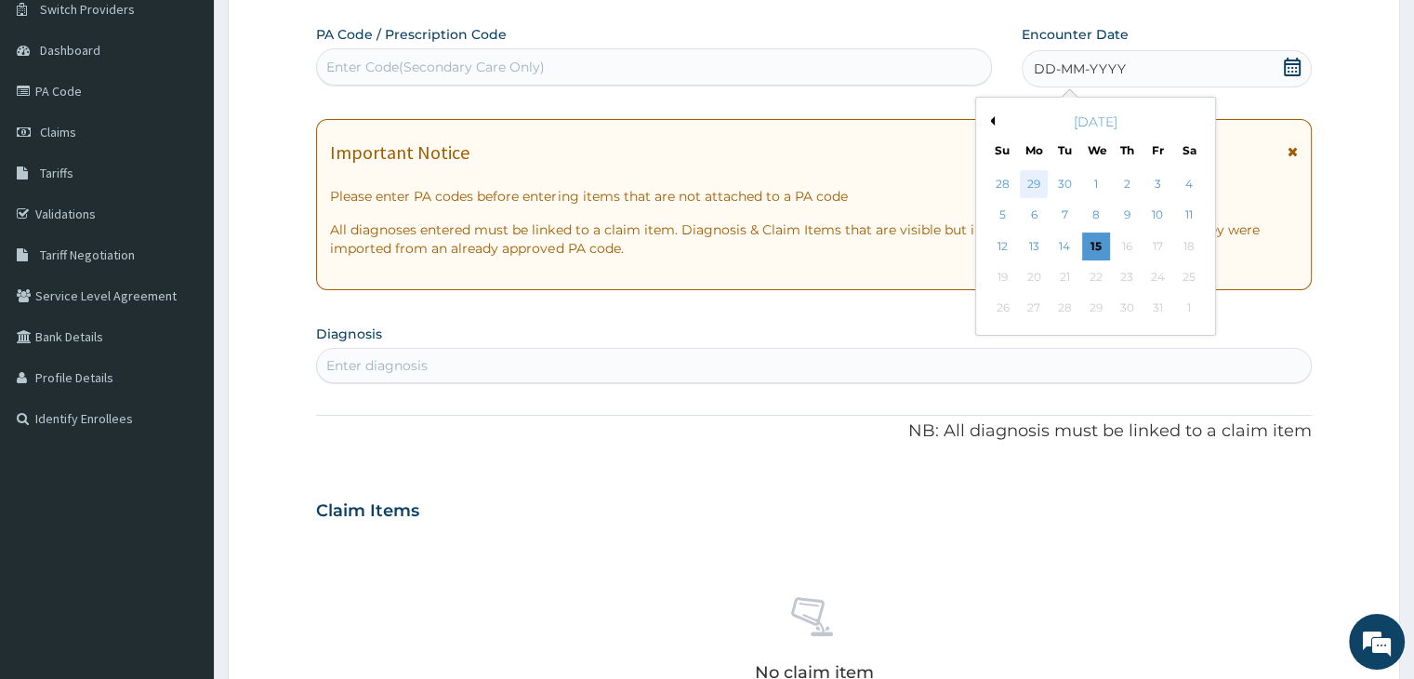
click at [1038, 183] on div "29" at bounding box center [1034, 184] width 28 height 28
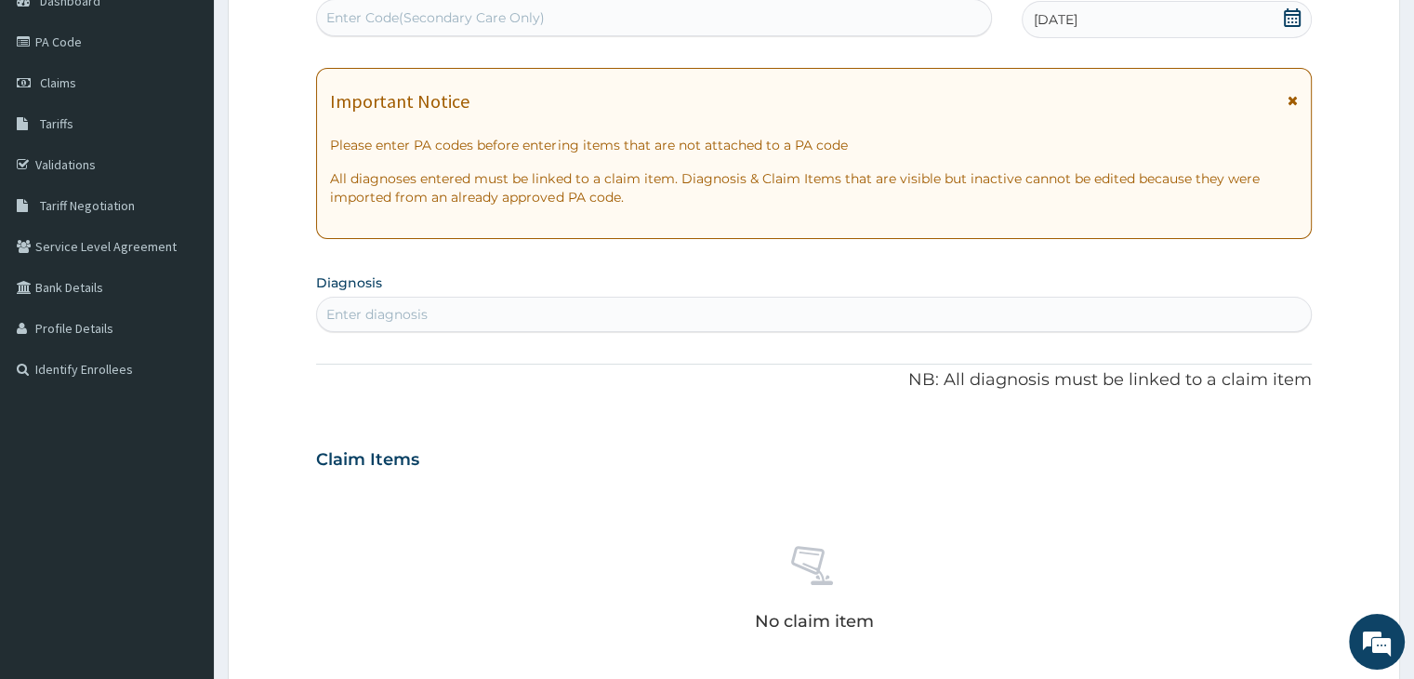
scroll to position [245, 0]
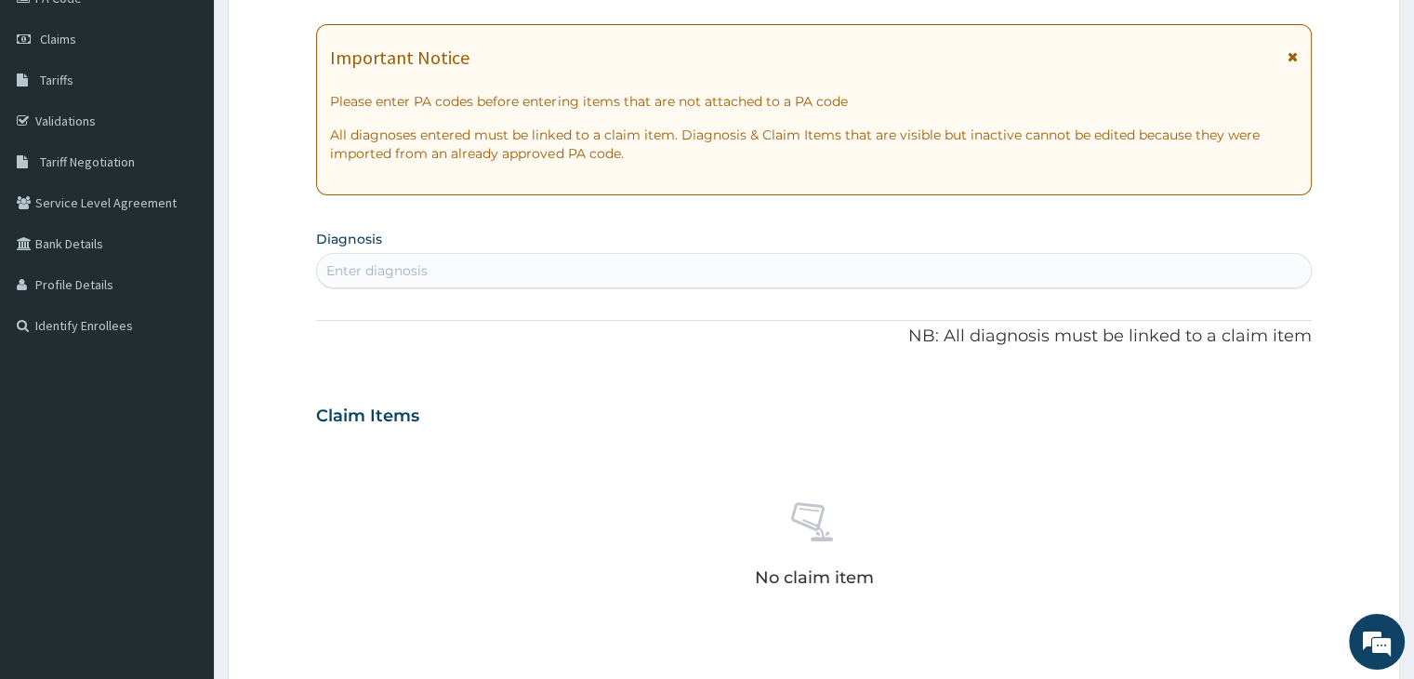
click at [744, 265] on div "Enter diagnosis" at bounding box center [813, 271] width 993 height 30
type input "a"
type input "[MEDICAL_DATA]"
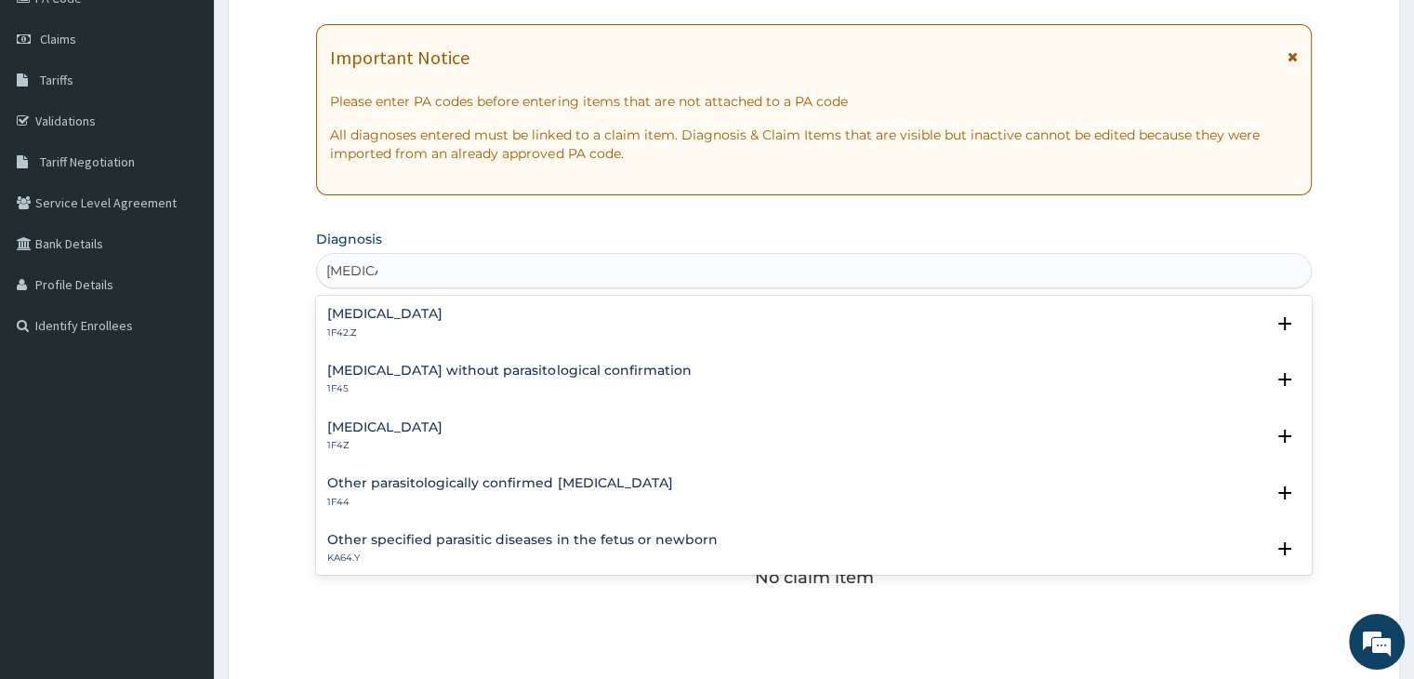
click at [480, 434] on div "[MEDICAL_DATA] 1F4Z" at bounding box center [813, 436] width 973 height 33
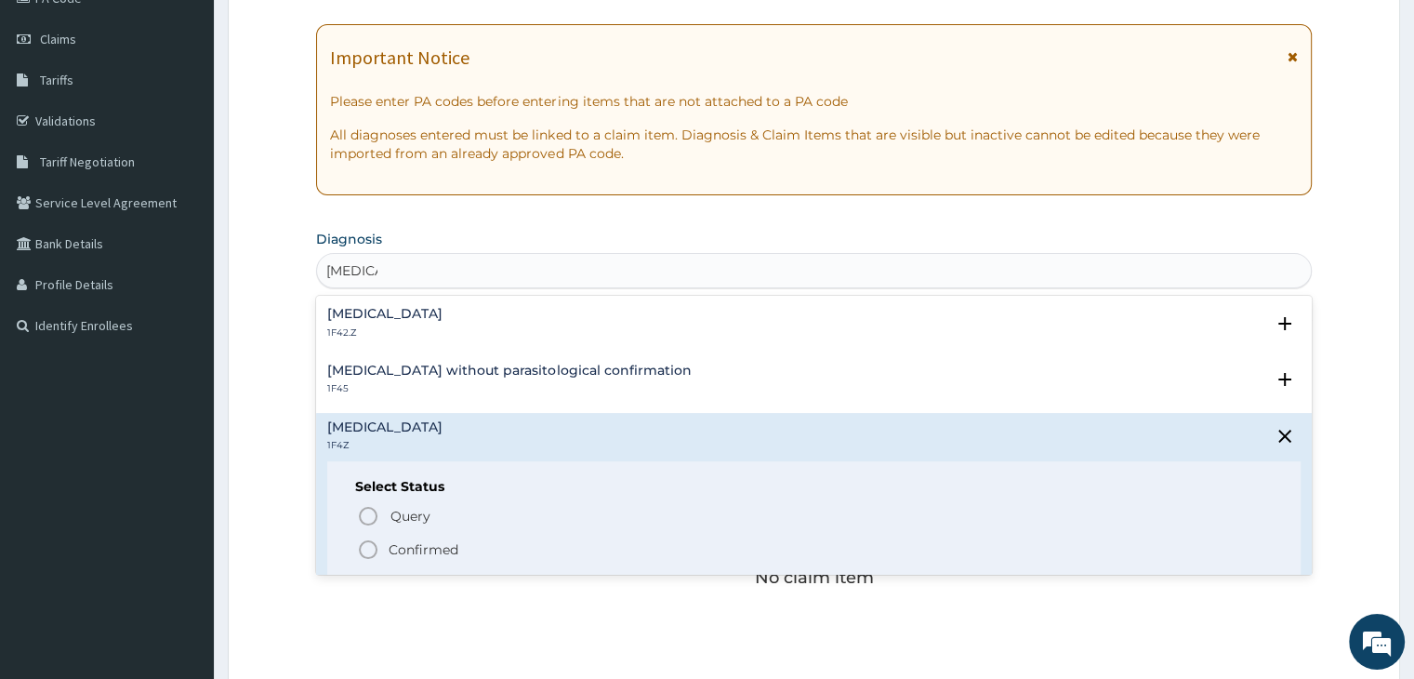
click at [372, 548] on icon "status option filled" at bounding box center [368, 549] width 22 height 22
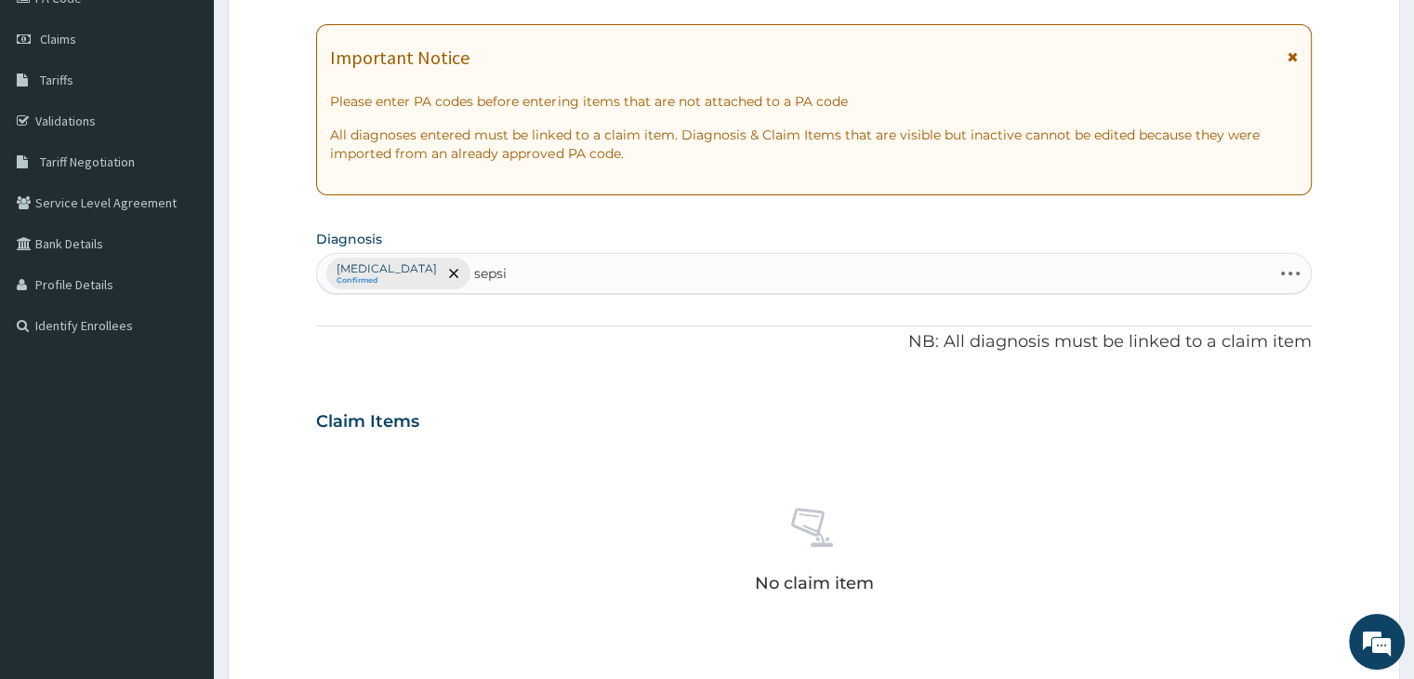
type input "[MEDICAL_DATA]"
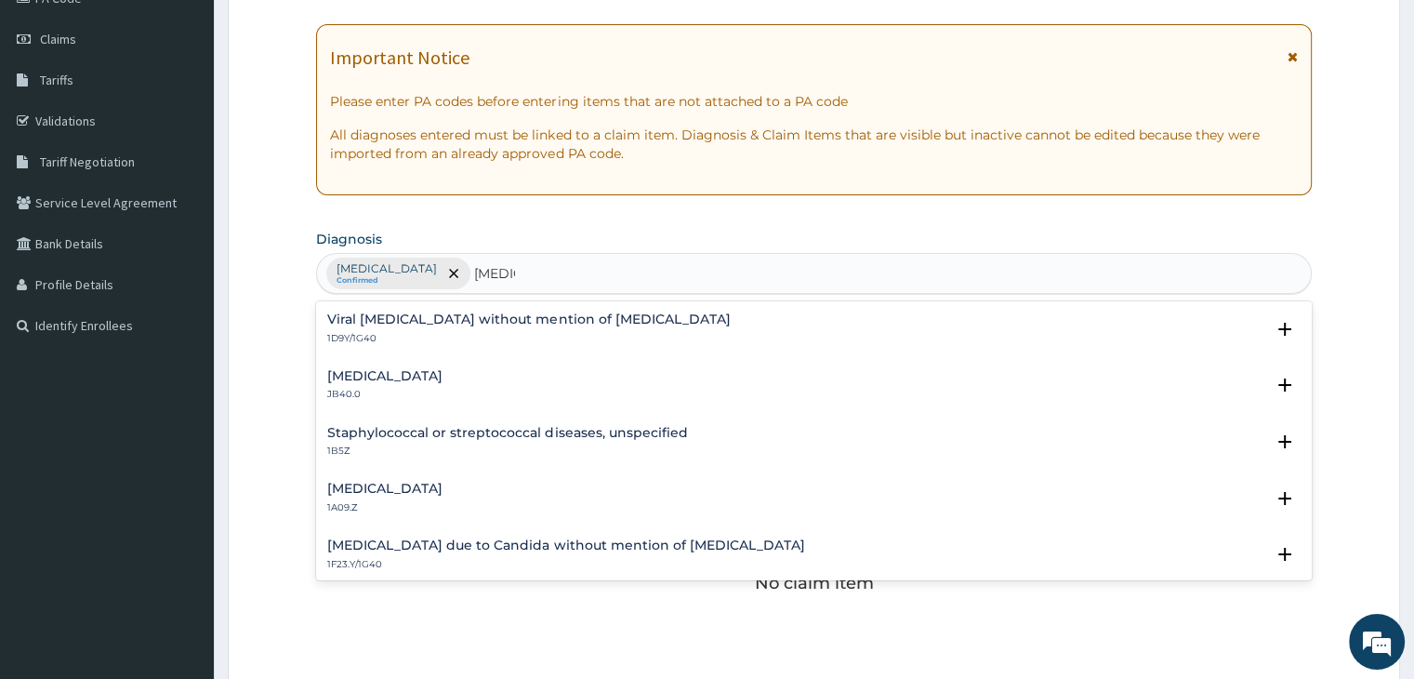
scroll to position [186, 0]
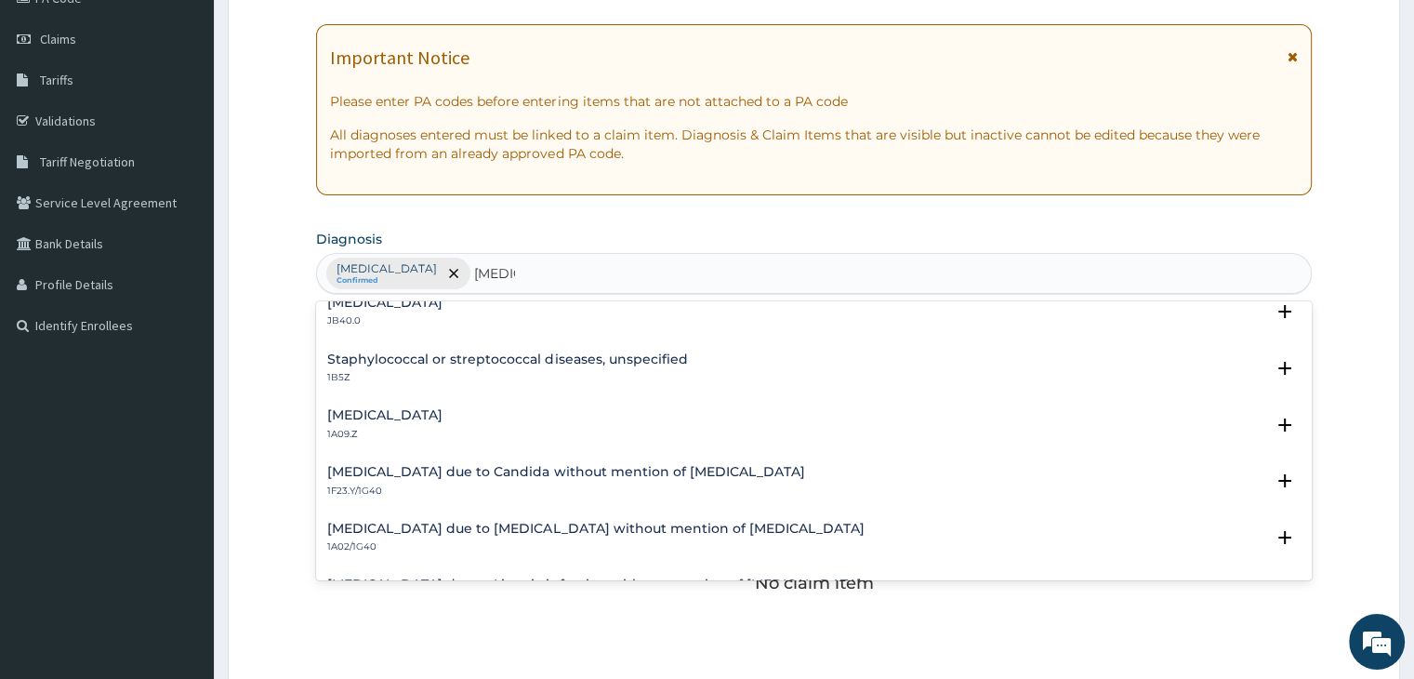
click at [437, 408] on h4 "[MEDICAL_DATA]" at bounding box center [384, 415] width 115 height 14
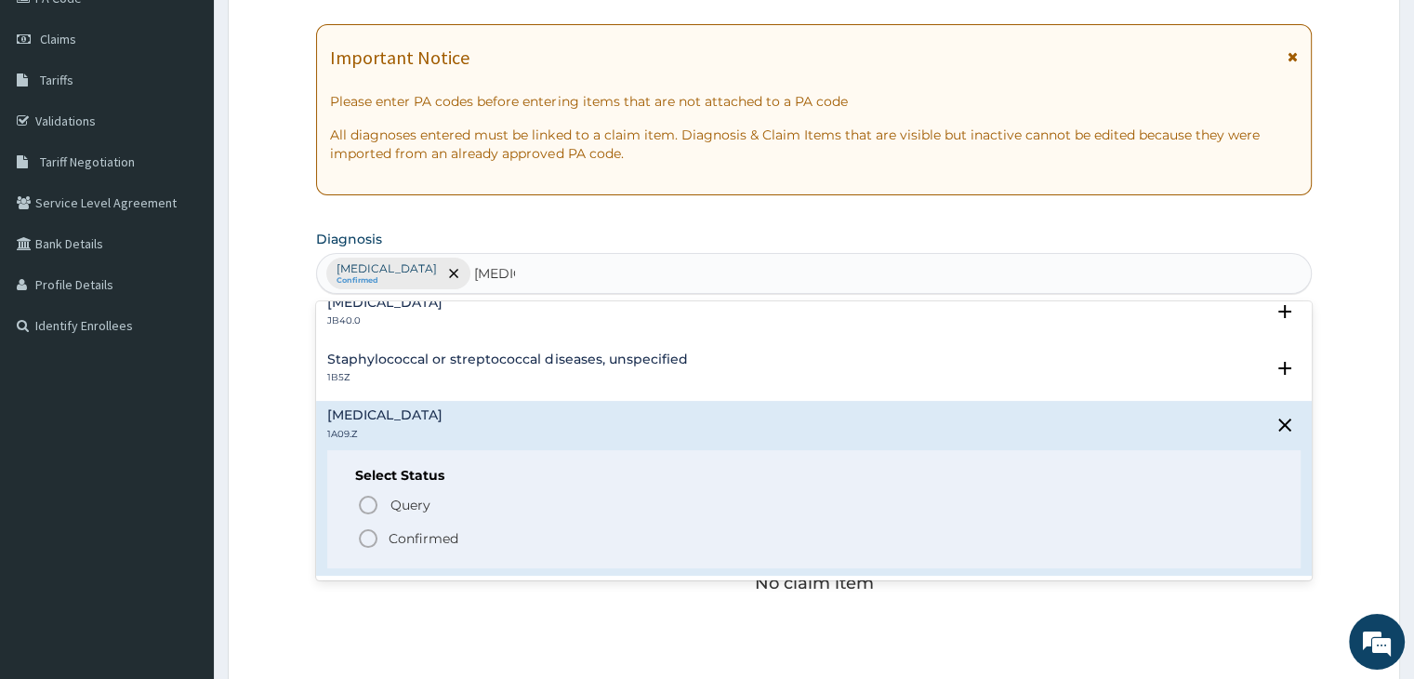
click at [364, 536] on icon "status option filled" at bounding box center [368, 538] width 22 height 22
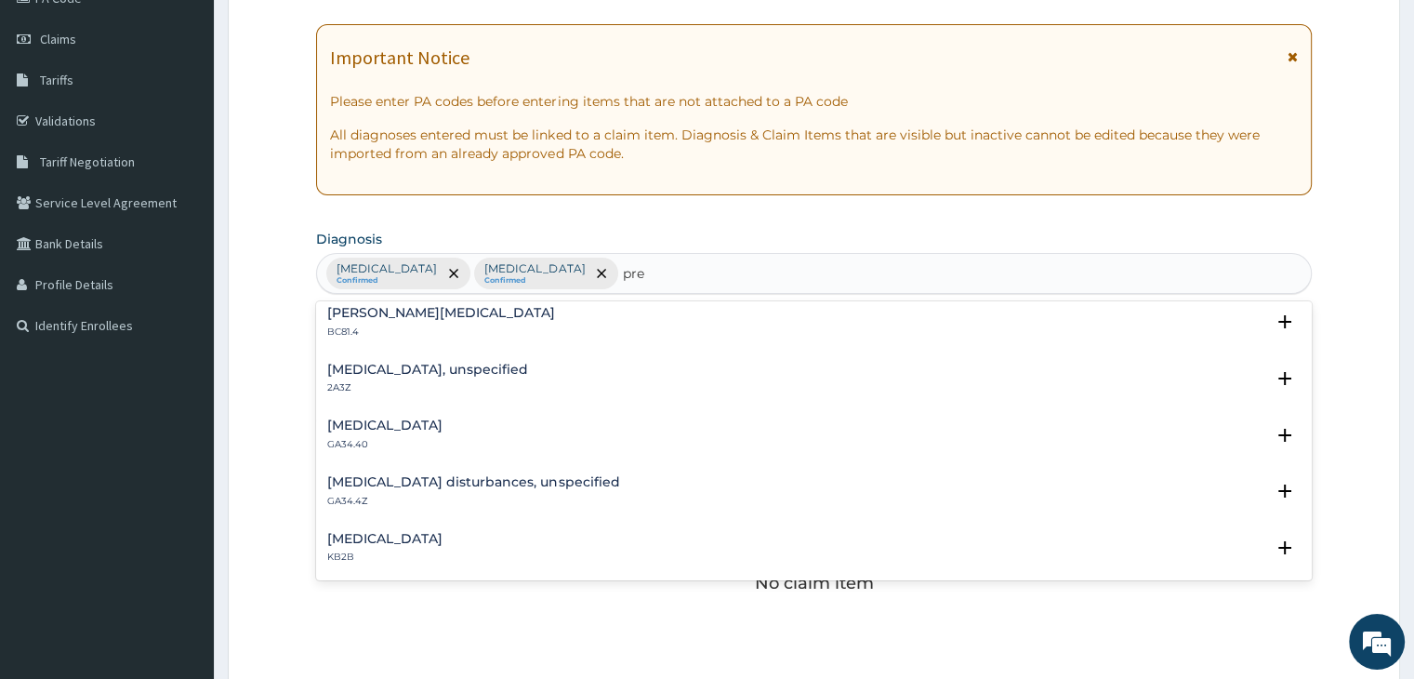
scroll to position [372, 0]
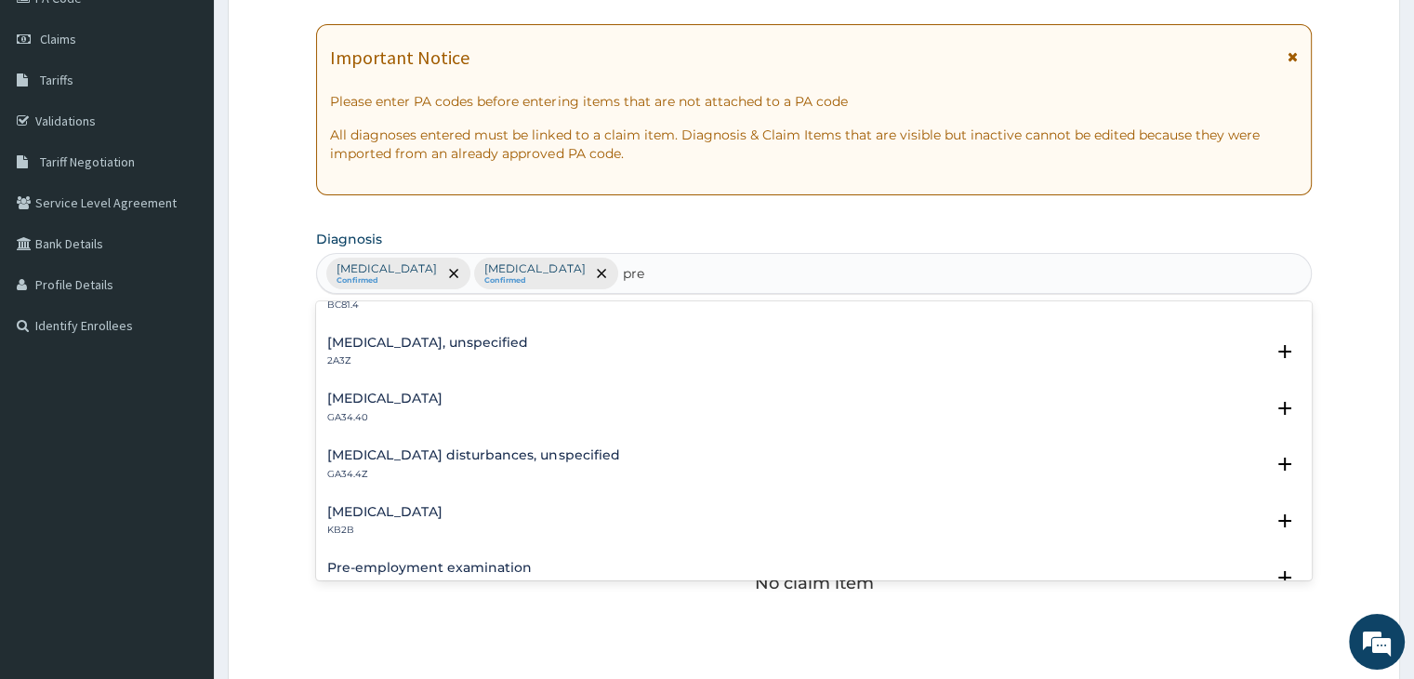
type input "pre"
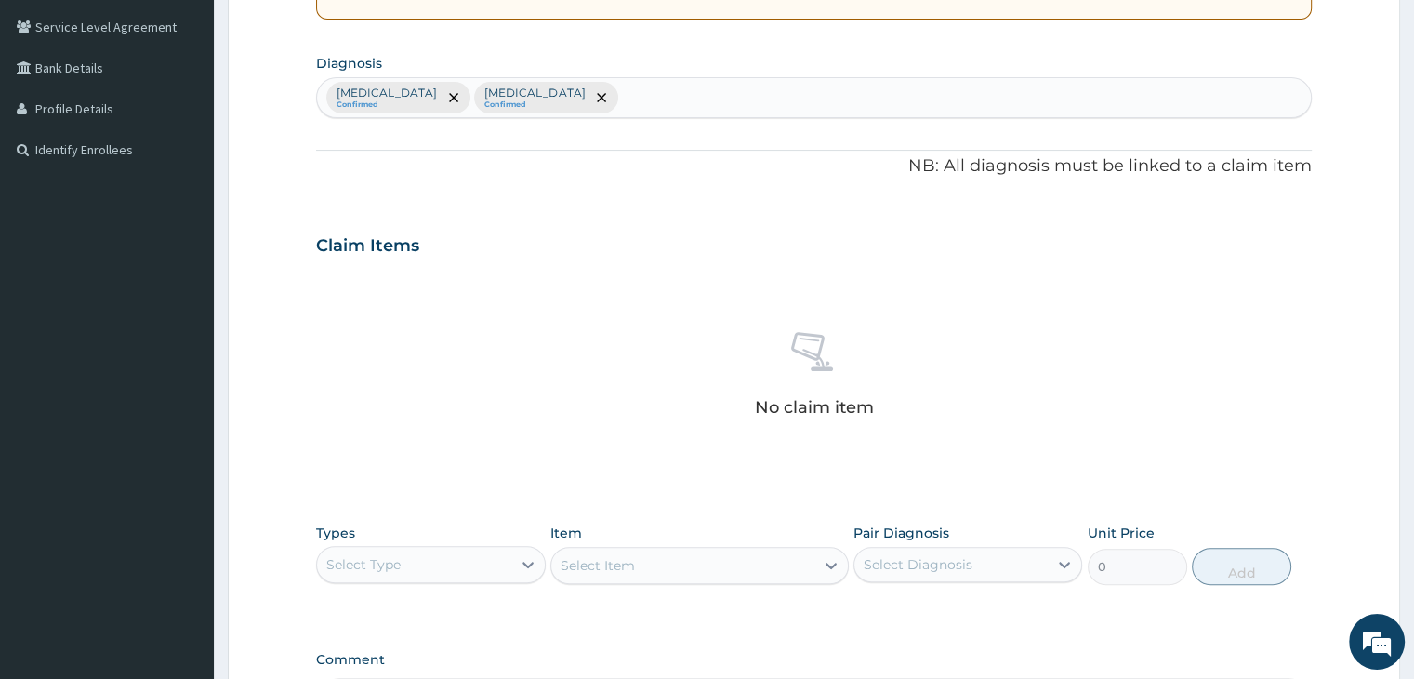
scroll to position [617, 0]
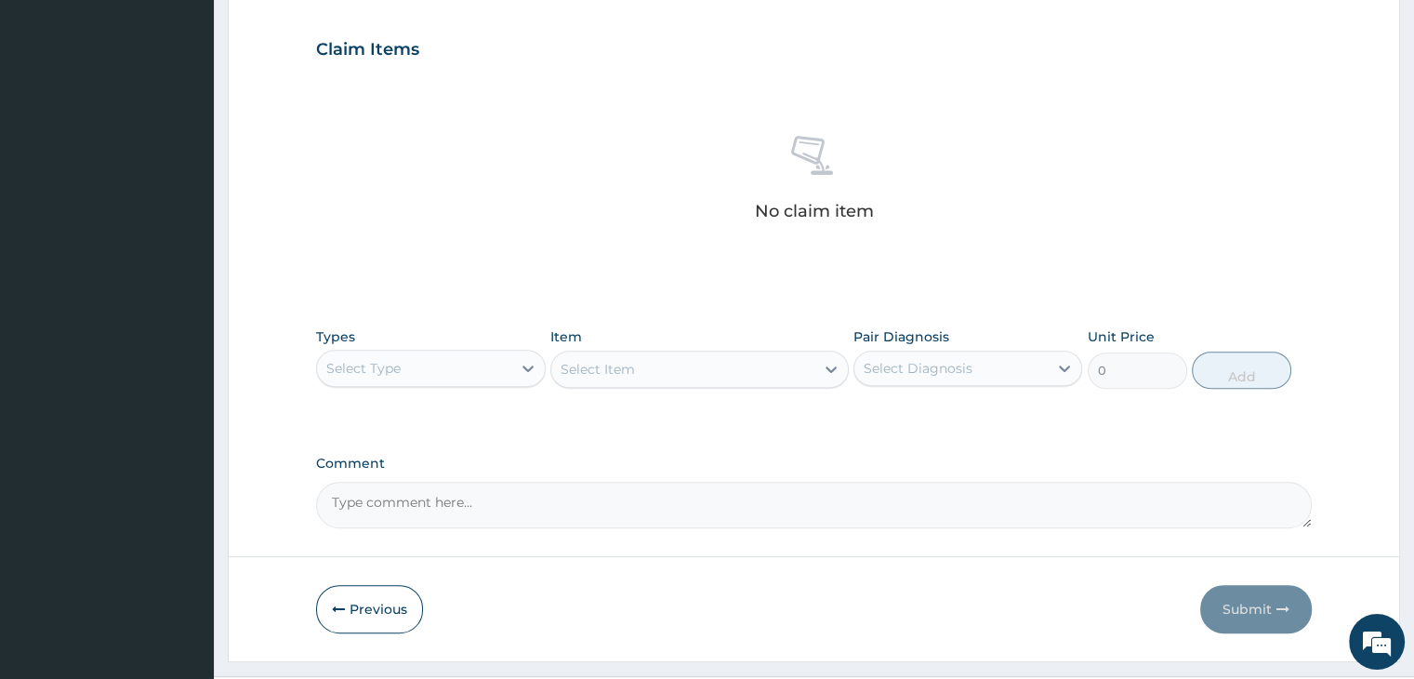
click at [416, 372] on div "Select Type" at bounding box center [413, 368] width 193 height 30
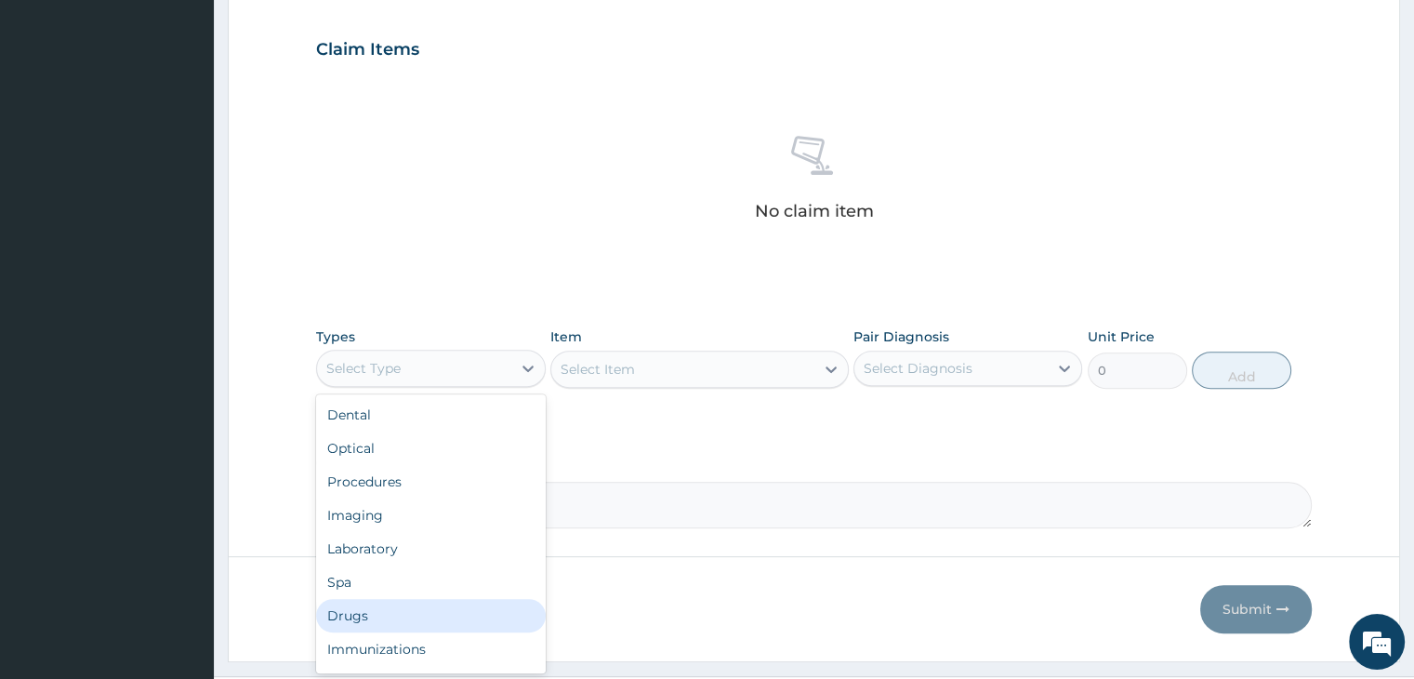
click at [412, 611] on div "Drugs" at bounding box center [430, 615] width 229 height 33
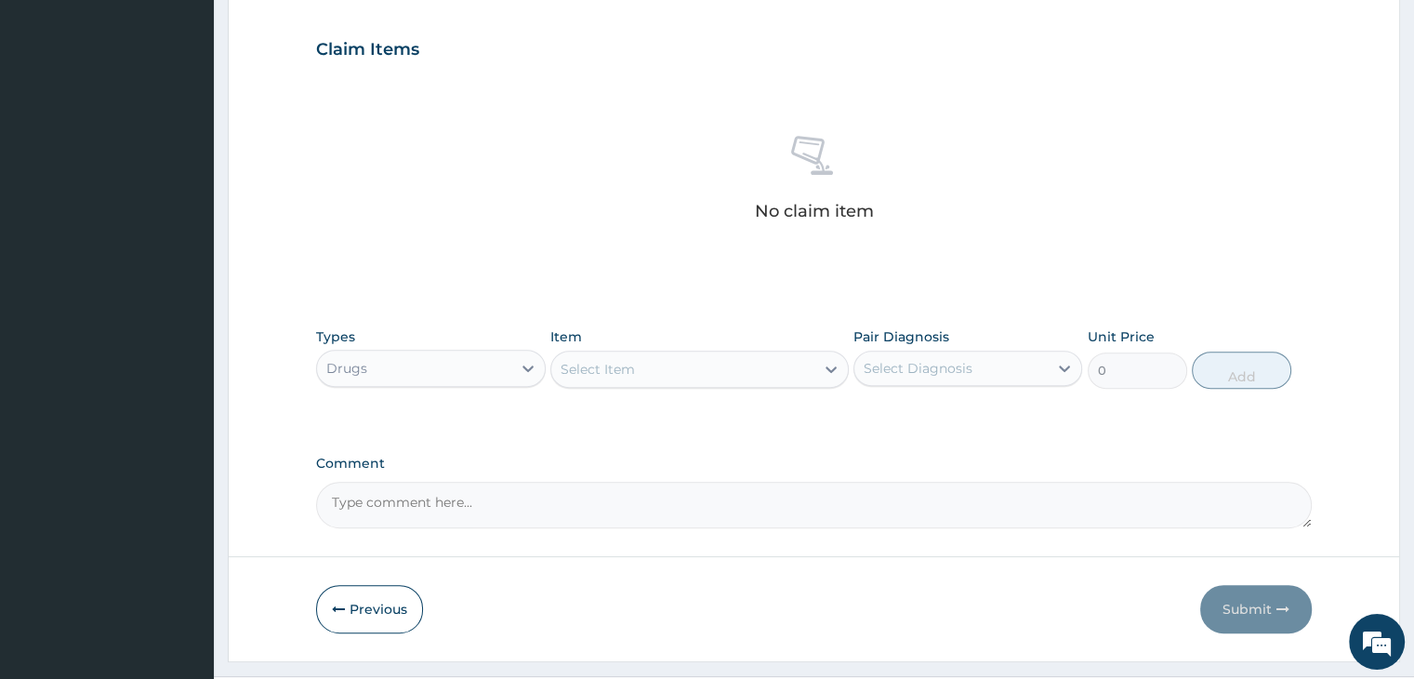
click at [710, 364] on div "Select Item" at bounding box center [682, 369] width 263 height 30
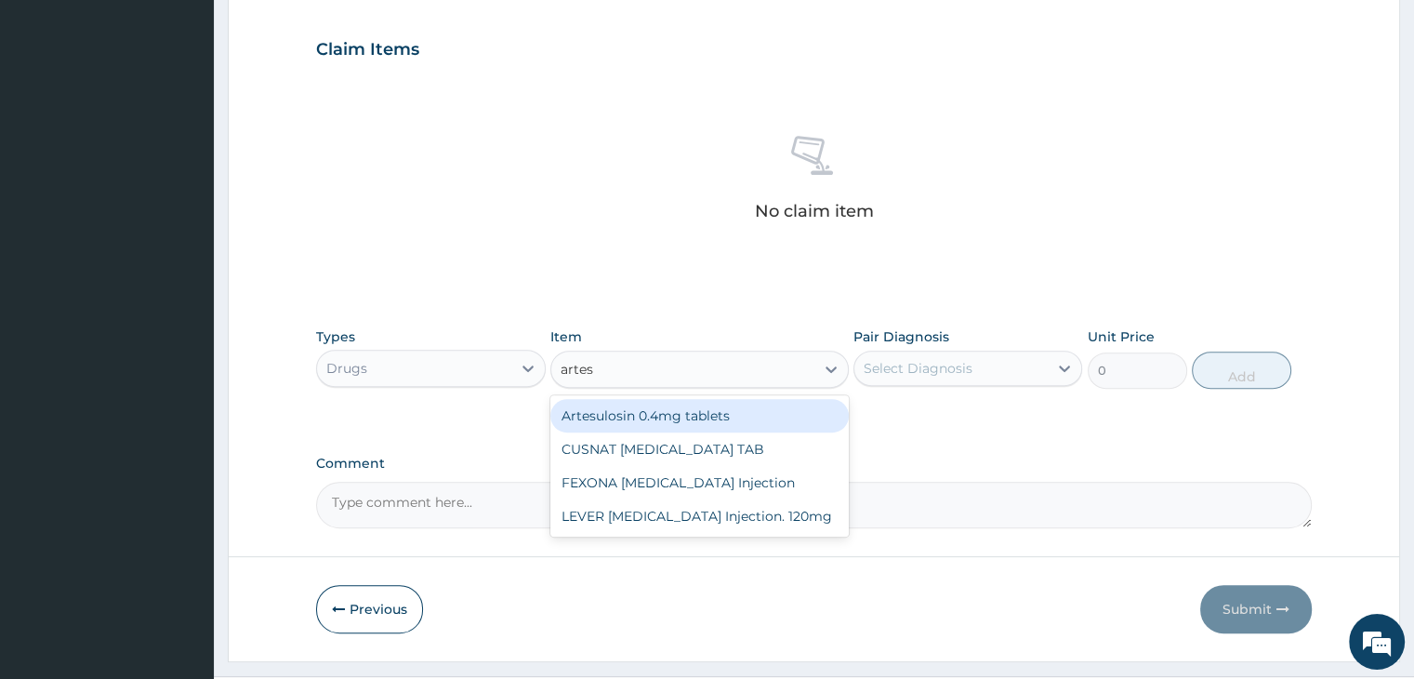
type input "artesu"
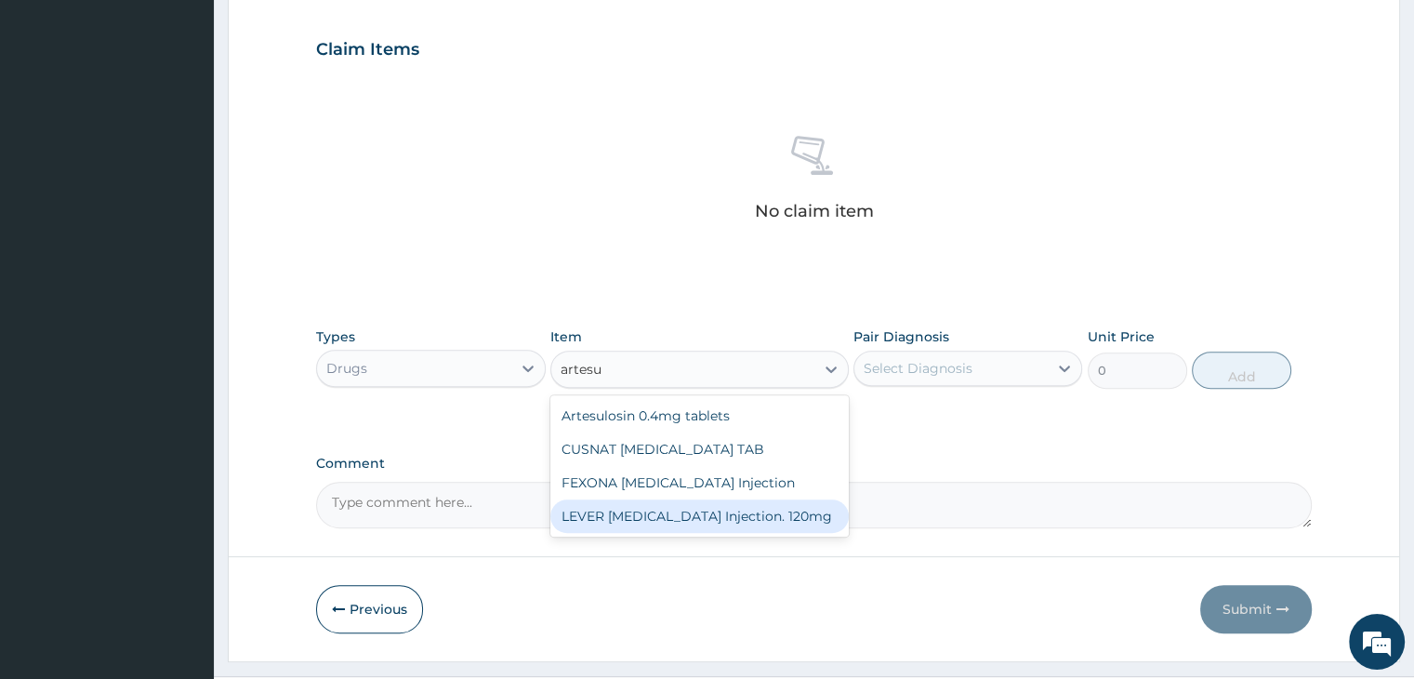
click at [717, 510] on div "LEVER [MEDICAL_DATA] Injection. 120mg" at bounding box center [699, 515] width 298 height 33
type input "2530"
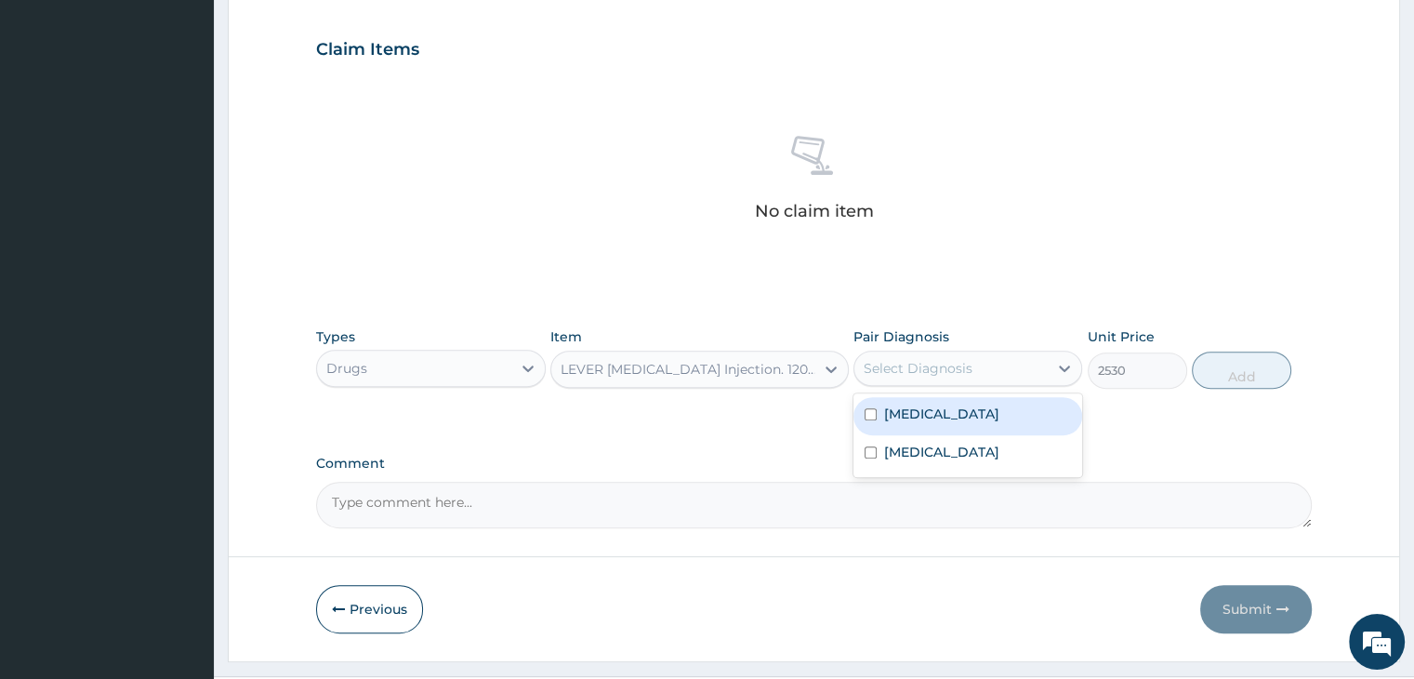
click at [1002, 360] on div "Select Diagnosis" at bounding box center [950, 368] width 193 height 30
click at [971, 410] on label "[MEDICAL_DATA]" at bounding box center [941, 413] width 115 height 19
checkbox input "true"
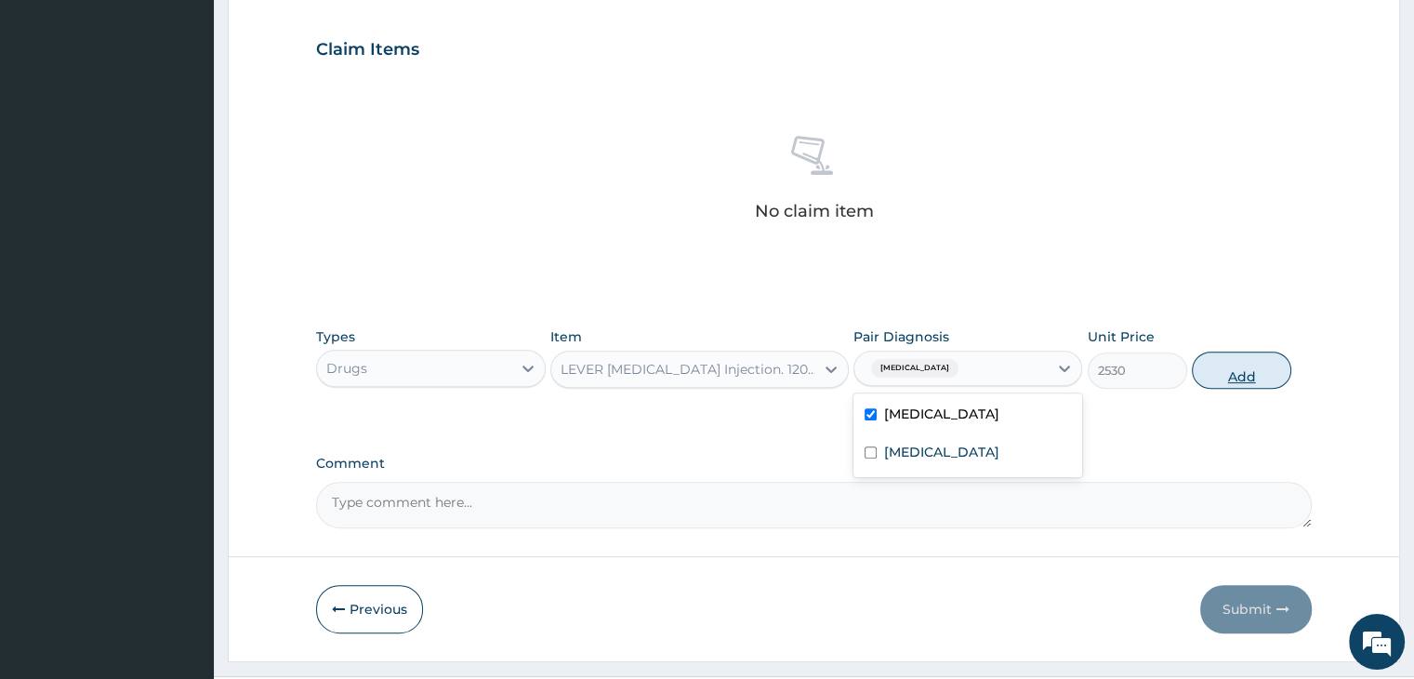
click at [1248, 372] on button "Add" at bounding box center [1241, 369] width 99 height 37
type input "0"
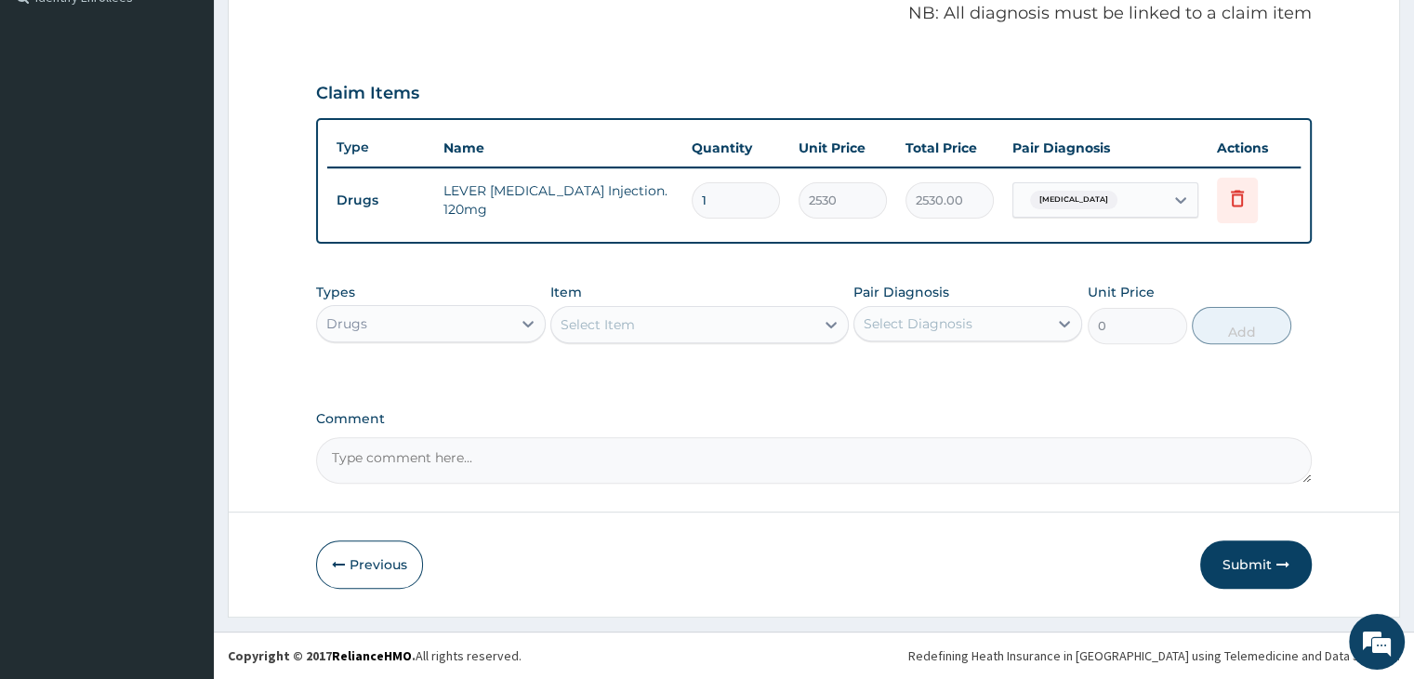
scroll to position [571, 0]
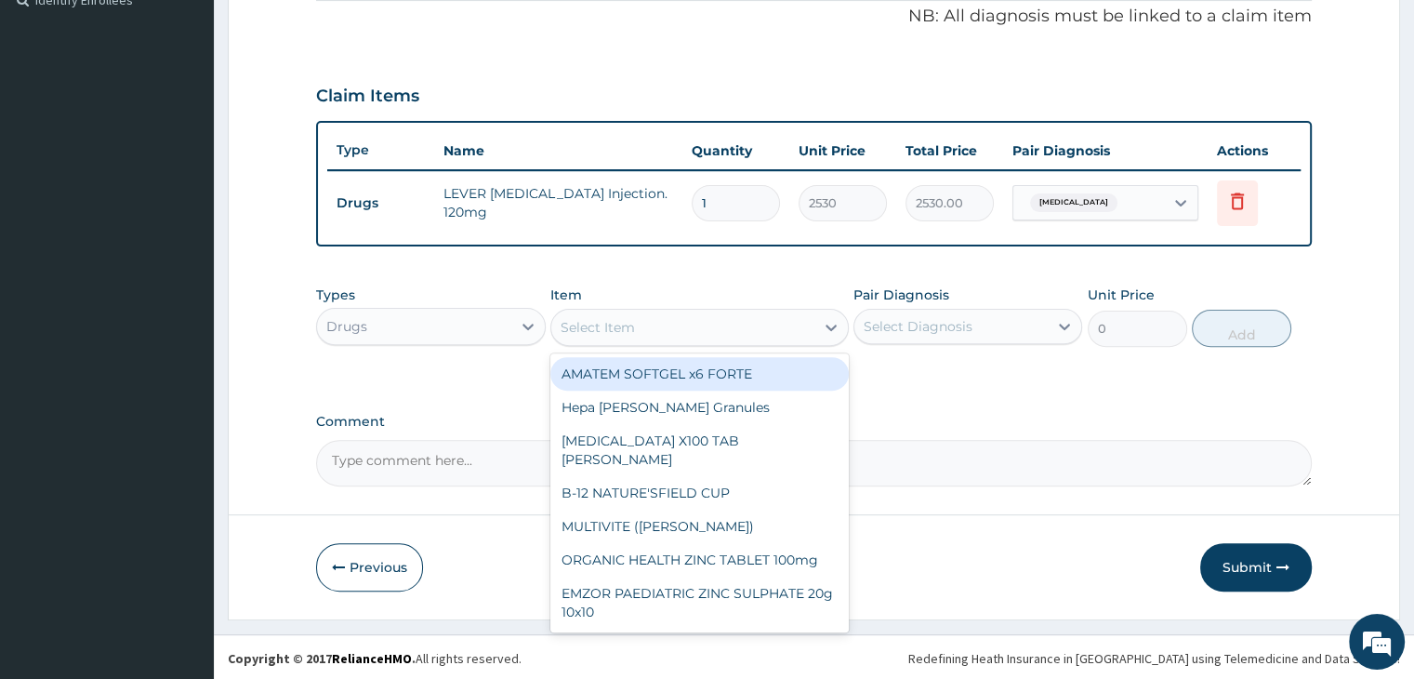
click at [719, 328] on div "Select Item" at bounding box center [682, 327] width 263 height 30
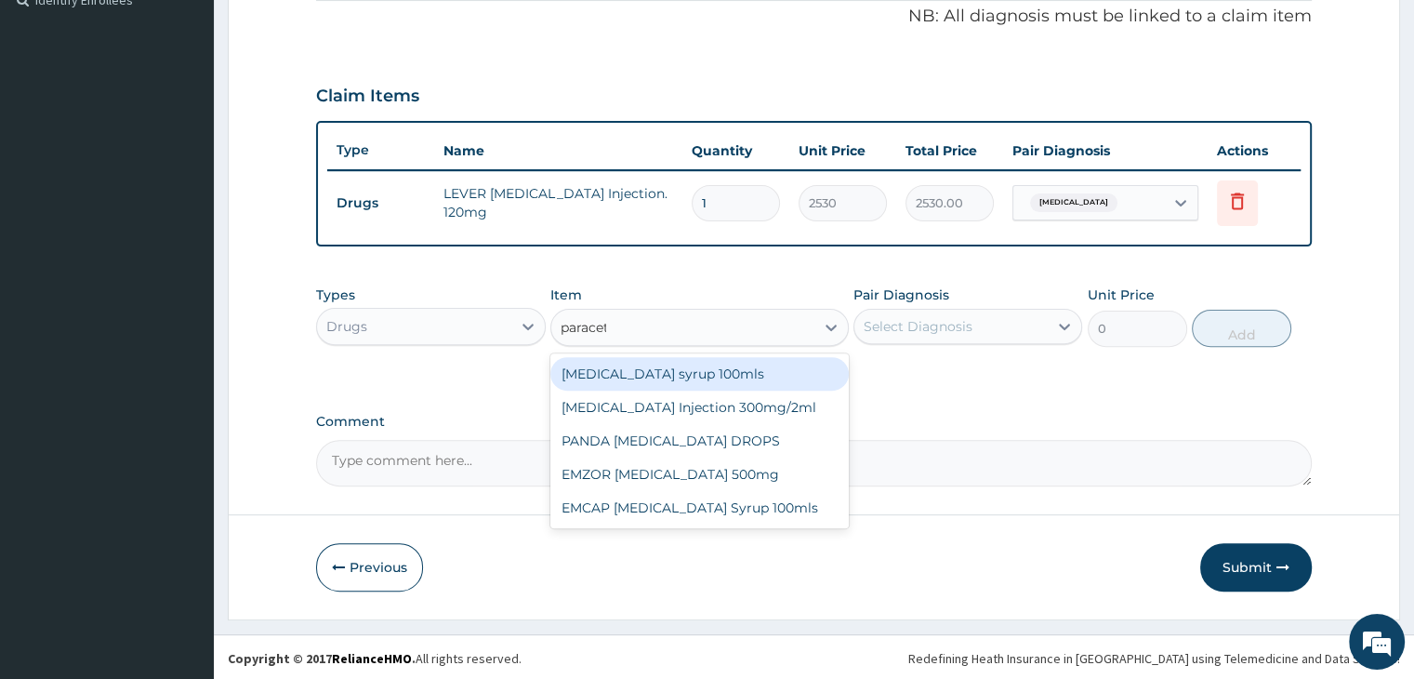
type input "paraceta"
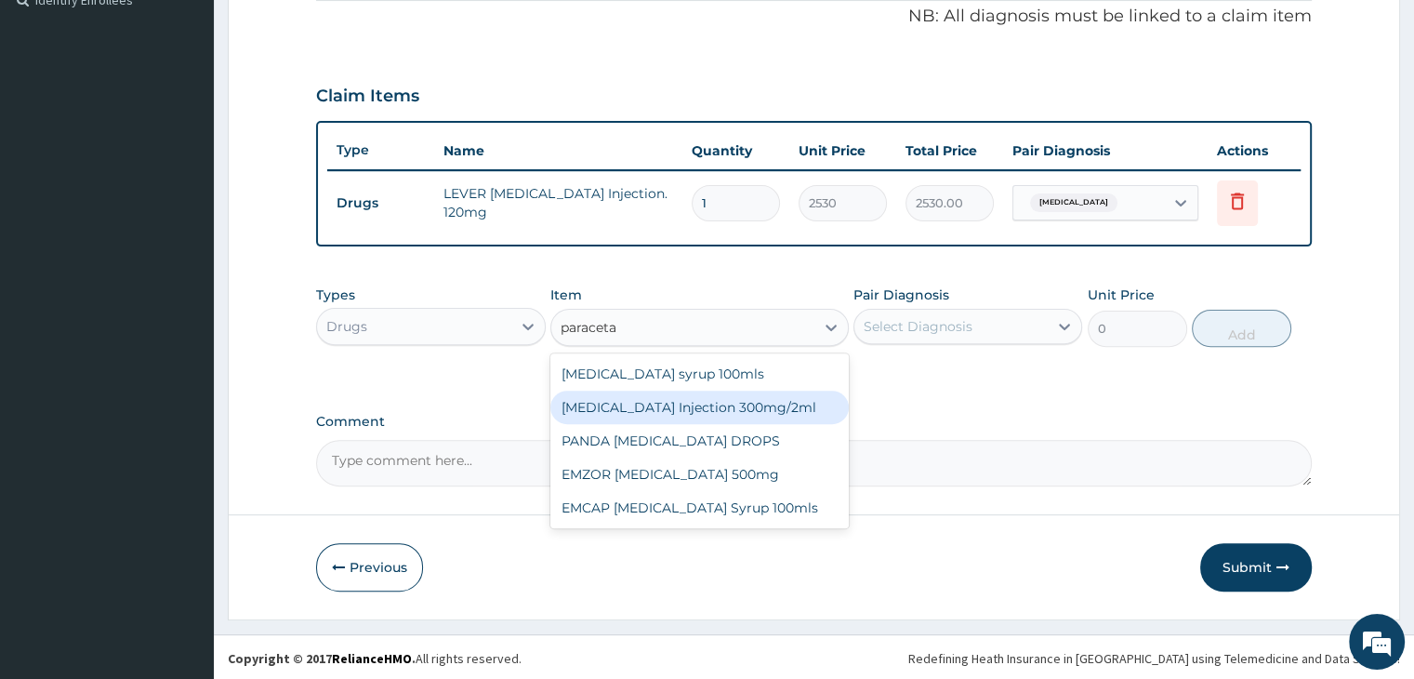
click at [718, 413] on div "[MEDICAL_DATA] Injection 300mg/2ml" at bounding box center [699, 406] width 298 height 33
type input "278.3"
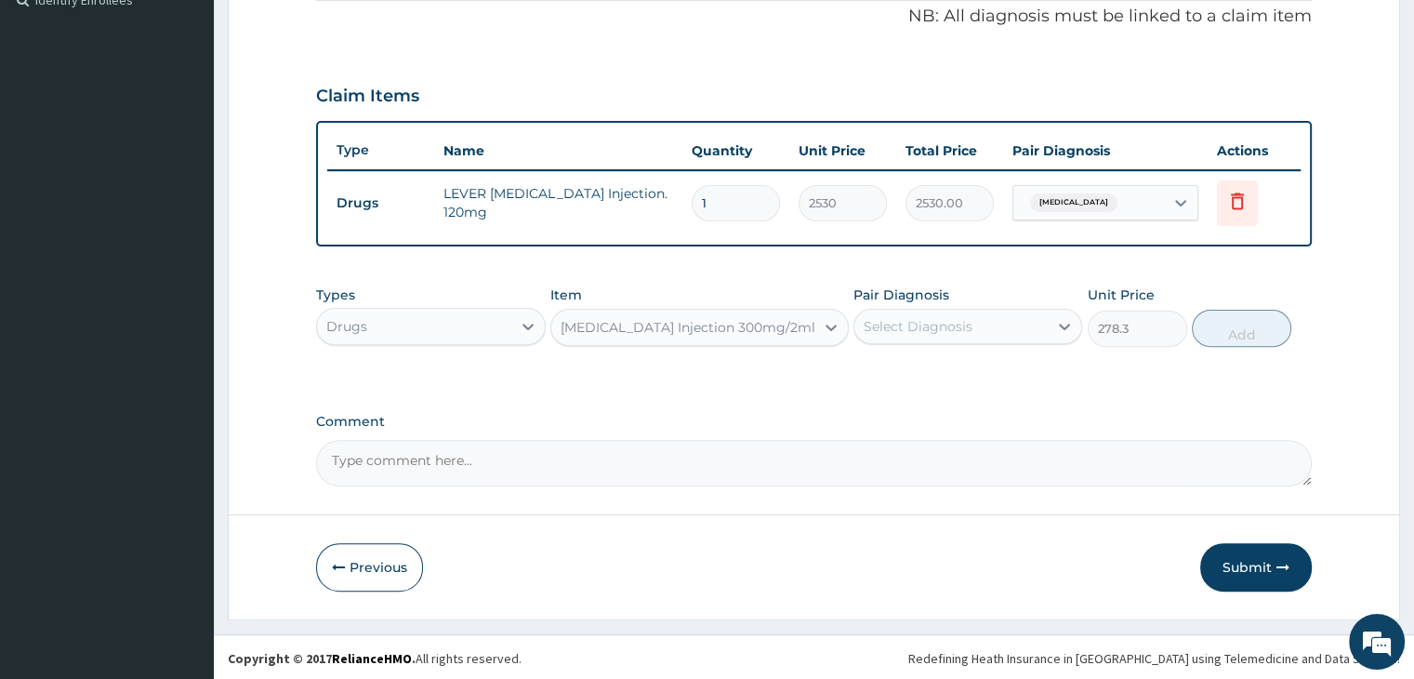
click at [989, 326] on div "Select Diagnosis" at bounding box center [950, 326] width 193 height 30
drag, startPoint x: 973, startPoint y: 380, endPoint x: 1036, endPoint y: 377, distance: 62.4
click at [973, 380] on div "[MEDICAL_DATA]" at bounding box center [967, 374] width 229 height 38
checkbox input "true"
click at [1236, 329] on button "Add" at bounding box center [1241, 328] width 99 height 37
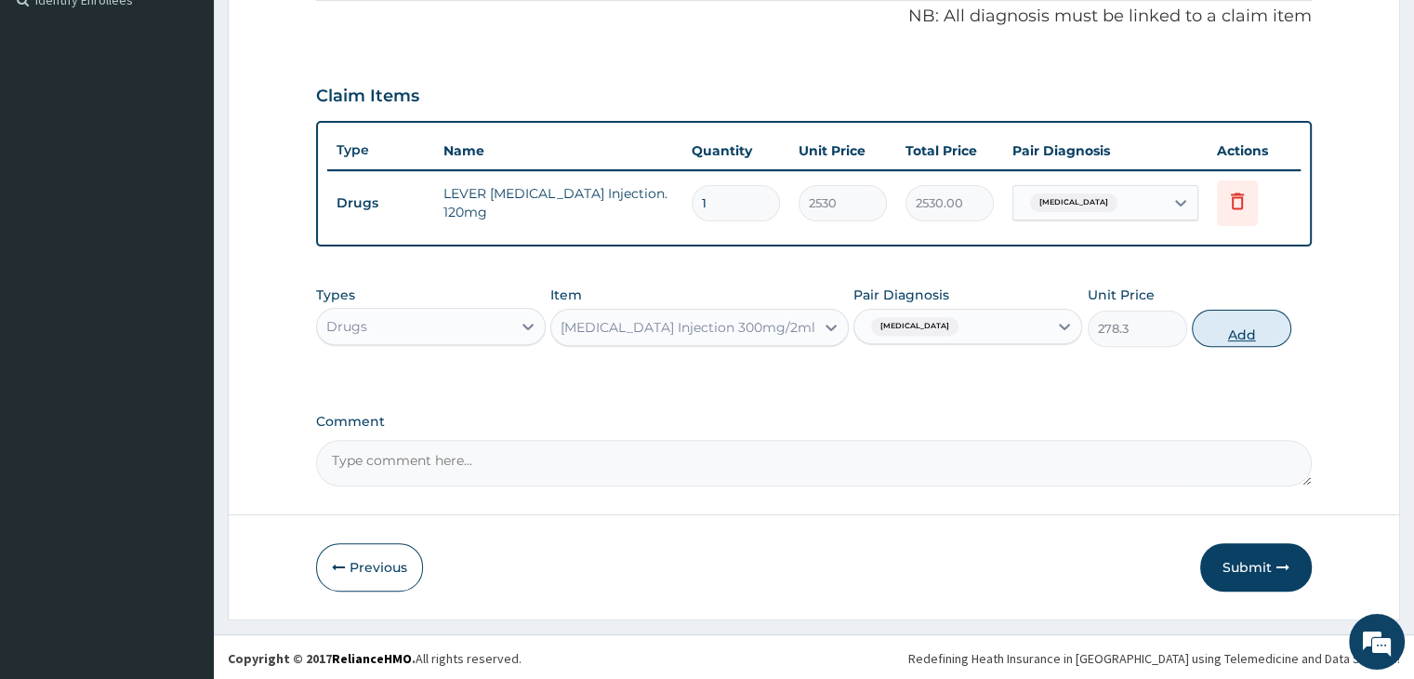
type input "0"
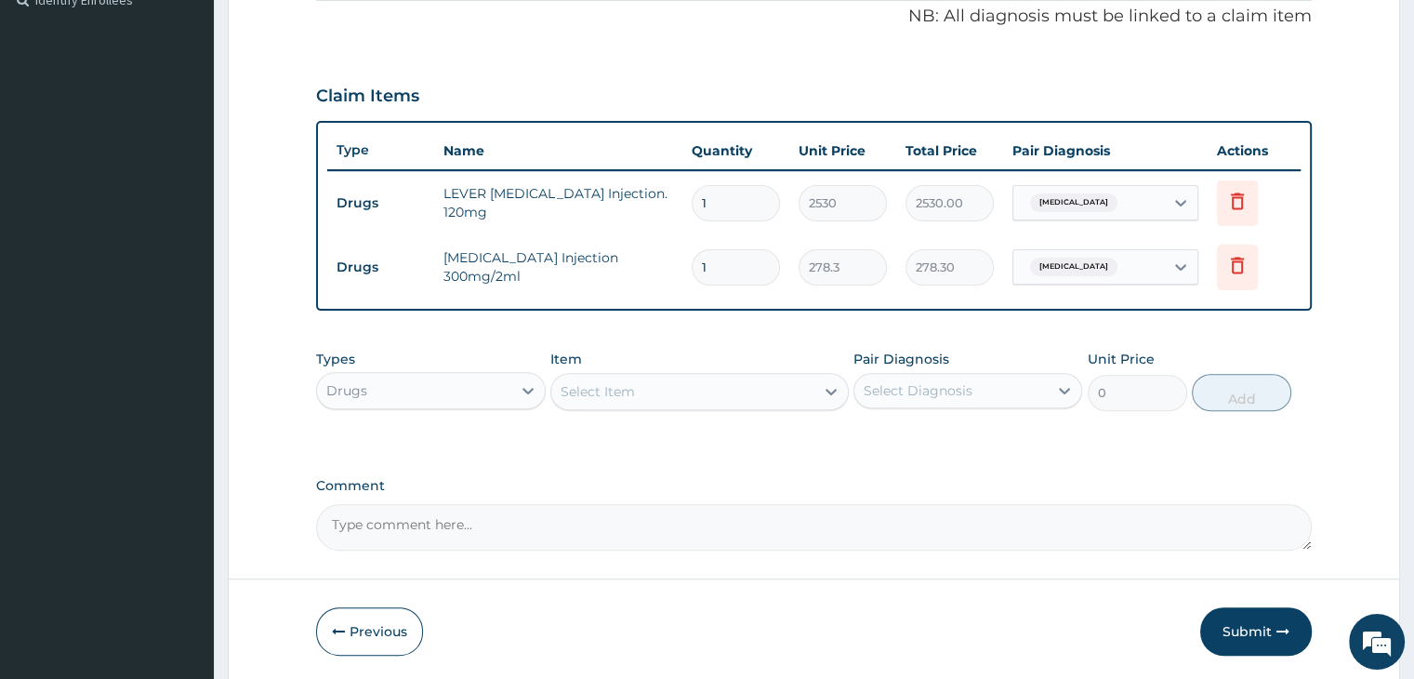
click at [679, 396] on div "Select Item" at bounding box center [682, 392] width 263 height 30
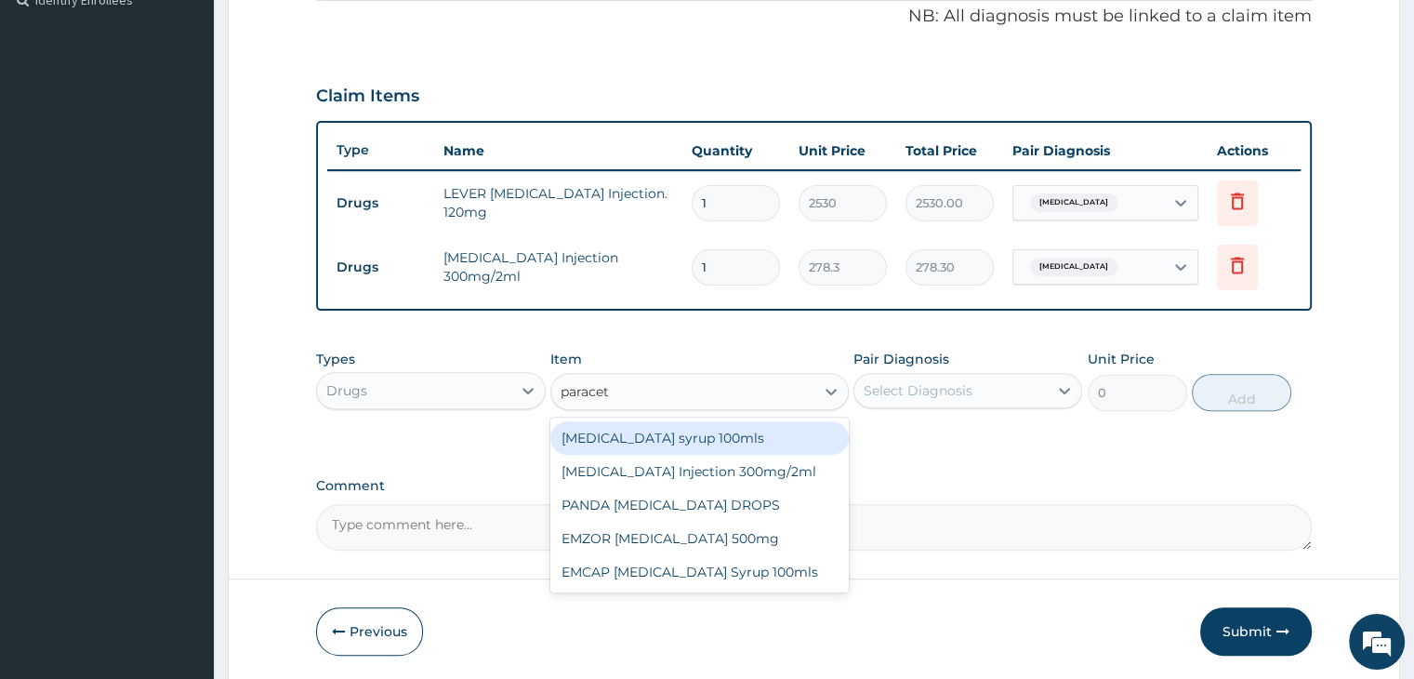
type input "paraceta"
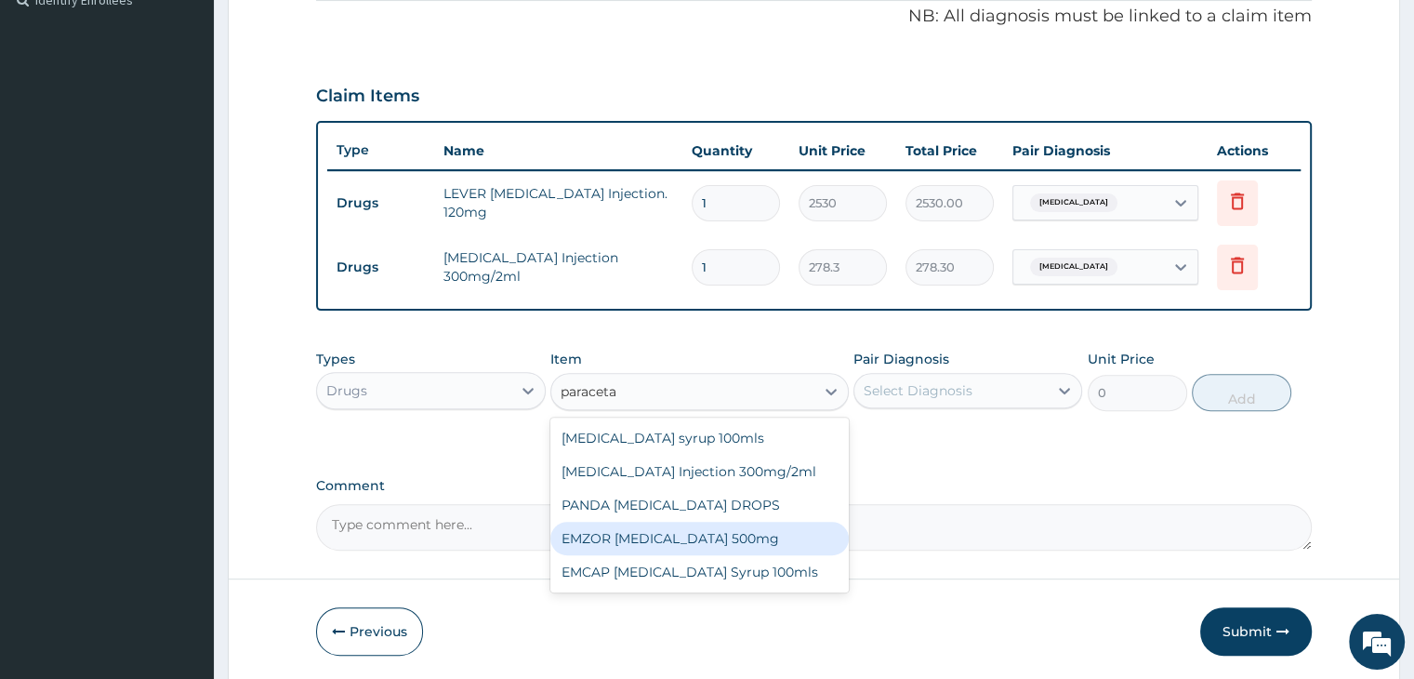
click at [695, 537] on div "EMZOR [MEDICAL_DATA] 500mg" at bounding box center [699, 538] width 298 height 33
type input "25.3"
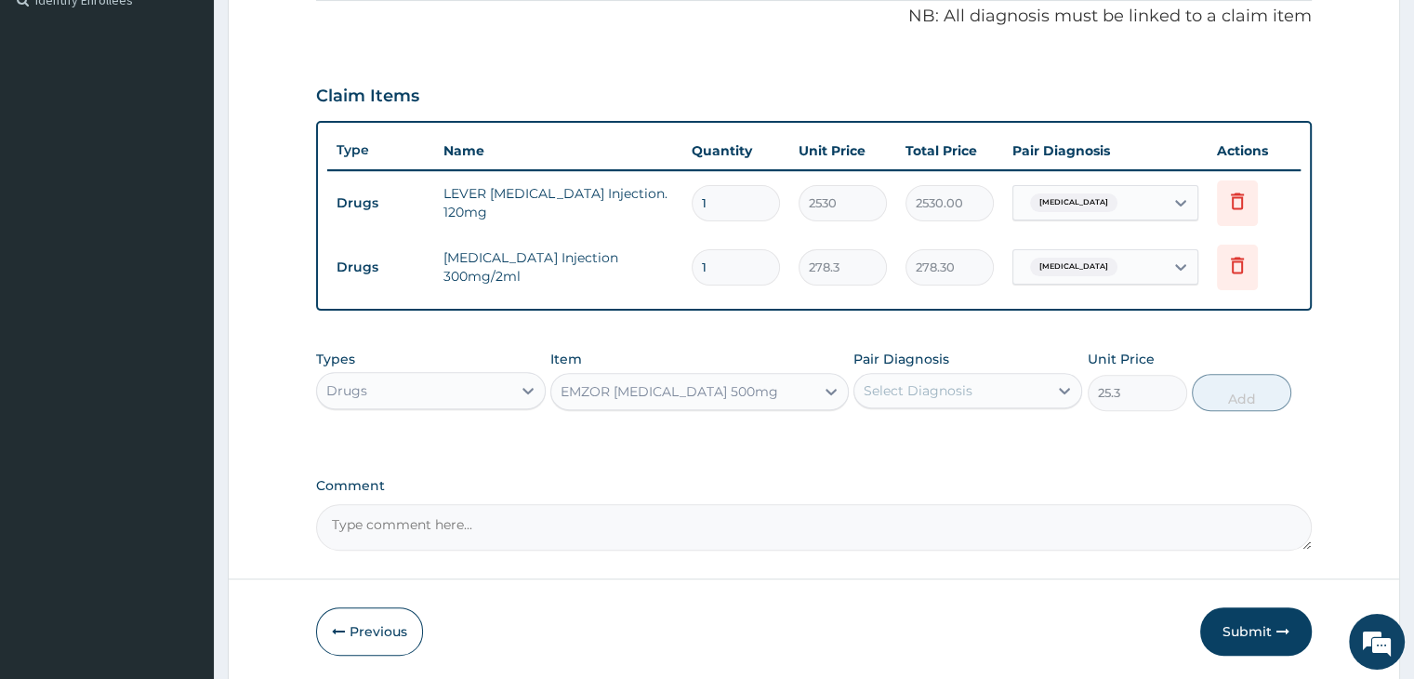
click at [970, 384] on div "Select Diagnosis" at bounding box center [918, 390] width 109 height 19
click at [948, 437] on label "[MEDICAL_DATA]" at bounding box center [941, 436] width 115 height 19
checkbox input "true"
click at [1239, 400] on button "Add" at bounding box center [1241, 392] width 99 height 37
type input "0"
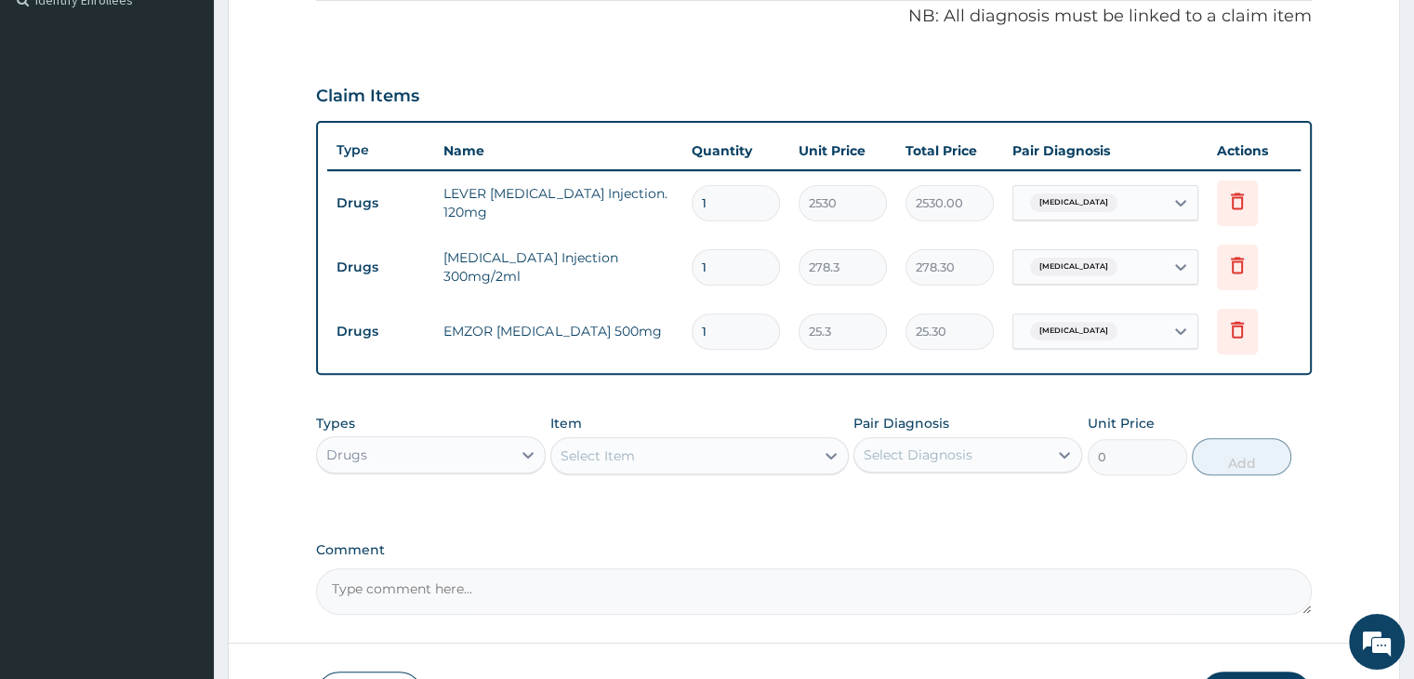
click at [659, 456] on div "Select Item" at bounding box center [682, 456] width 263 height 30
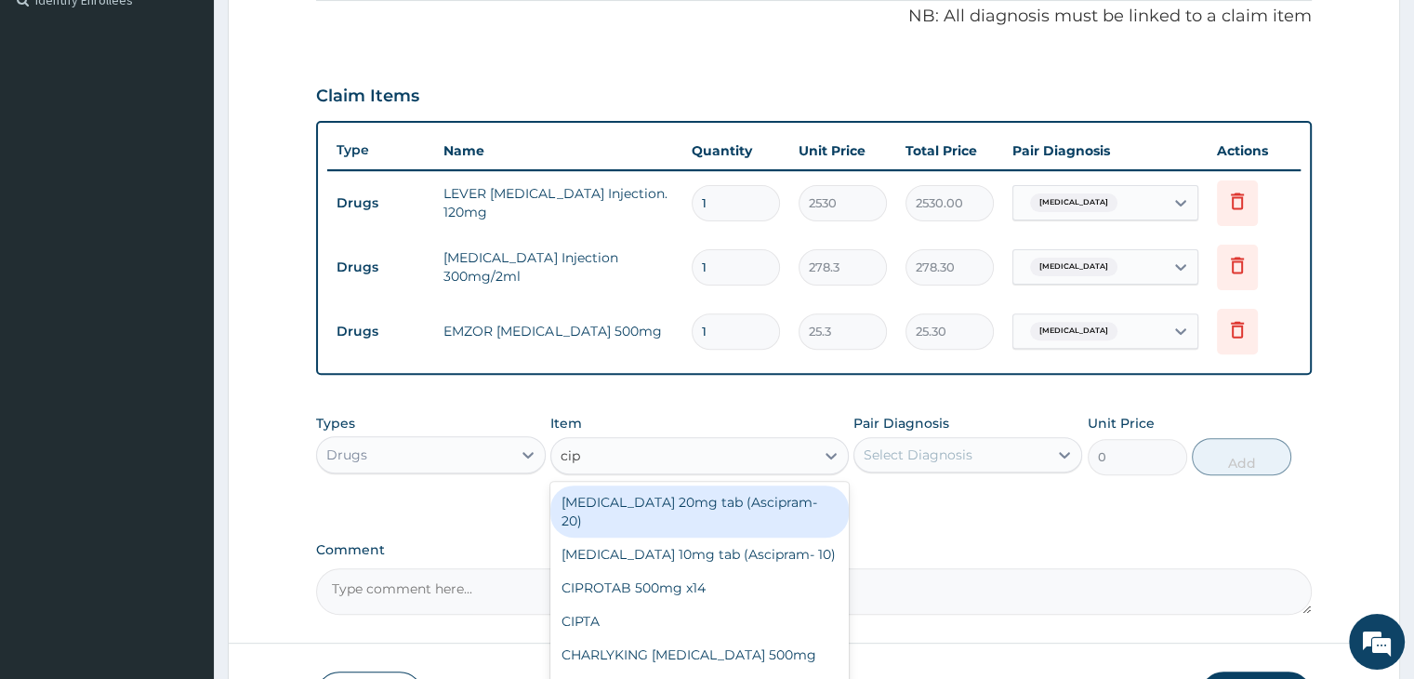
type input "cipr"
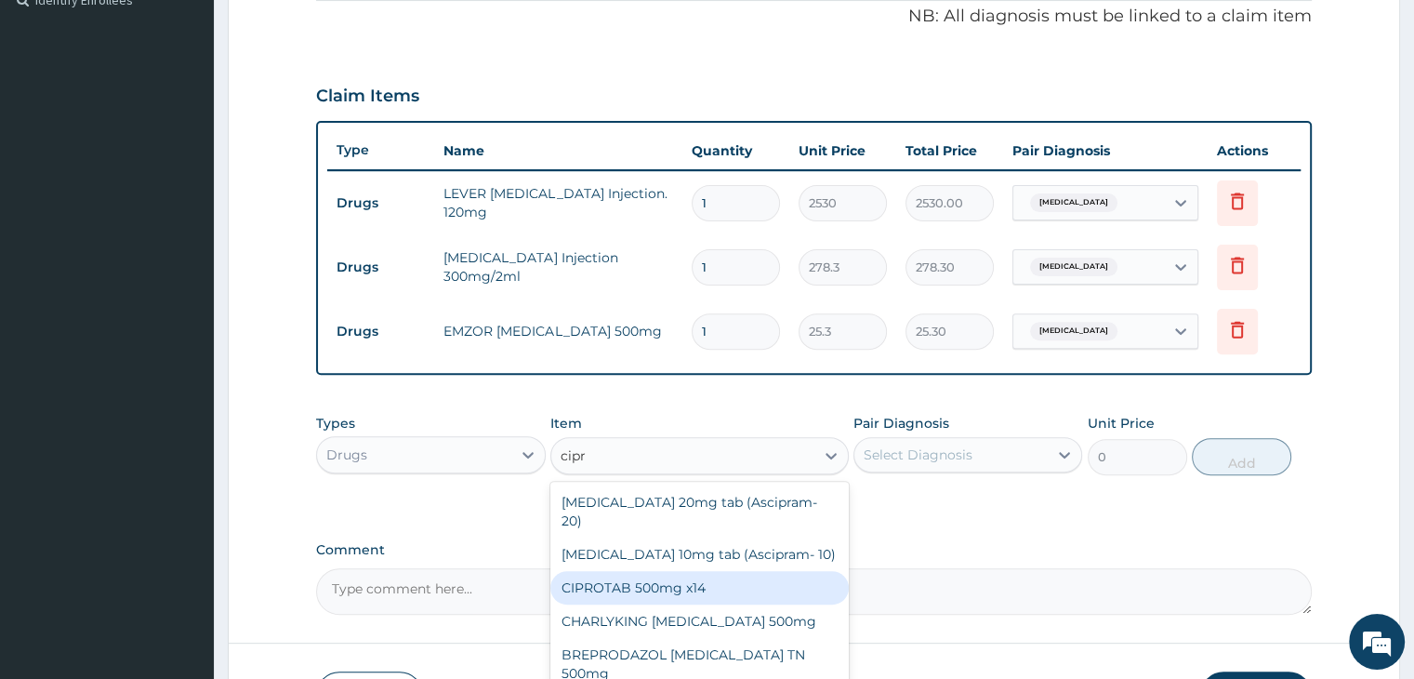
click at [718, 571] on div "CIPROTAB 500mg x14" at bounding box center [699, 587] width 298 height 33
type input "341.55"
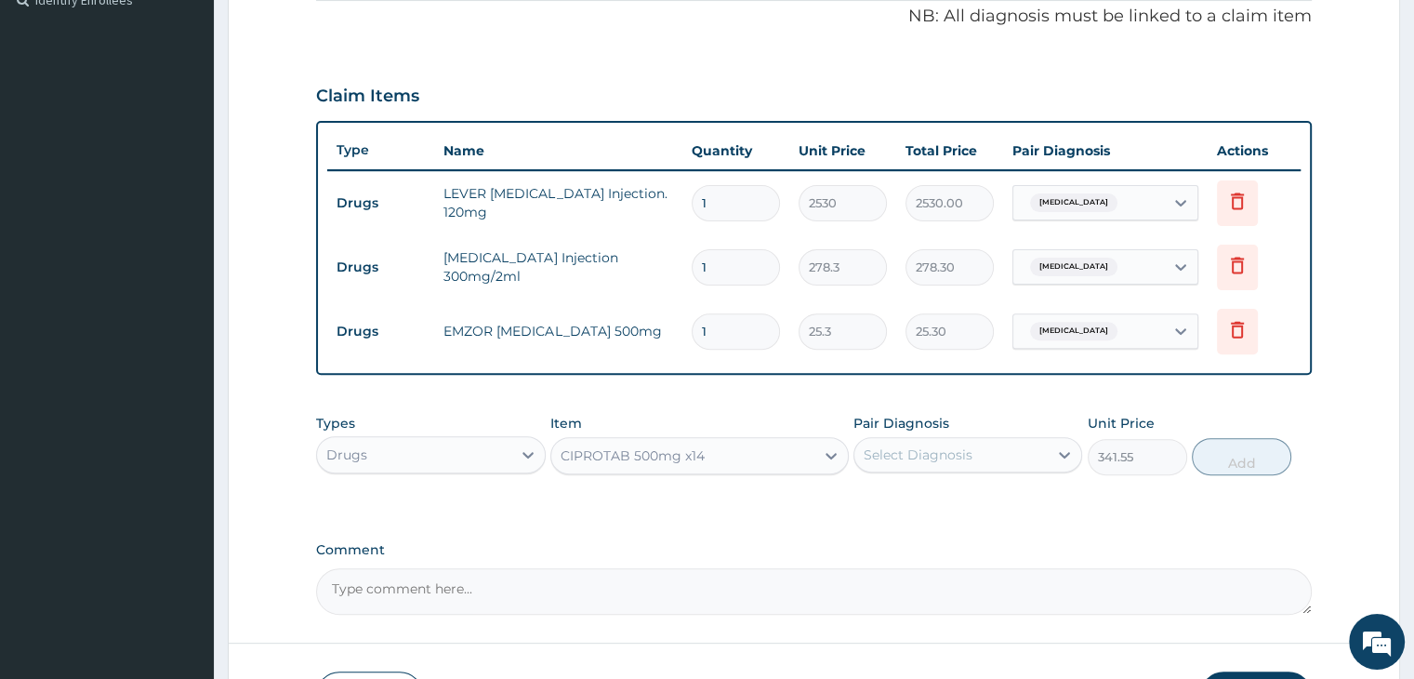
click at [961, 446] on div "Select Diagnosis" at bounding box center [918, 454] width 109 height 19
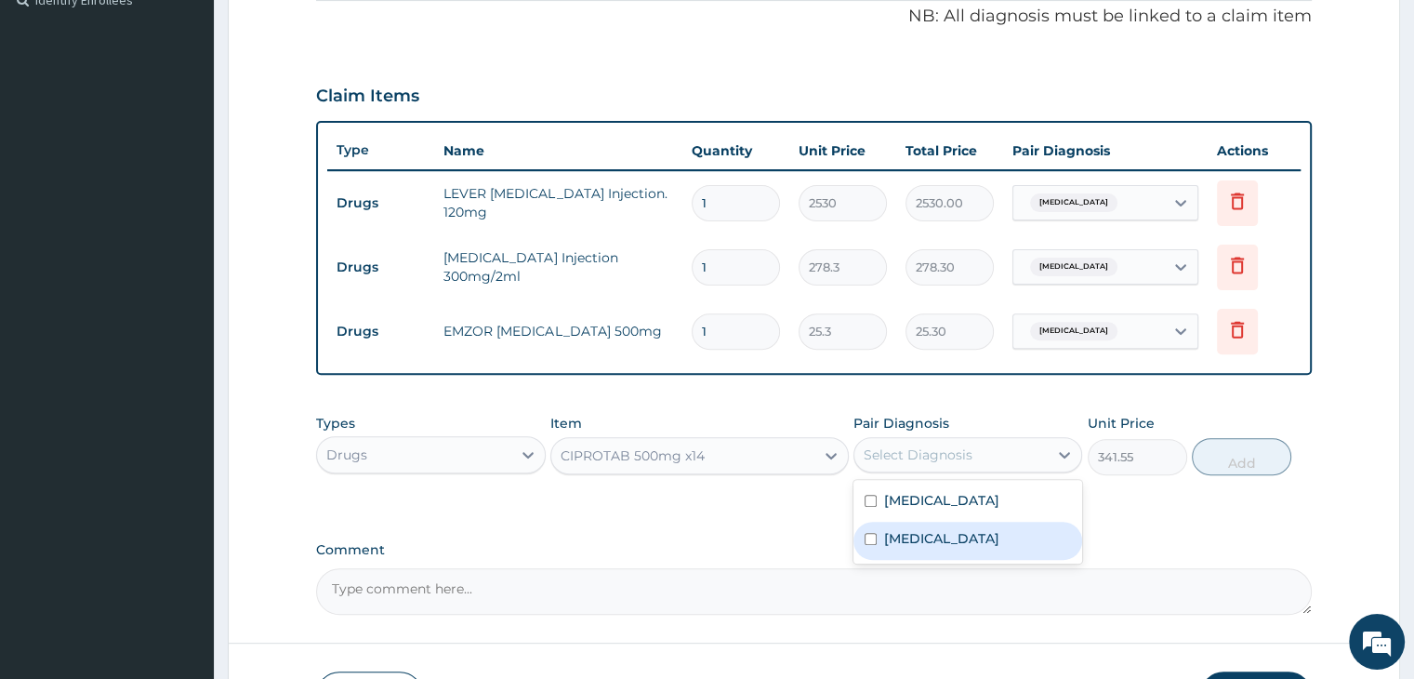
click at [959, 540] on label "[MEDICAL_DATA]" at bounding box center [941, 538] width 115 height 19
checkbox input "true"
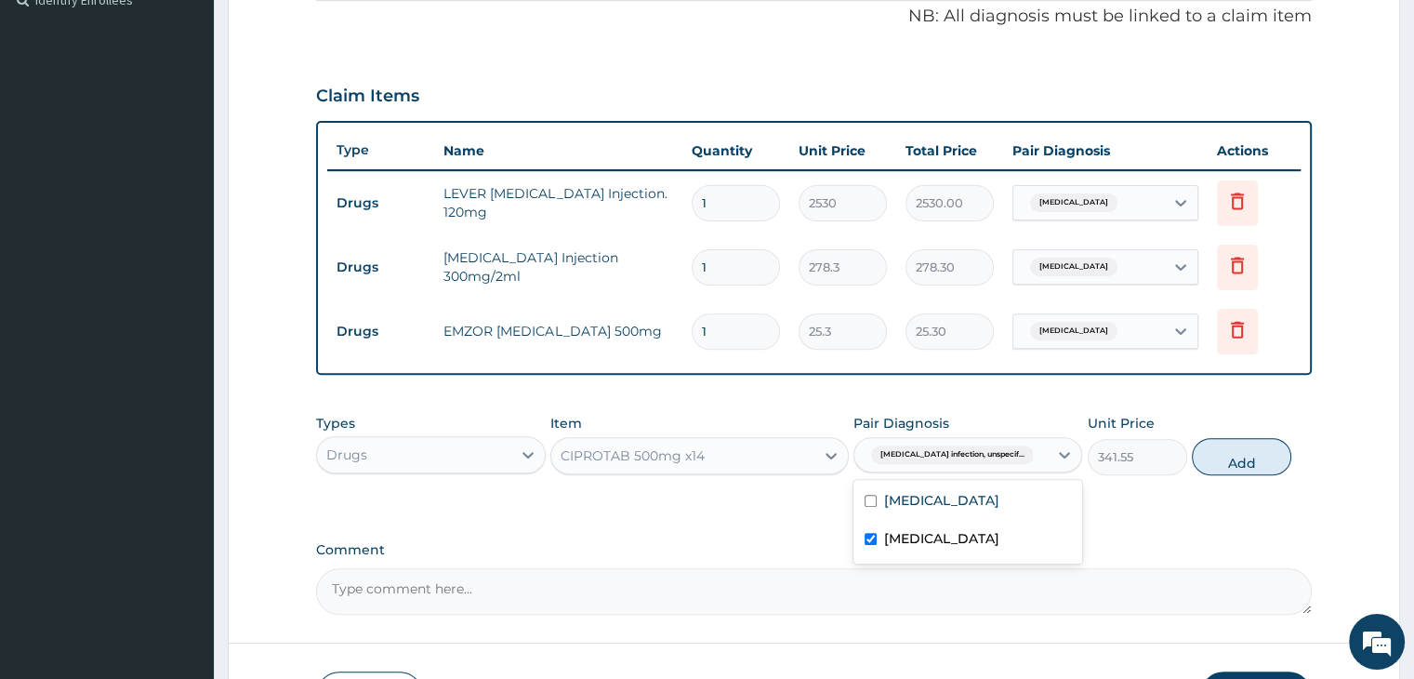
click at [1250, 457] on button "Add" at bounding box center [1241, 456] width 99 height 37
type input "0"
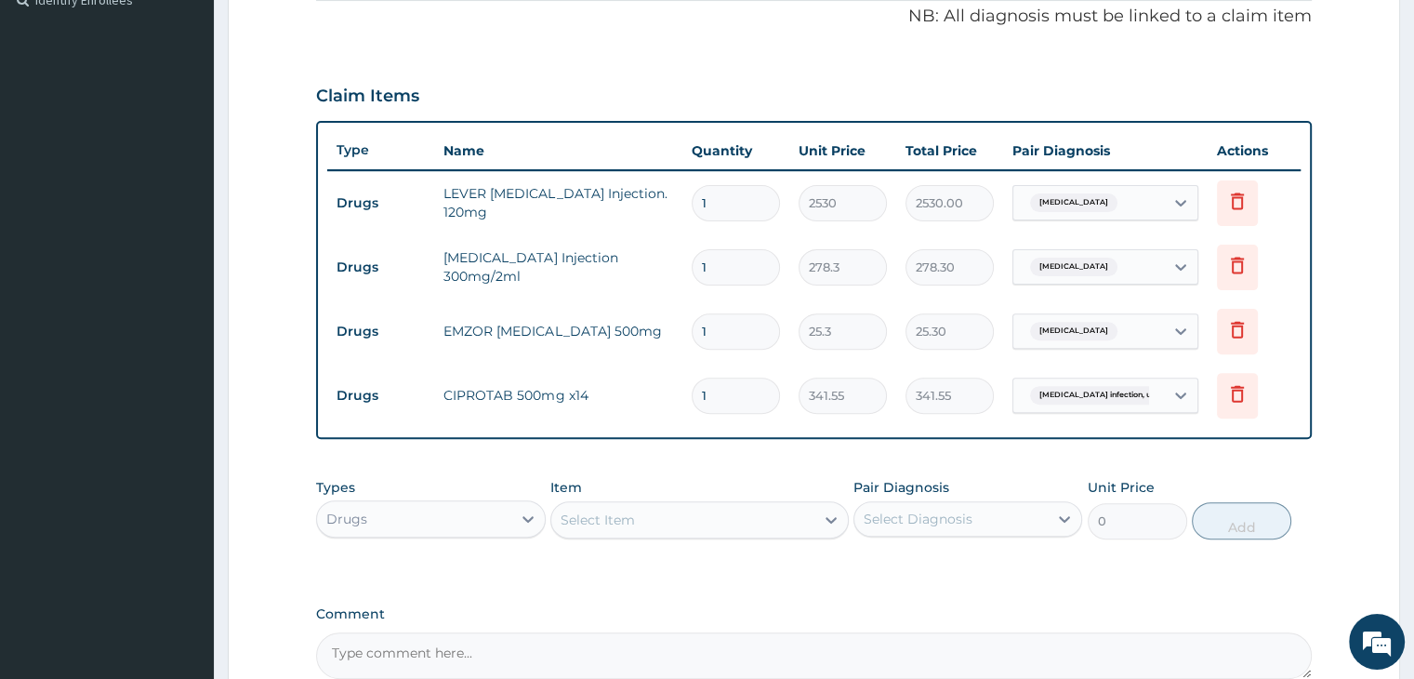
click at [746, 326] on input "1" at bounding box center [736, 331] width 88 height 36
type input "18"
type input "455.40"
type input "18"
click at [740, 267] on input "1" at bounding box center [736, 267] width 88 height 36
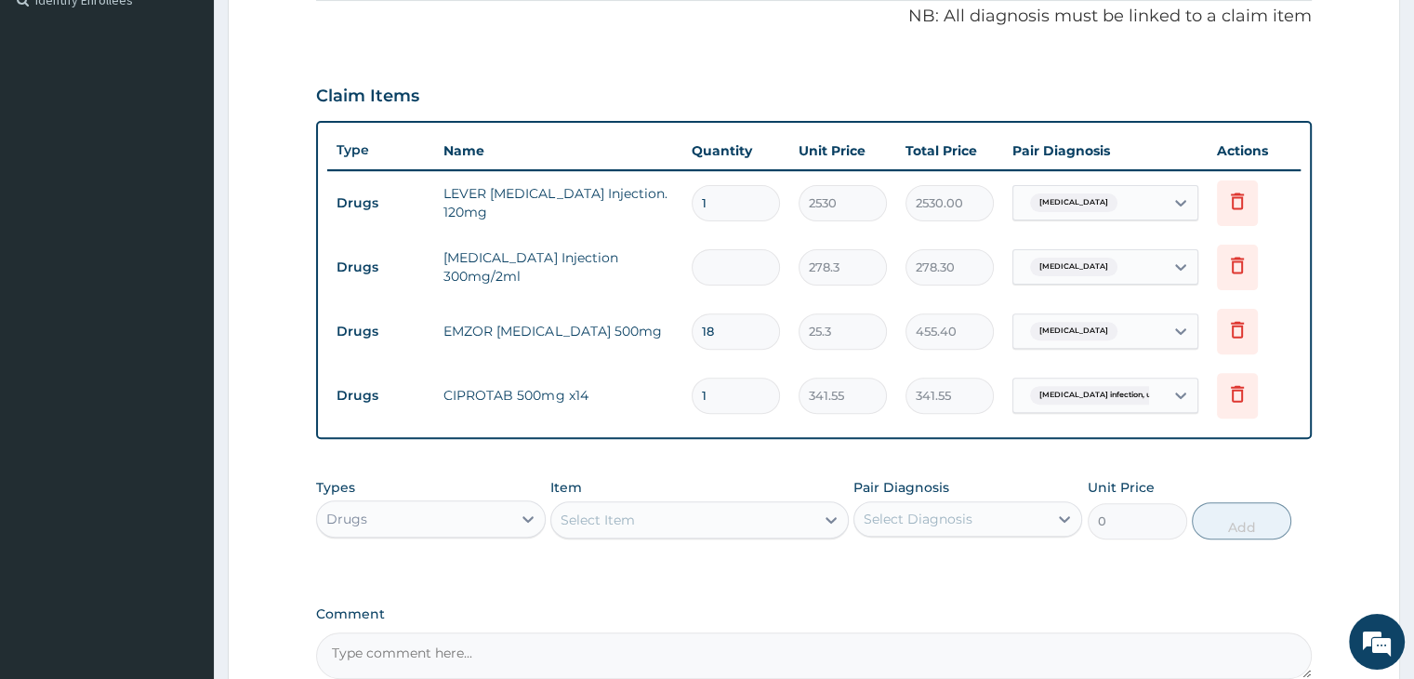
type input "0.00"
type input "2"
type input "556.60"
type input "2"
click at [737, 194] on input "1" at bounding box center [736, 203] width 88 height 36
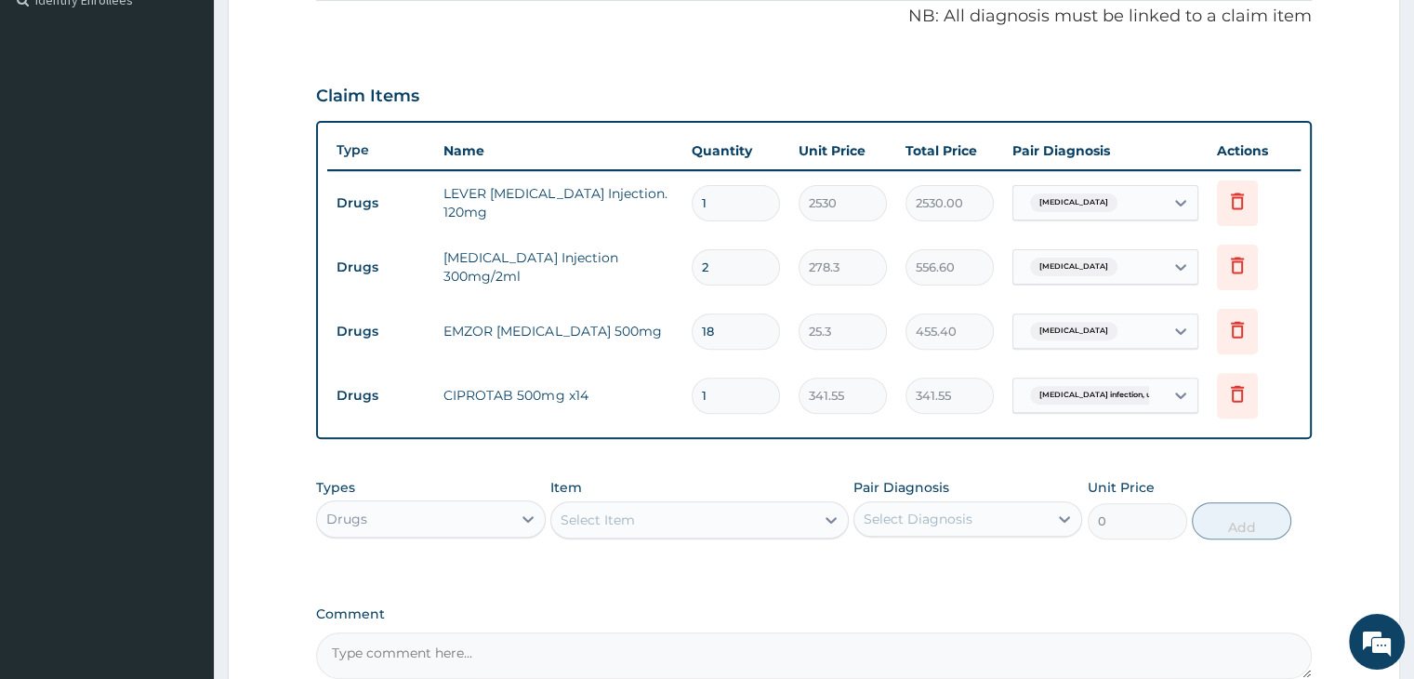
type input "0.00"
type input "3"
type input "7590.00"
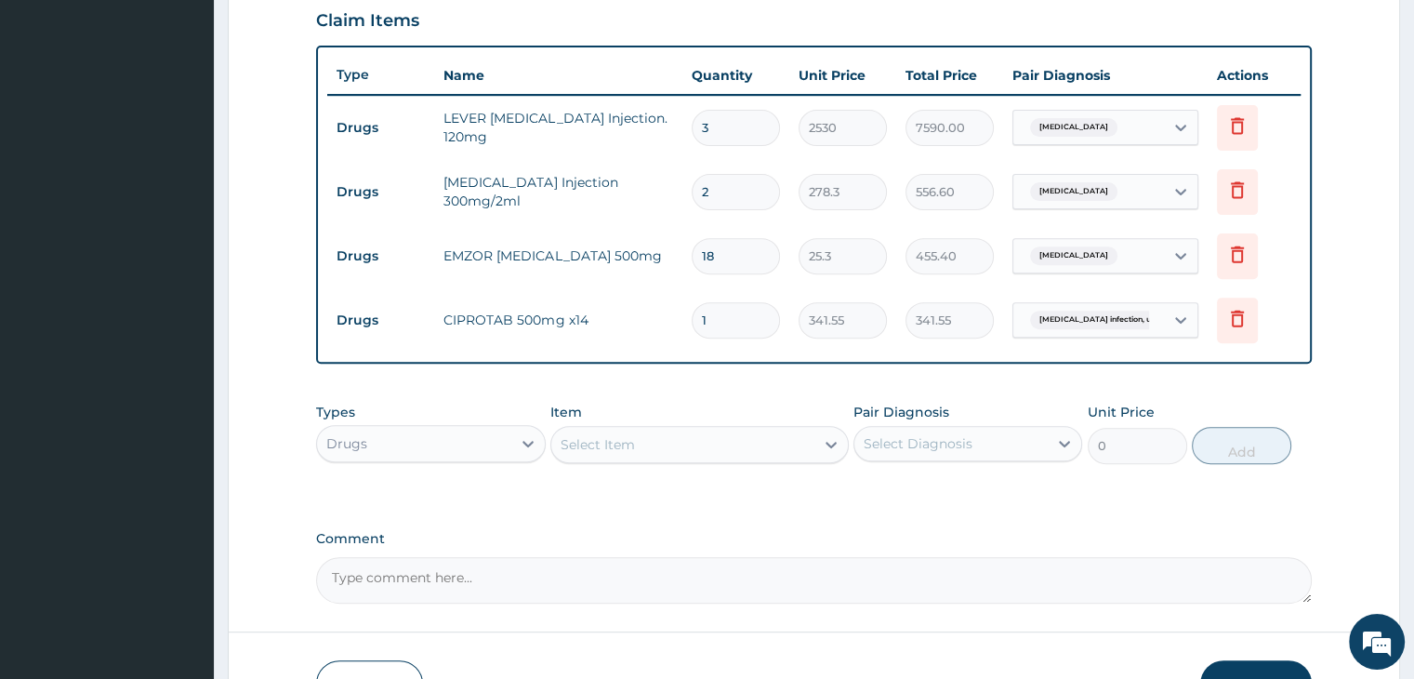
scroll to position [762, 0]
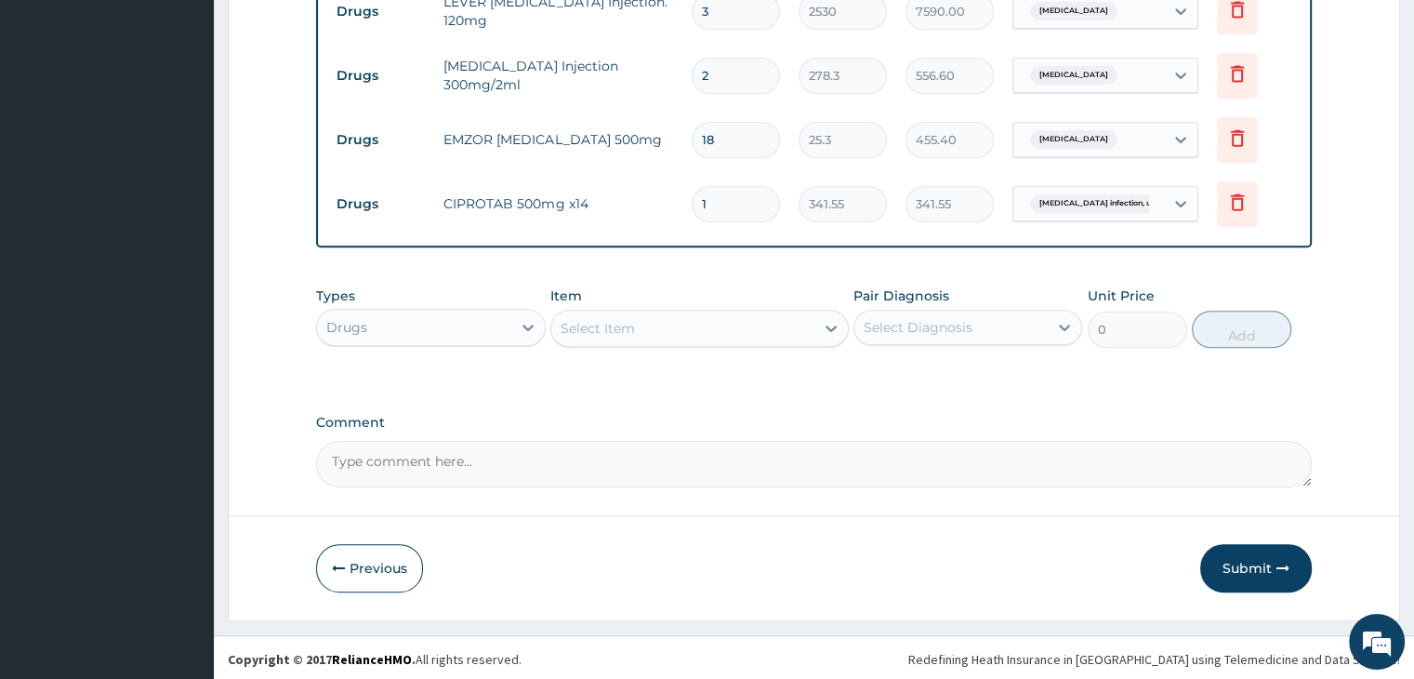
type input "3"
click at [442, 324] on div "Drugs" at bounding box center [413, 327] width 193 height 30
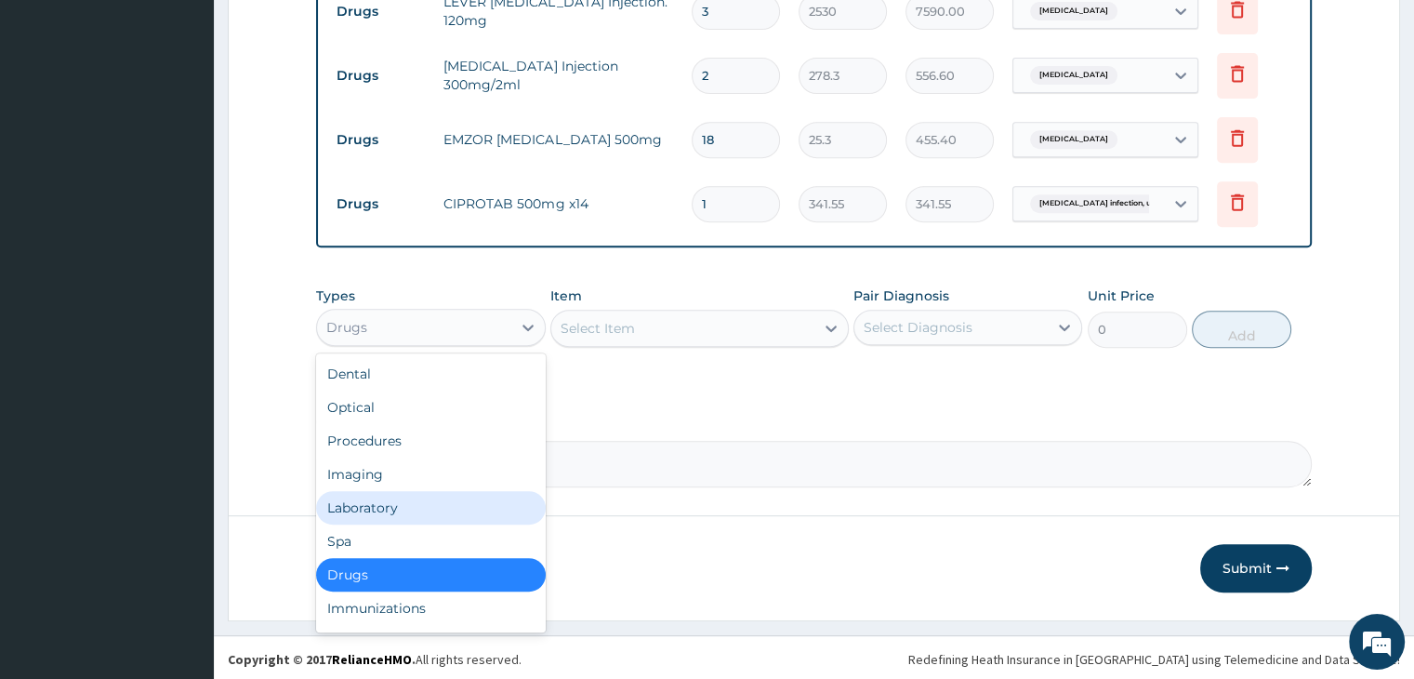
click at [399, 503] on div "Laboratory" at bounding box center [430, 507] width 229 height 33
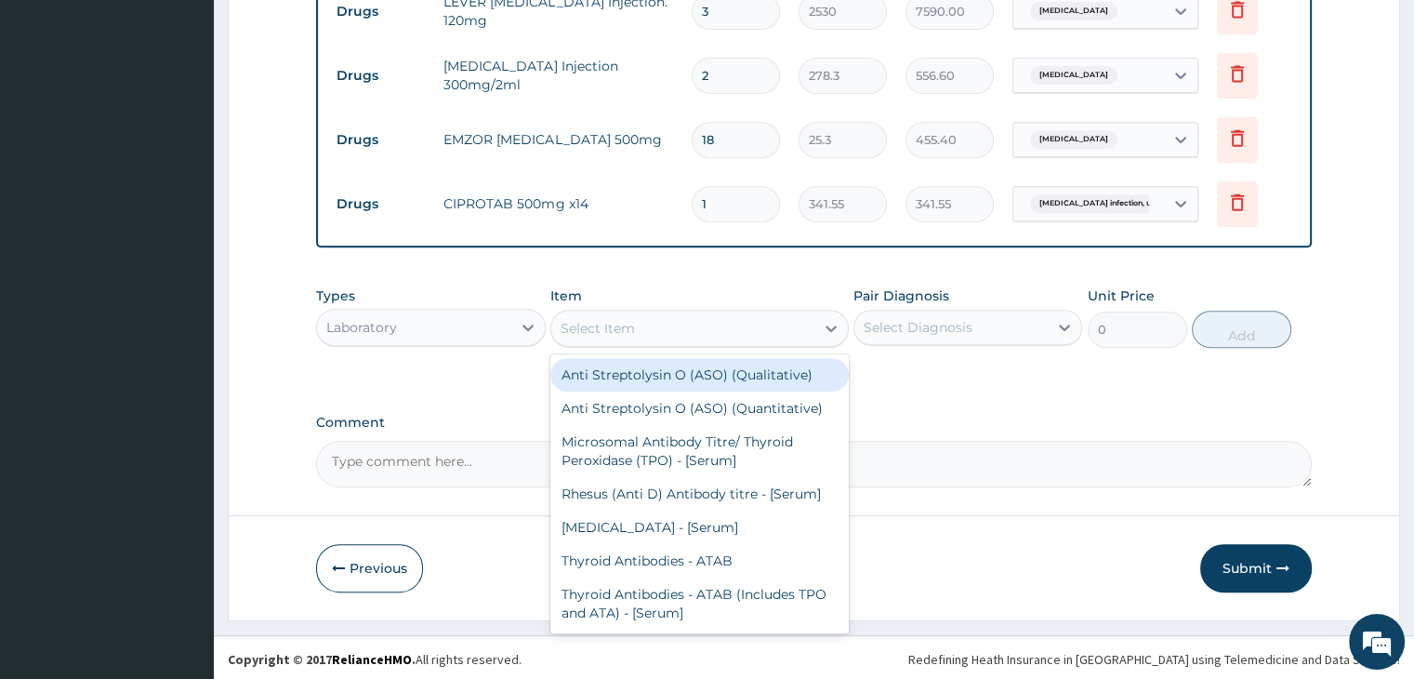
click at [756, 328] on div "Select Item" at bounding box center [682, 328] width 263 height 30
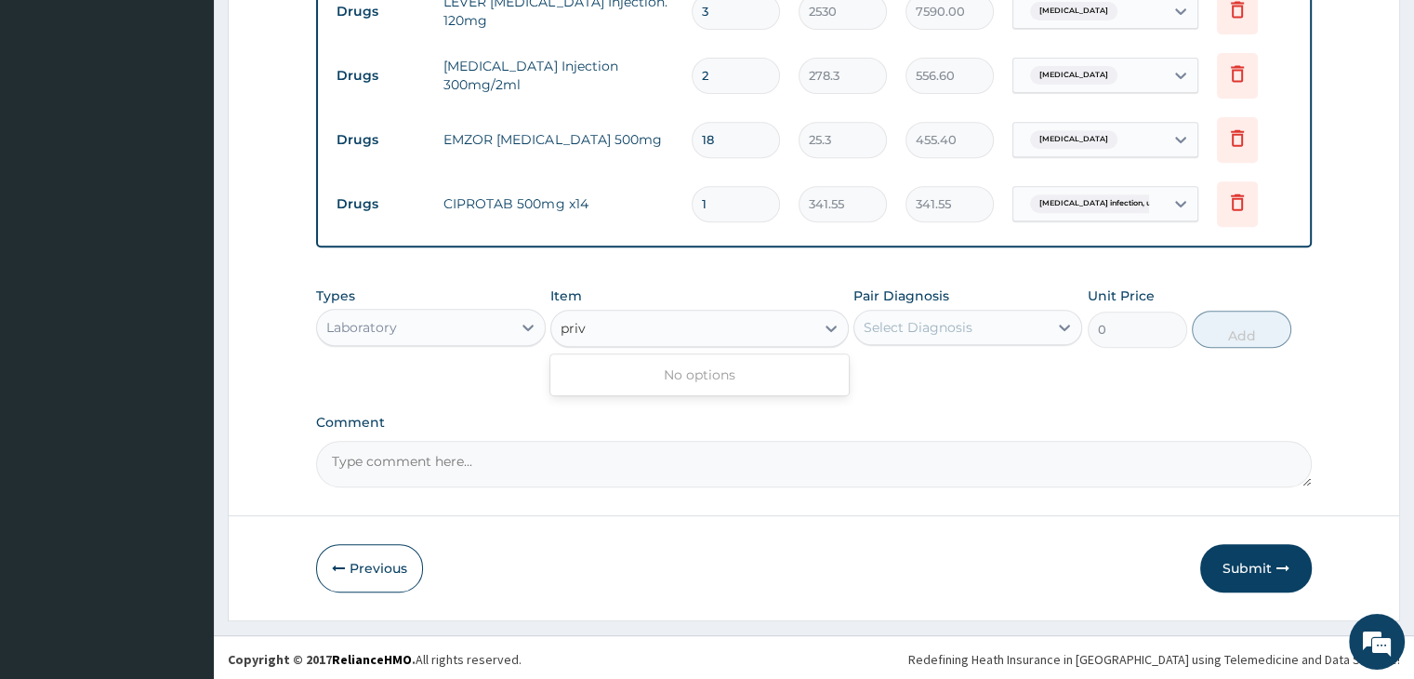
type input "[PERSON_NAME]"
click at [646, 323] on div "[PERSON_NAME]" at bounding box center [682, 328] width 263 height 30
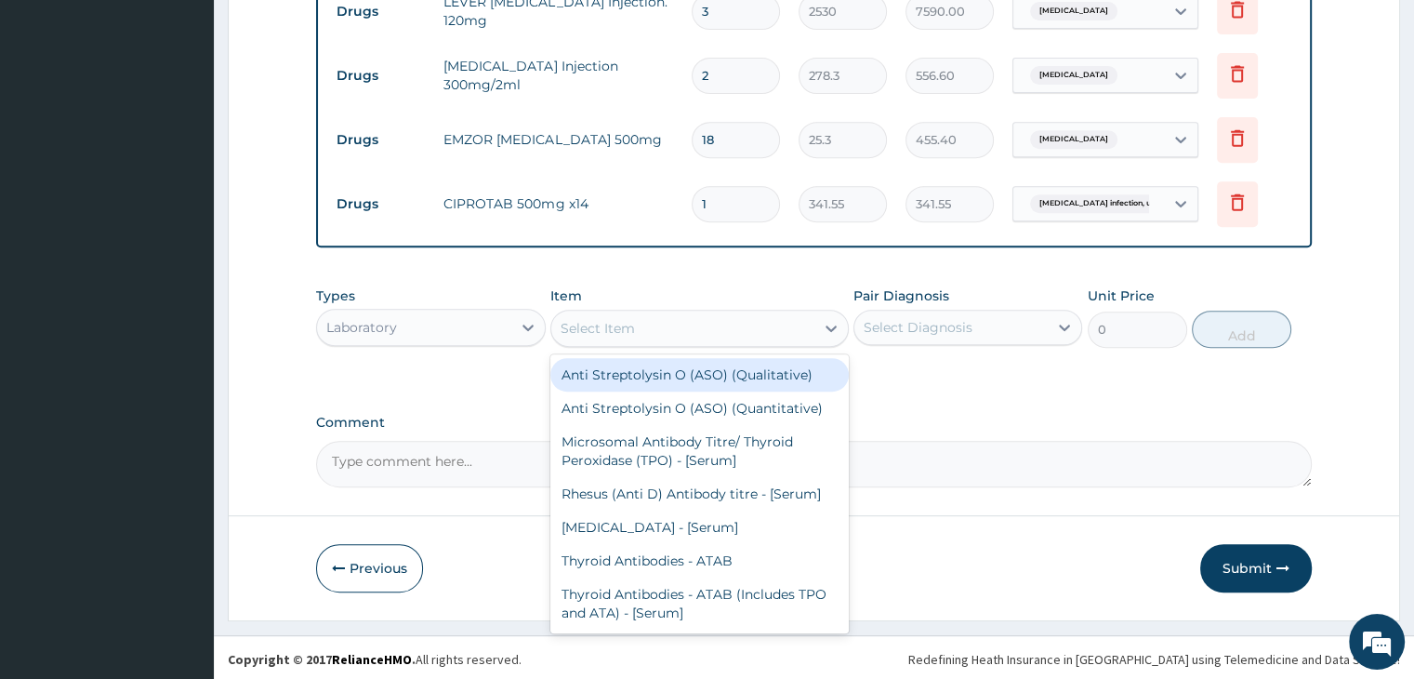
click at [646, 323] on div "Select Item" at bounding box center [682, 328] width 263 height 30
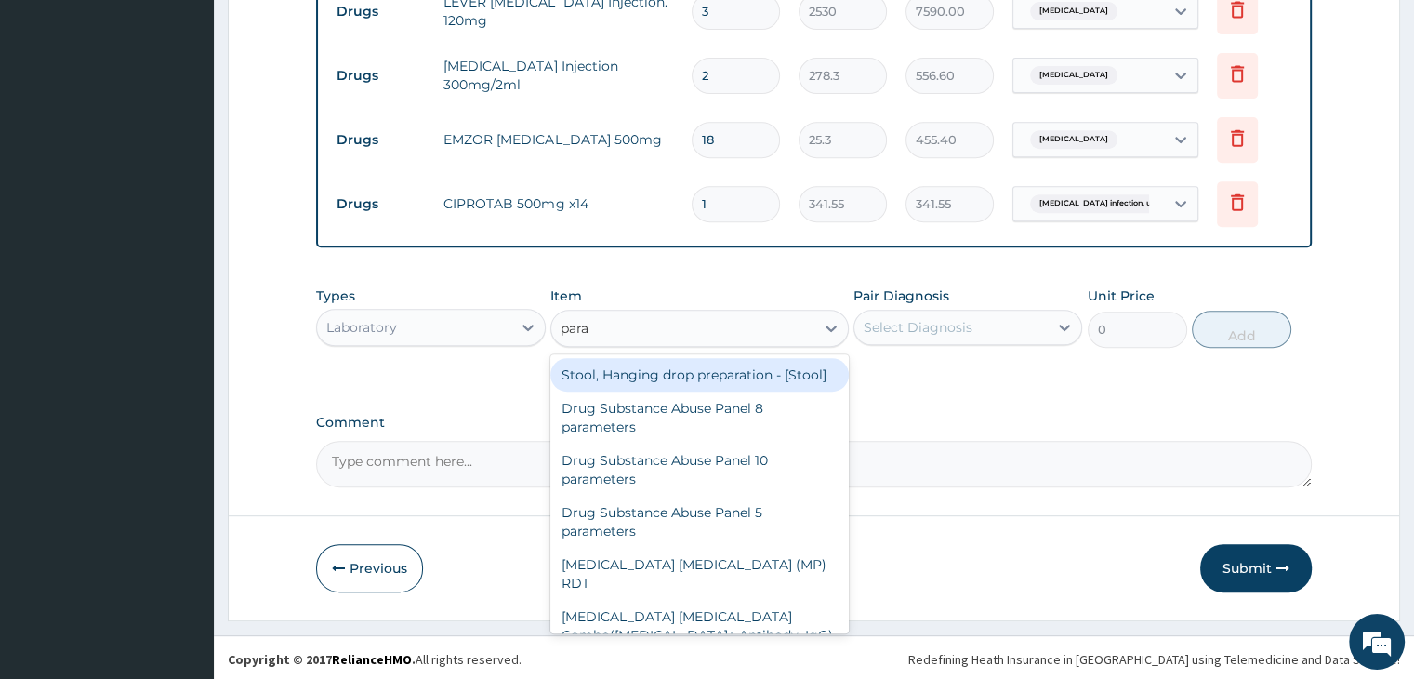
type input "paras"
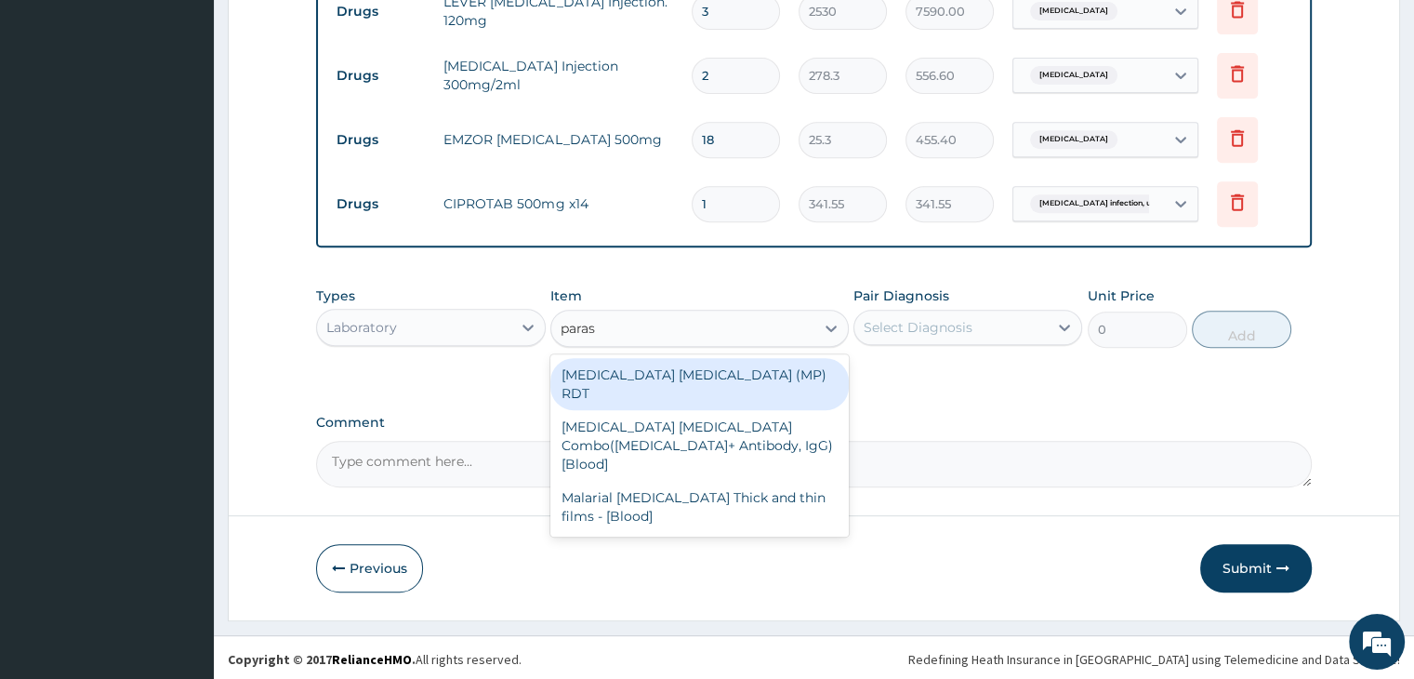
click at [694, 367] on div "[MEDICAL_DATA] [MEDICAL_DATA] (MP) RDT" at bounding box center [699, 384] width 298 height 52
type input "1725"
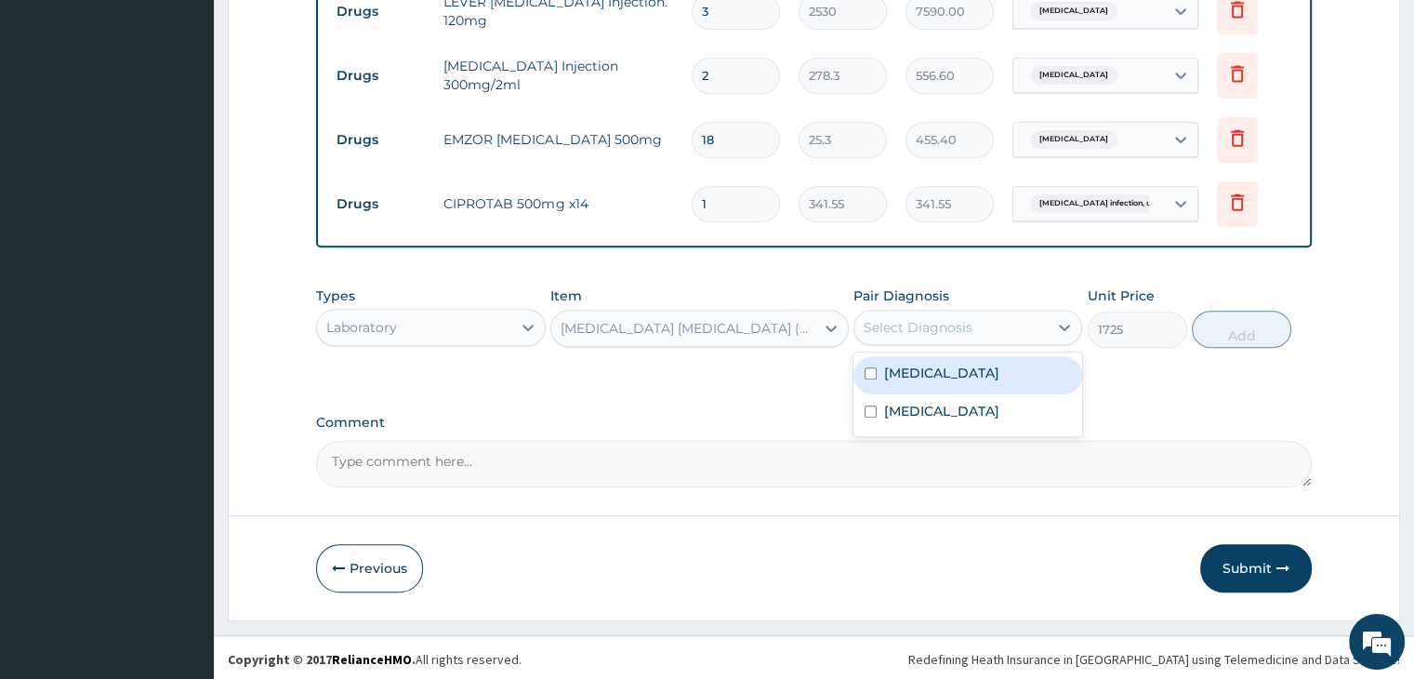
click at [969, 318] on div "Select Diagnosis" at bounding box center [918, 327] width 109 height 19
click at [956, 369] on label "[MEDICAL_DATA]" at bounding box center [941, 373] width 115 height 19
checkbox input "true"
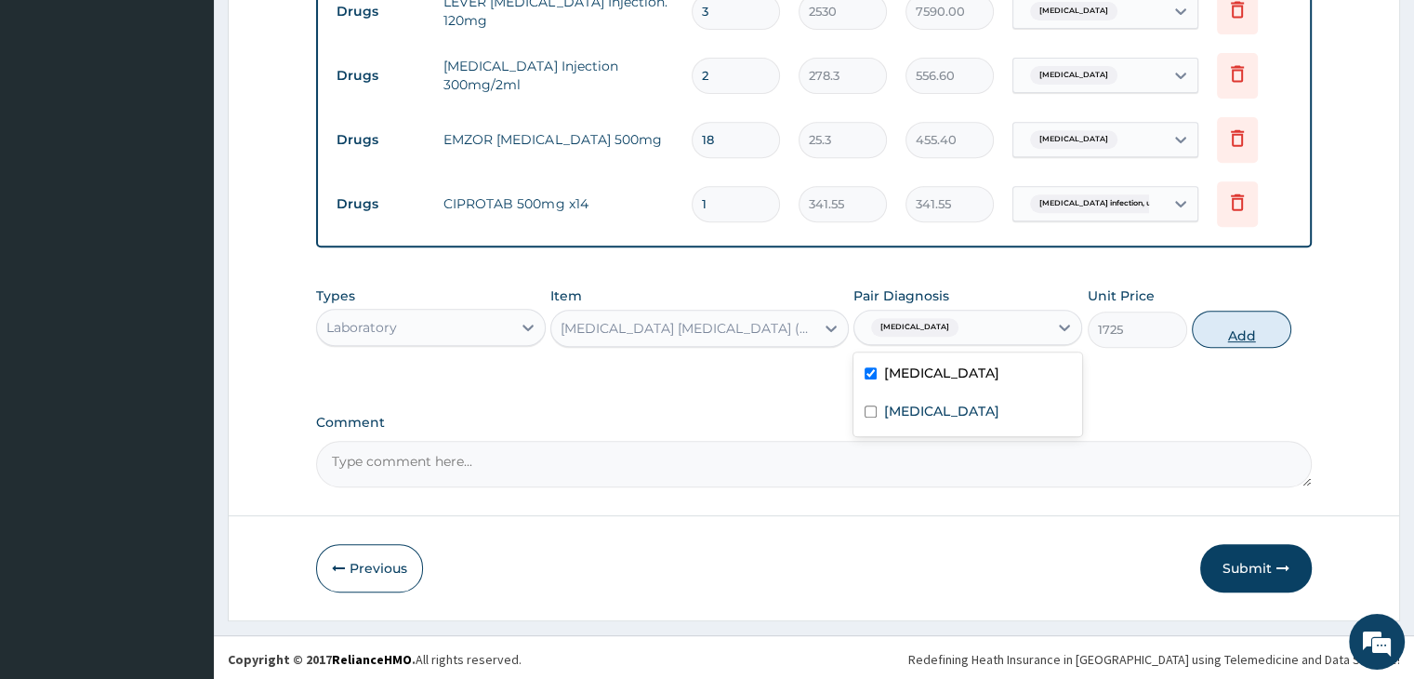
click at [1232, 334] on button "Add" at bounding box center [1241, 329] width 99 height 37
type input "0"
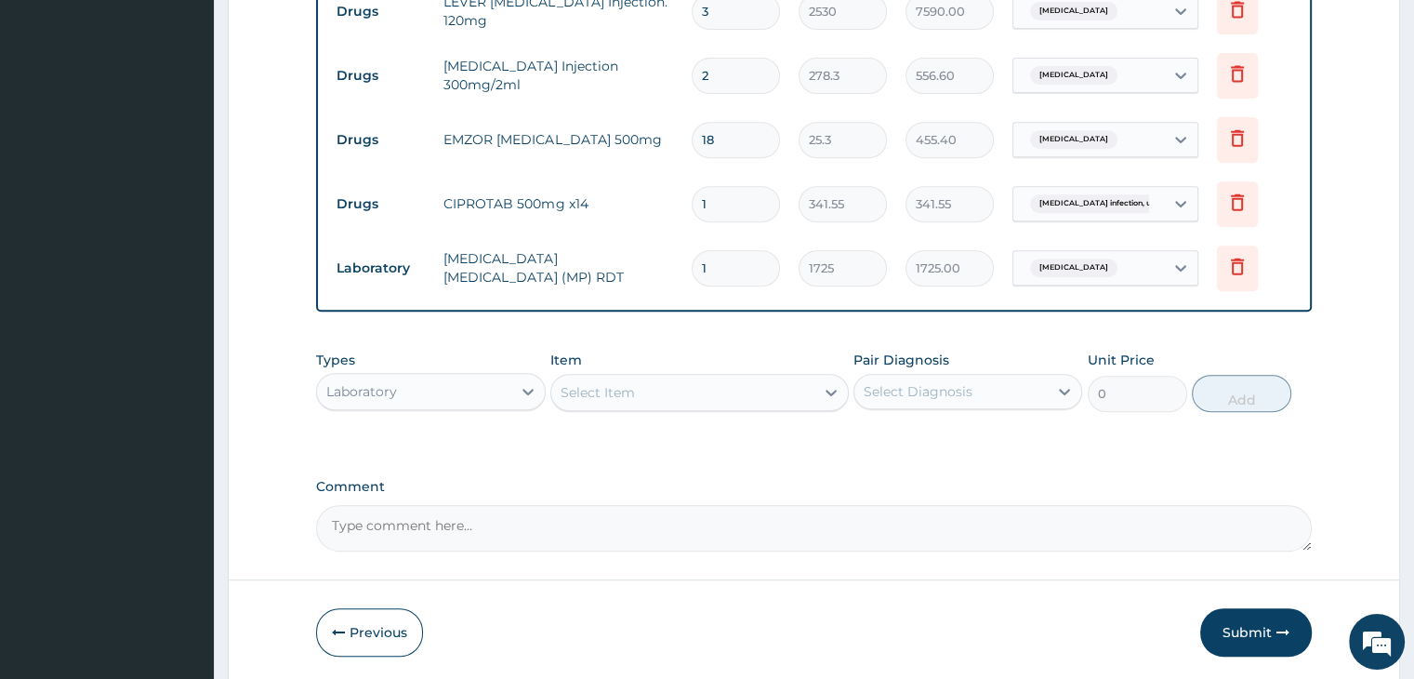
click at [655, 392] on div "Select Item" at bounding box center [682, 392] width 263 height 30
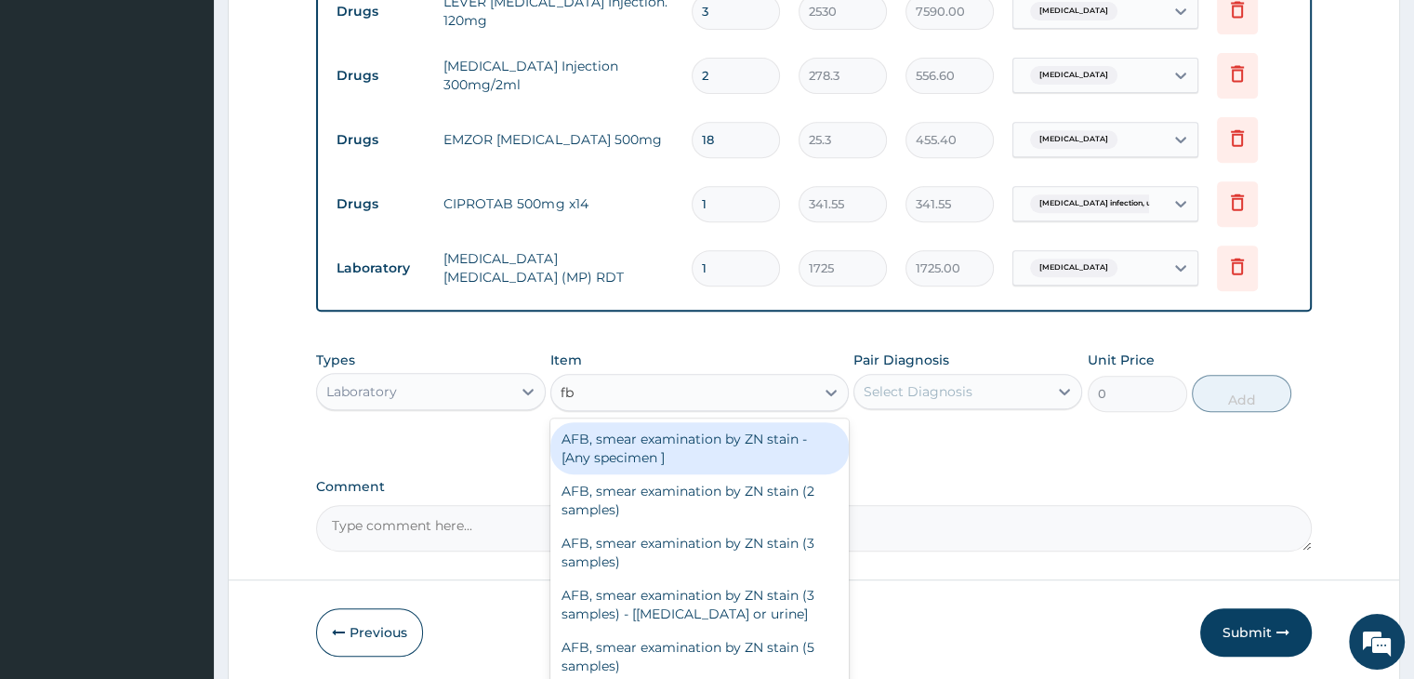
type input "fbc"
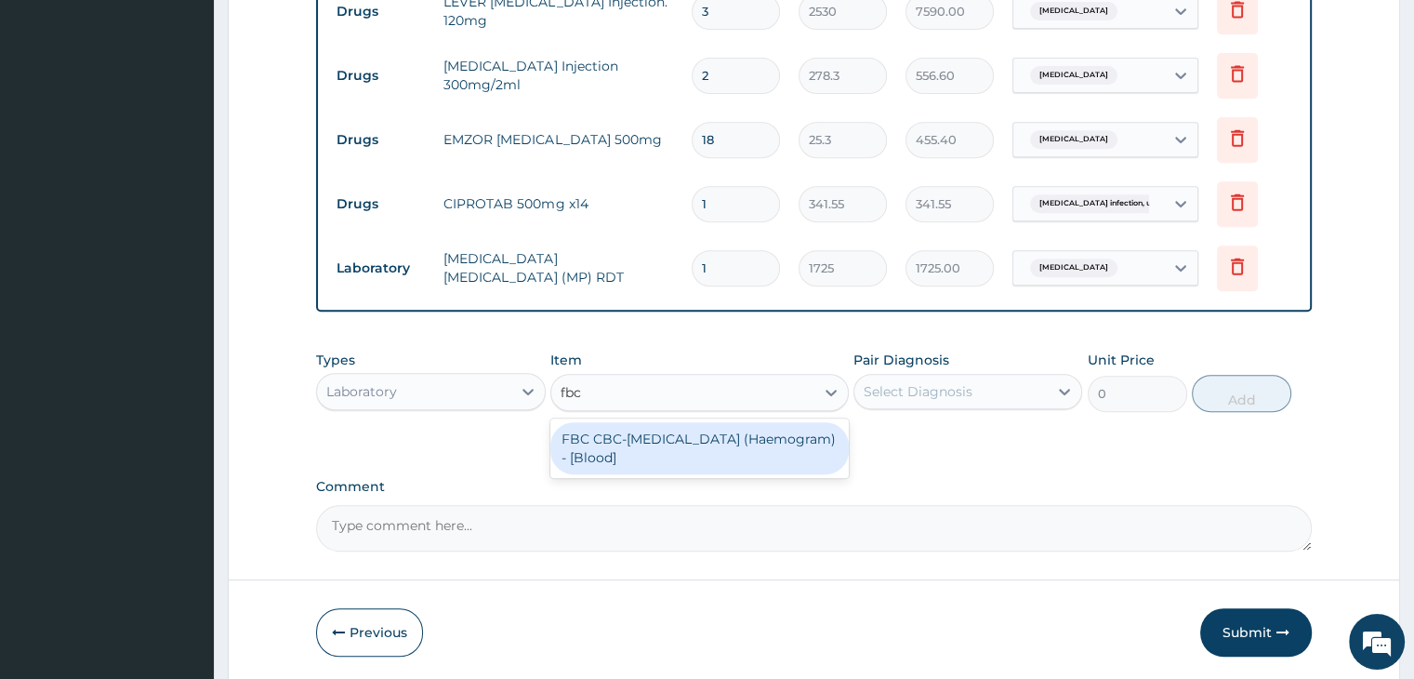
click at [670, 443] on div "FBC CBC-[MEDICAL_DATA] (Haemogram) - [Blood]" at bounding box center [699, 448] width 298 height 52
type input "4600"
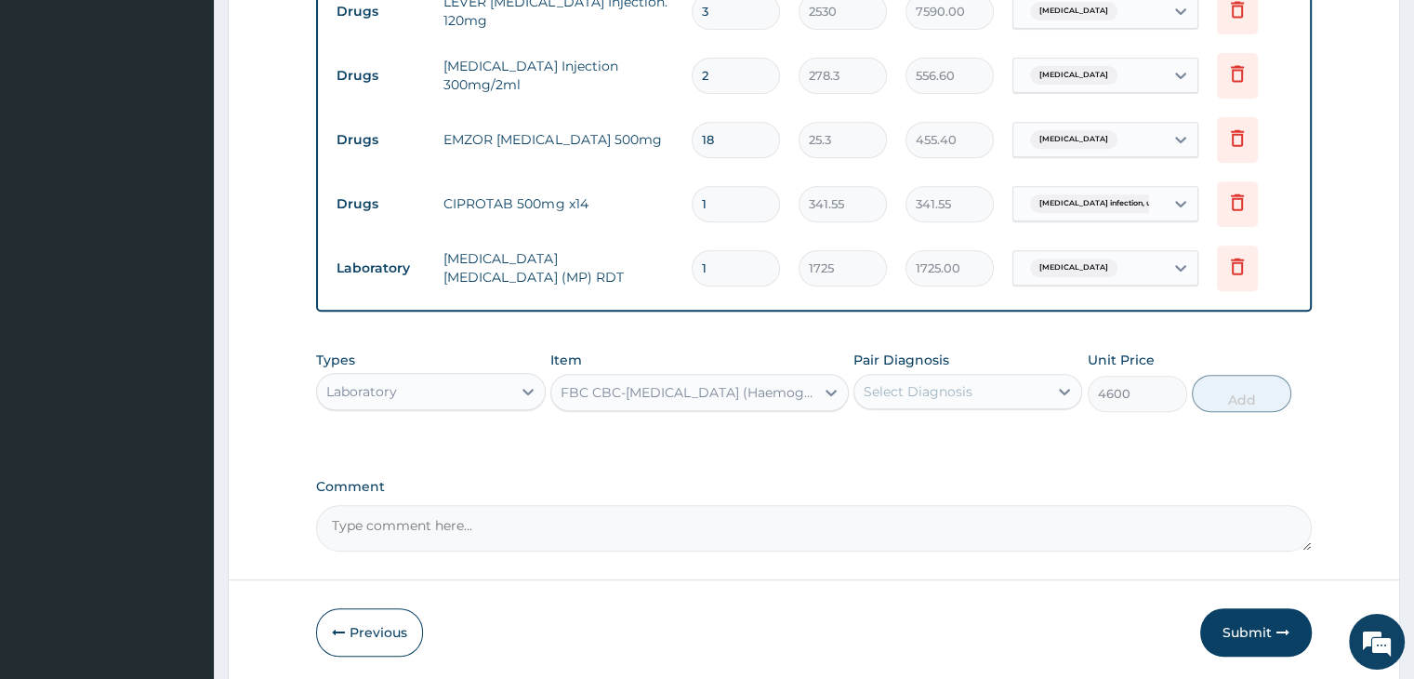
click at [1030, 378] on div "Select Diagnosis" at bounding box center [950, 392] width 193 height 30
drag, startPoint x: 959, startPoint y: 484, endPoint x: 1116, endPoint y: 448, distance: 160.3
click at [959, 484] on label "[MEDICAL_DATA]" at bounding box center [941, 475] width 115 height 19
checkbox input "true"
click at [1256, 393] on button "Add" at bounding box center [1241, 393] width 99 height 37
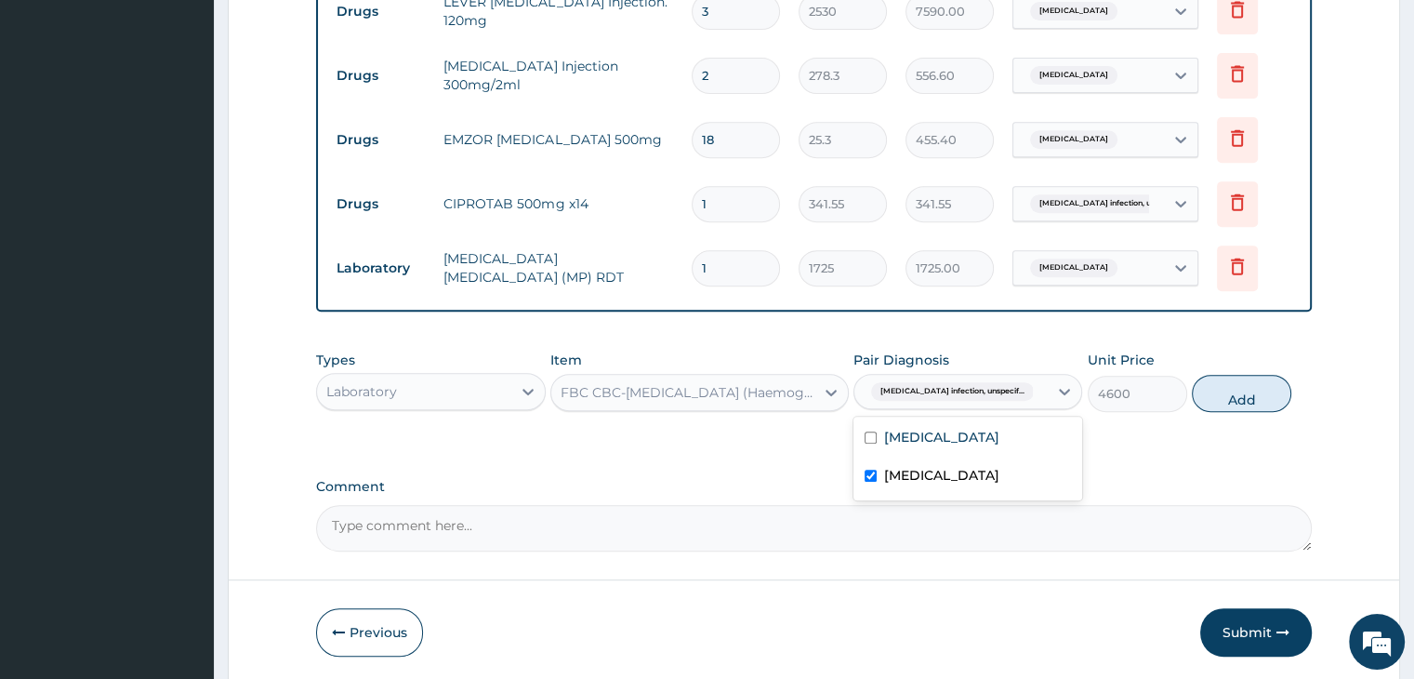
type input "0"
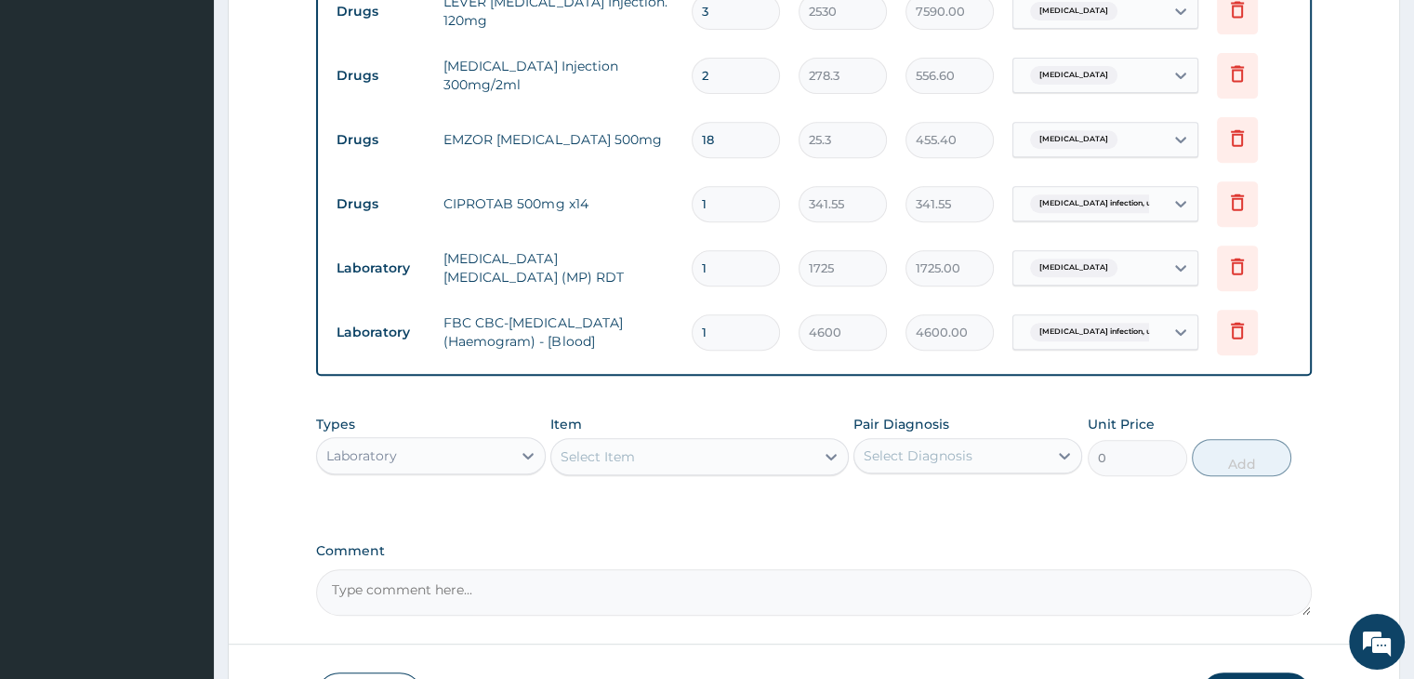
click at [426, 451] on div "Laboratory" at bounding box center [413, 456] width 193 height 30
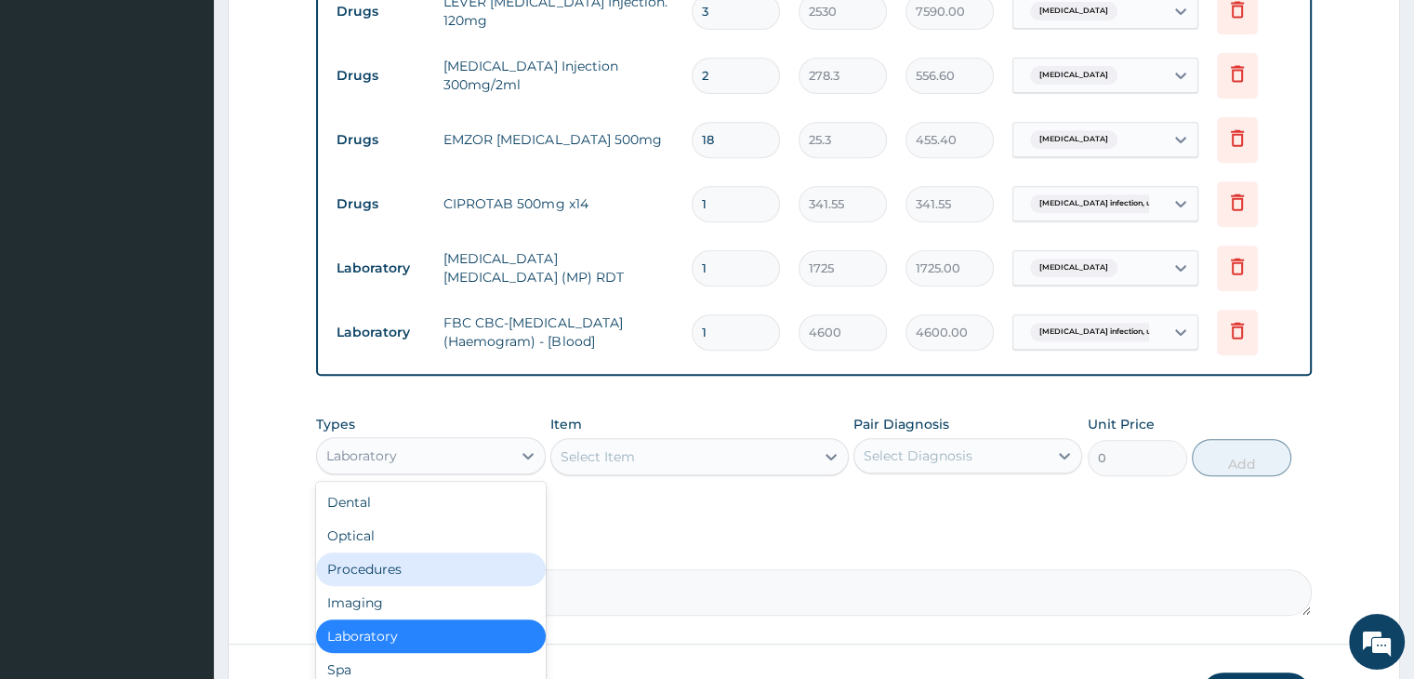
click at [399, 561] on div "Procedures" at bounding box center [430, 568] width 229 height 33
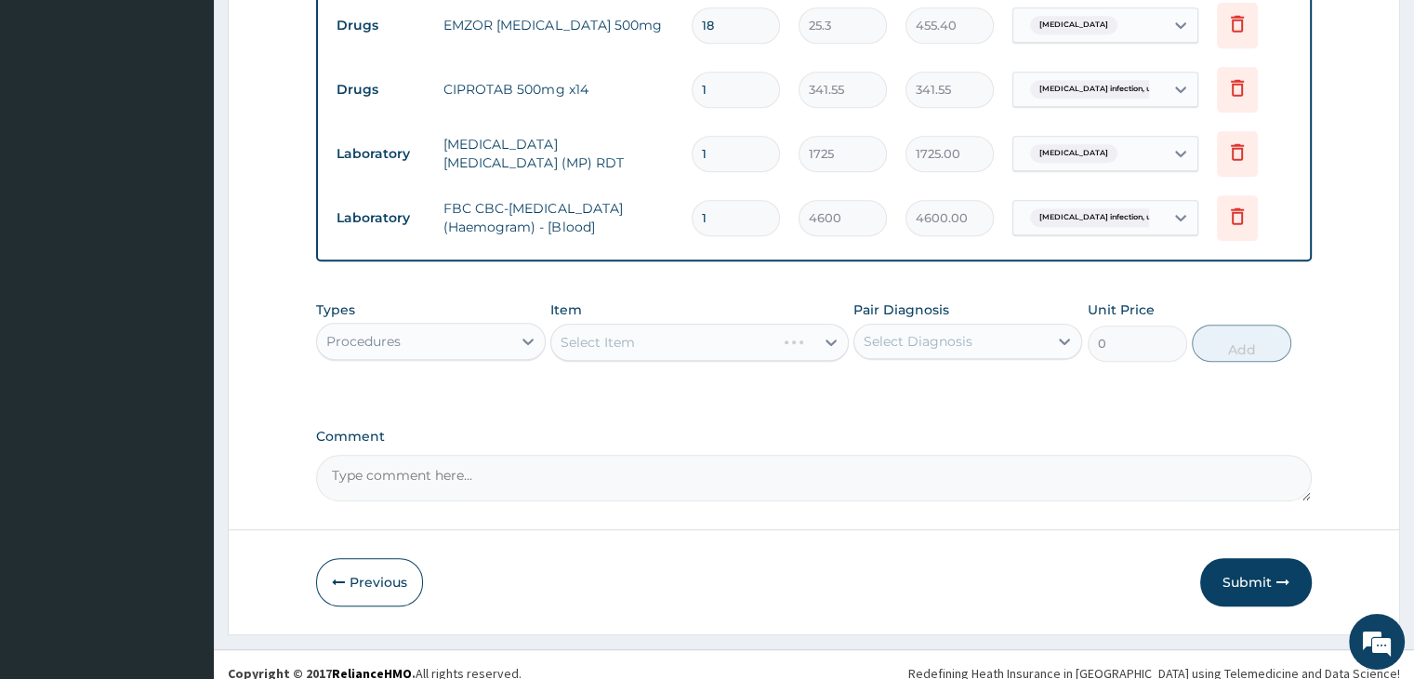
scroll to position [891, 0]
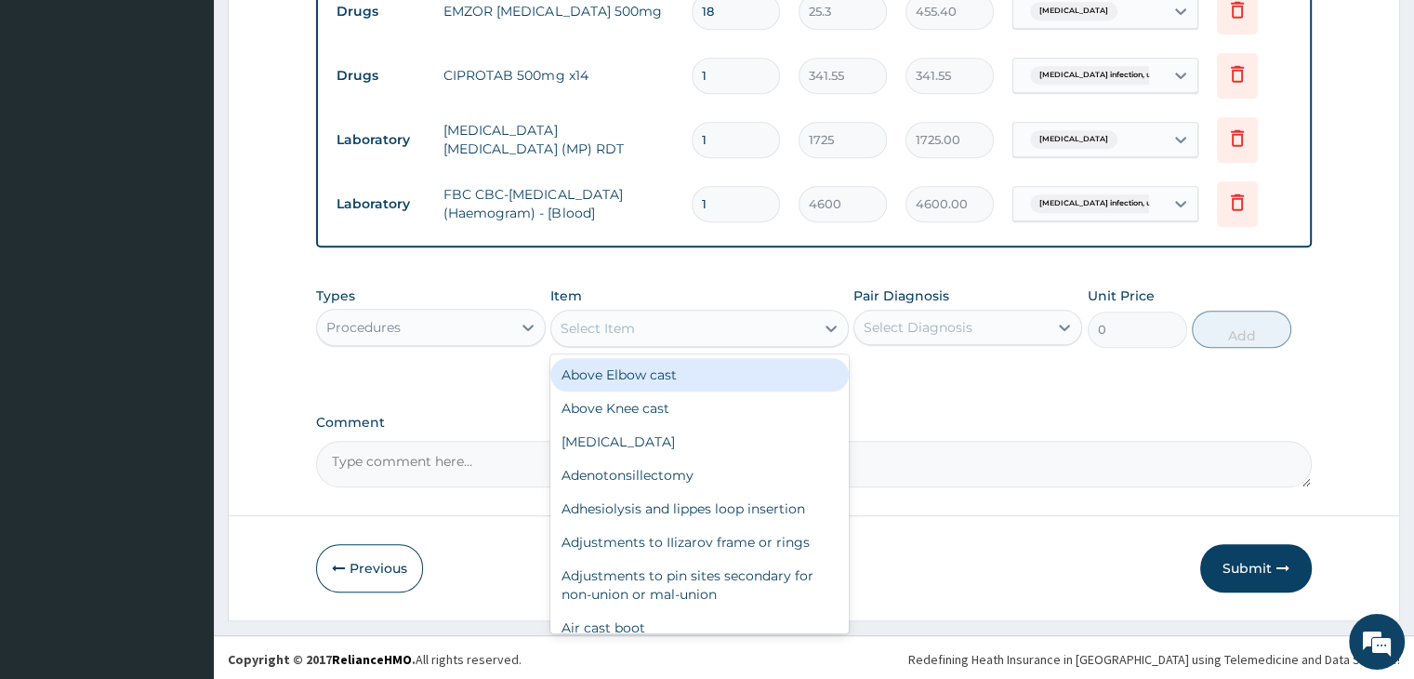
click at [737, 326] on div "Select Item" at bounding box center [682, 328] width 263 height 30
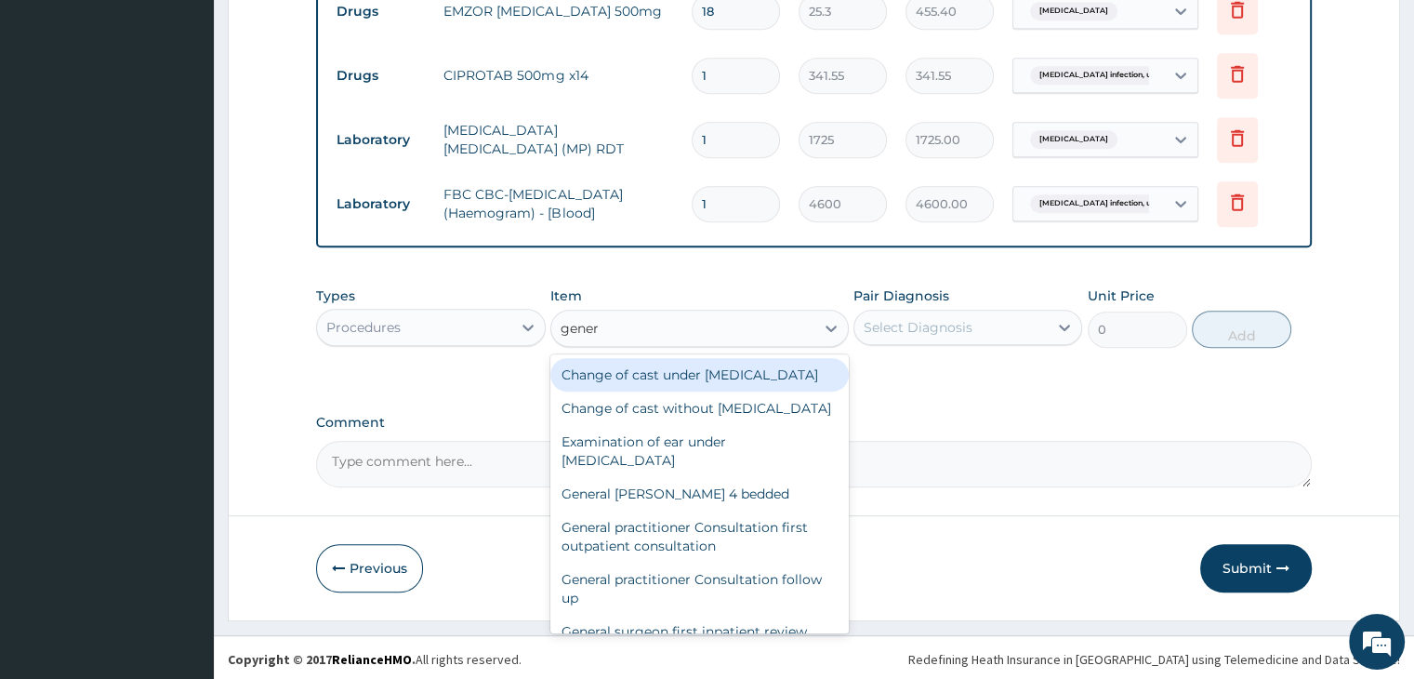
type input "genera"
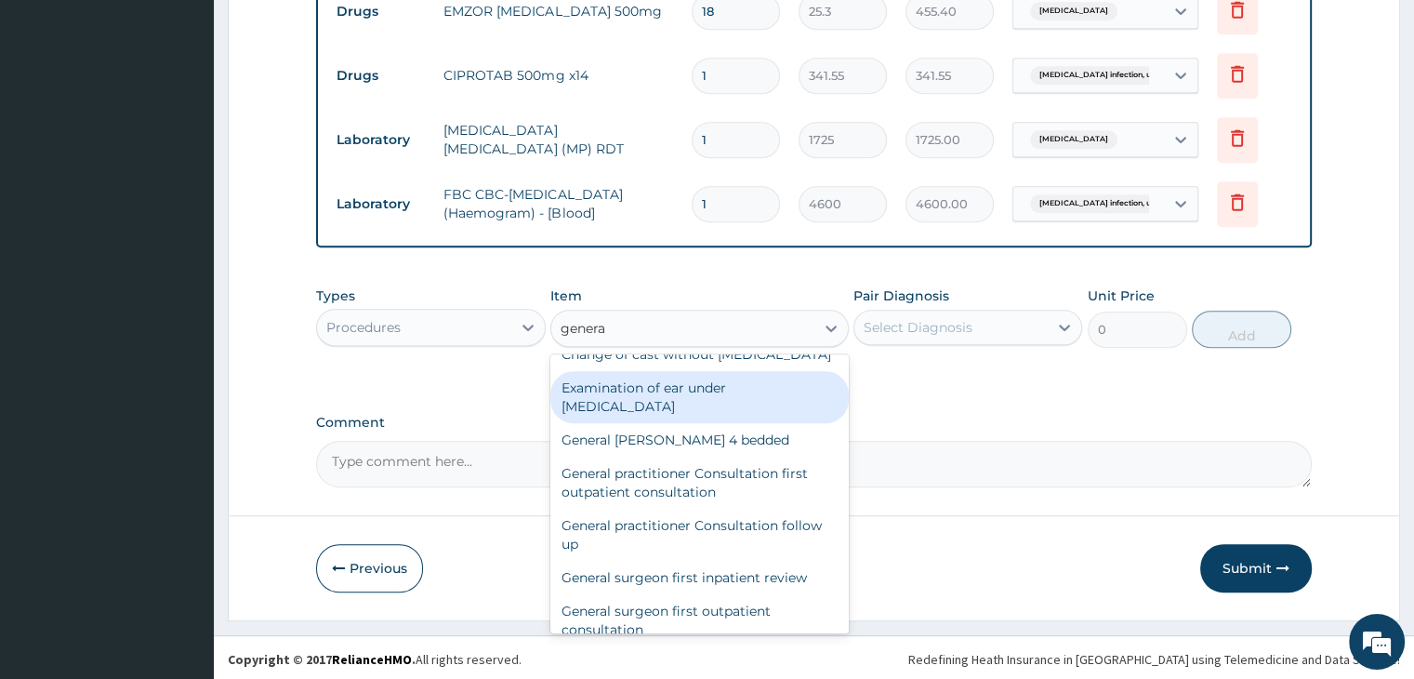
scroll to position [93, 0]
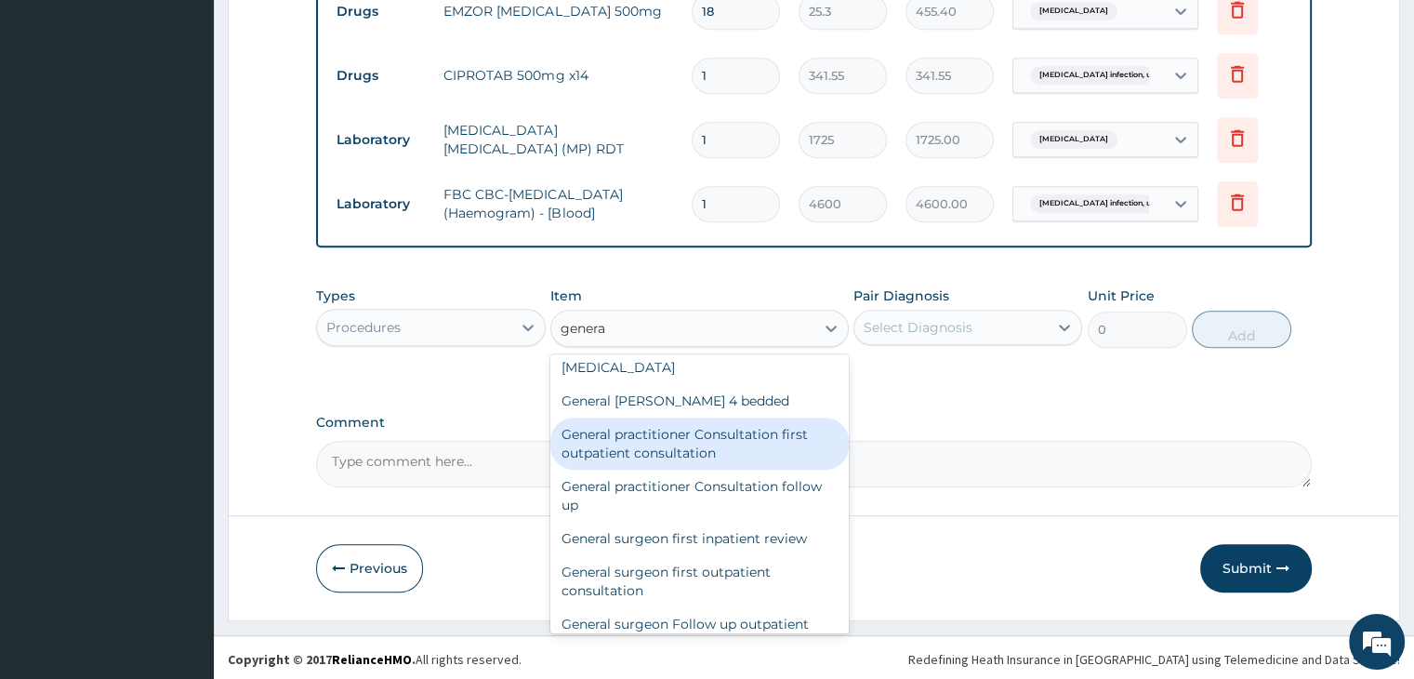
click at [690, 470] on div "General practitioner Consultation first outpatient consultation" at bounding box center [699, 443] width 298 height 52
type input "3795"
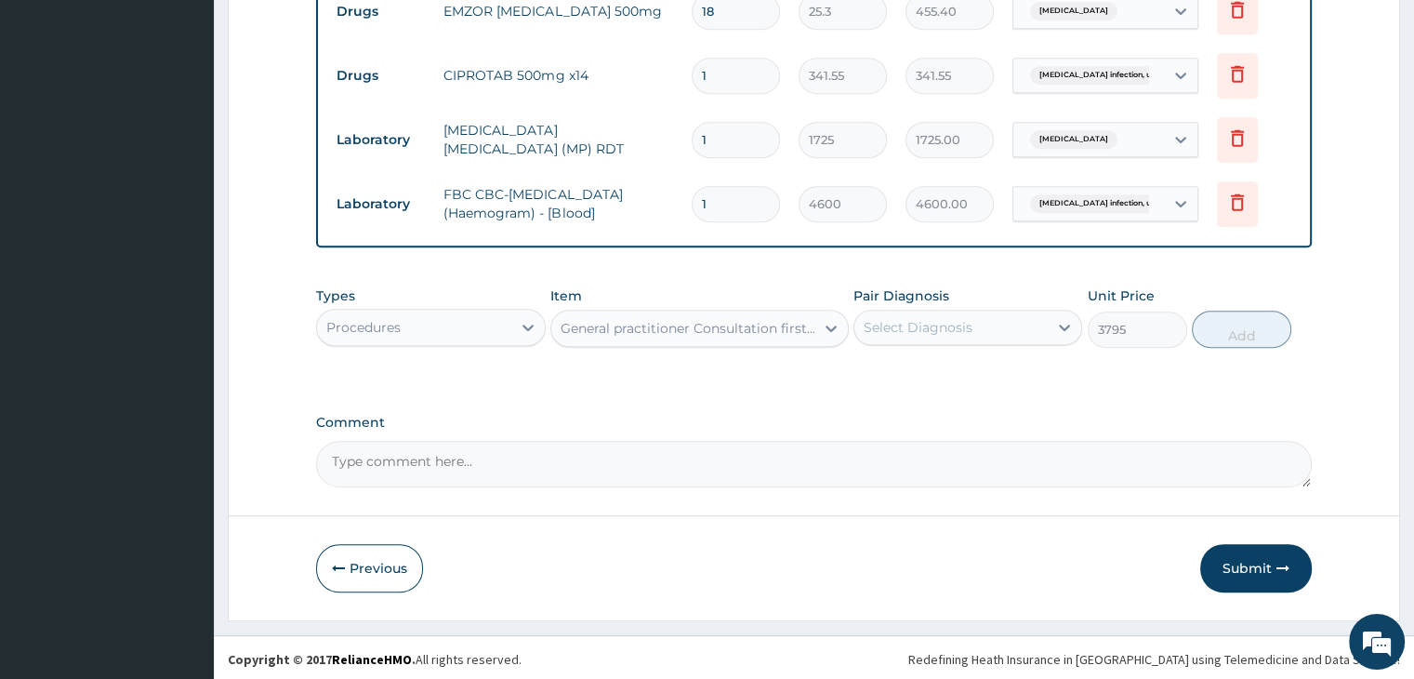
click at [971, 324] on div "Select Diagnosis" at bounding box center [918, 327] width 109 height 19
click at [970, 366] on label "[MEDICAL_DATA]" at bounding box center [941, 373] width 115 height 19
checkbox input "true"
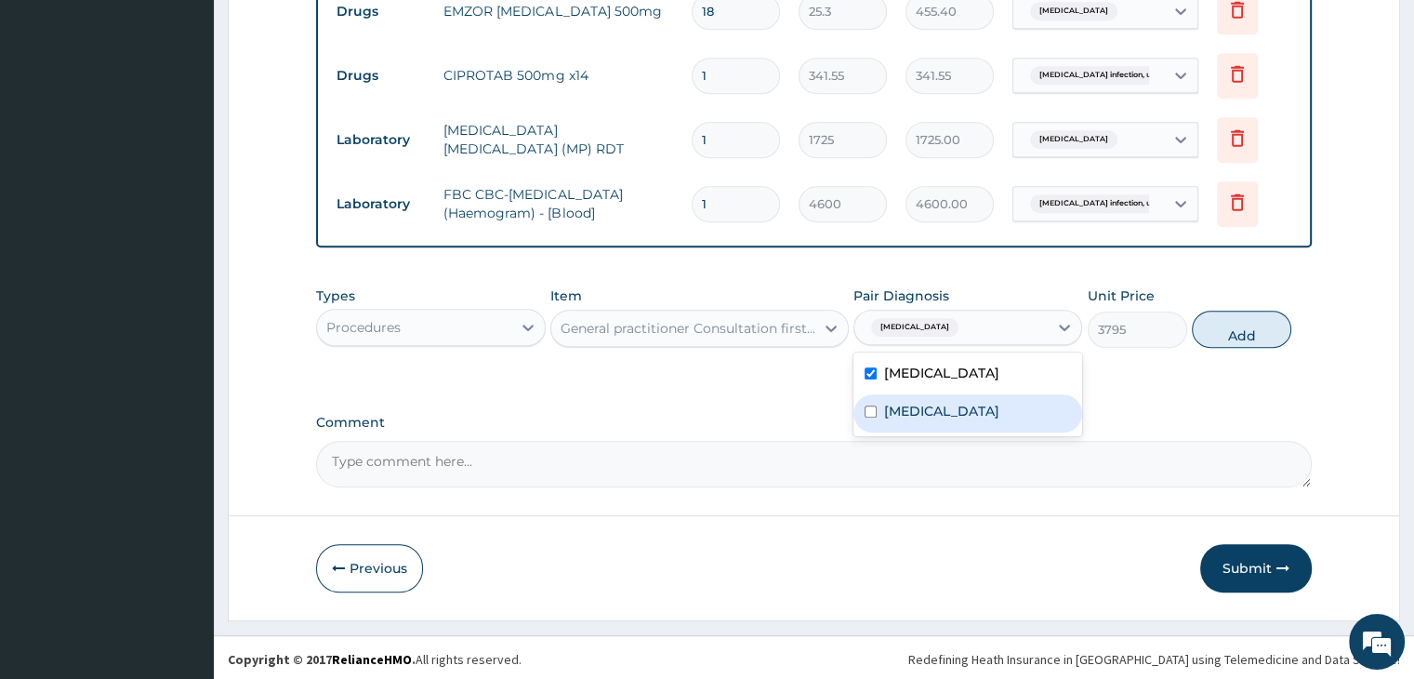
click at [970, 403] on label "[MEDICAL_DATA]" at bounding box center [941, 411] width 115 height 19
checkbox input "true"
click at [1229, 330] on button "Add" at bounding box center [1241, 329] width 99 height 37
type input "0"
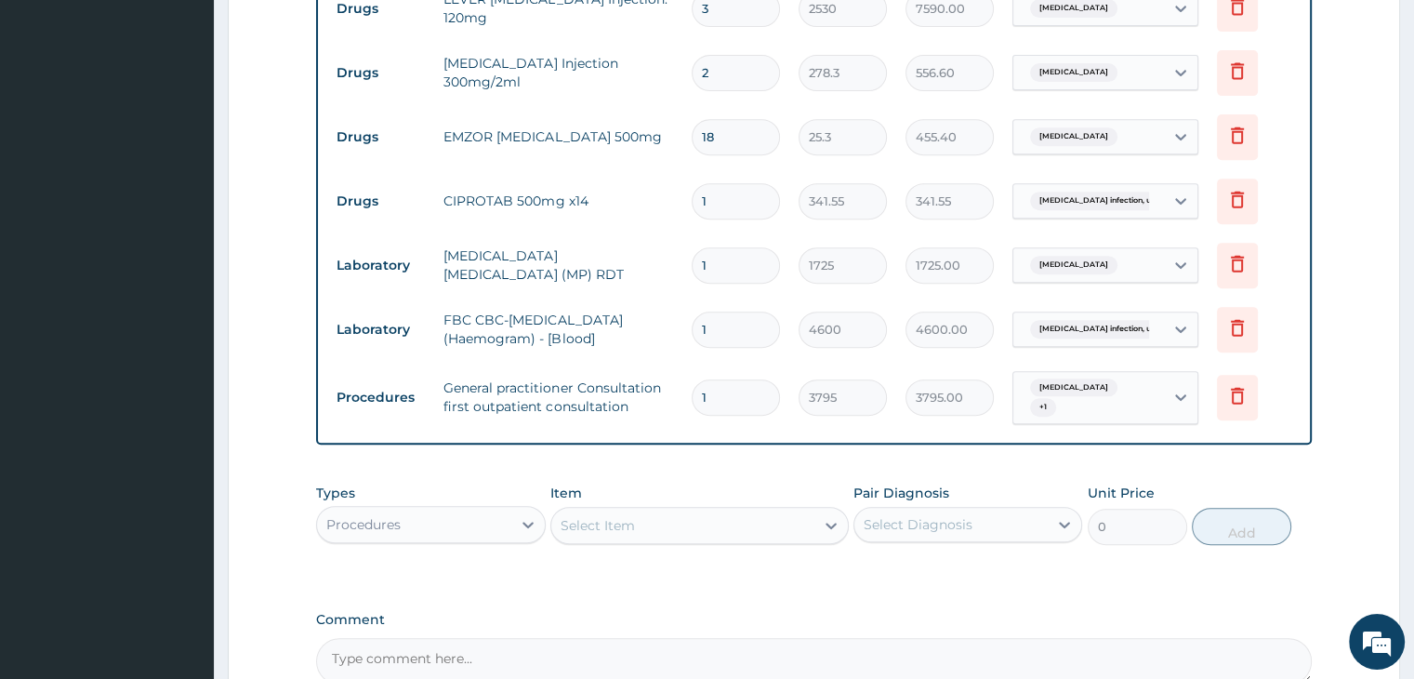
scroll to position [705, 0]
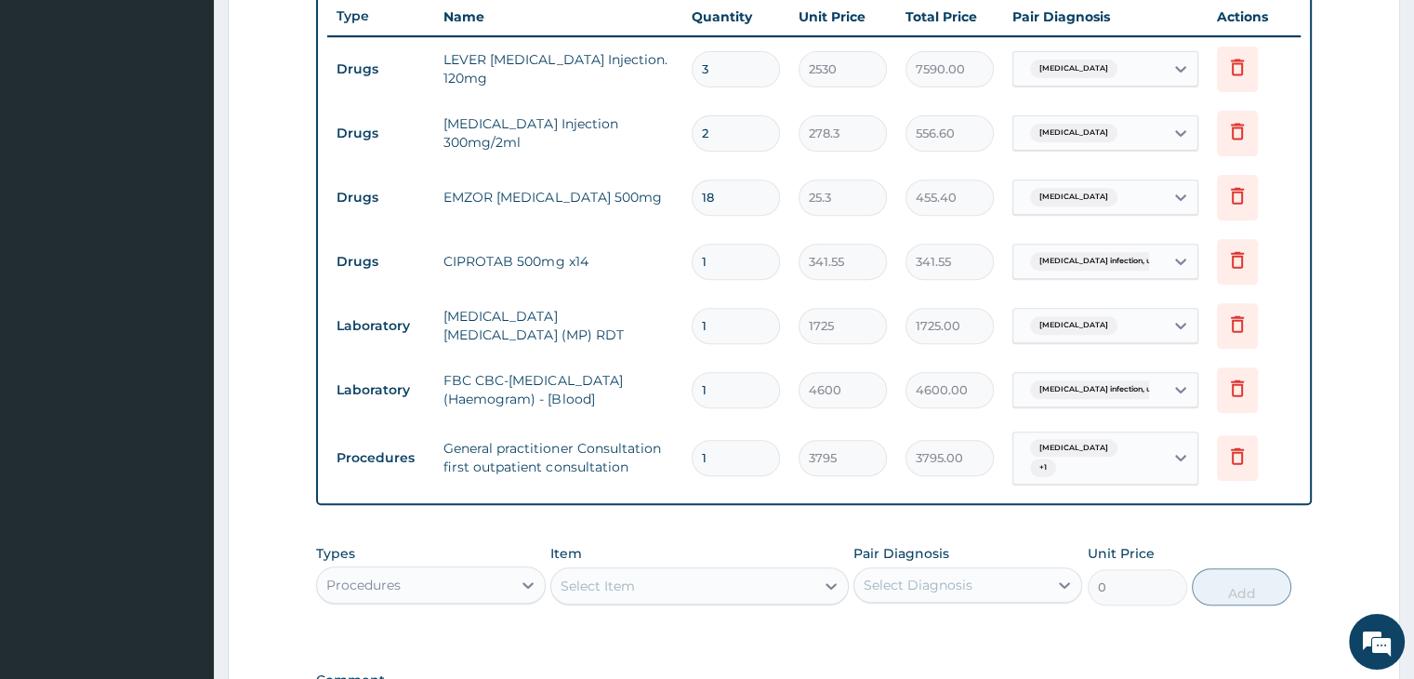
click at [741, 258] on input "1" at bounding box center [736, 262] width 88 height 36
type input "14"
type input "4781.70"
type input "14"
click at [1365, 302] on form "Step 2 of 2 PA Code / Prescription Code Enter Code(Secondary Care Only) Encount…" at bounding box center [814, 136] width 1172 height 1485
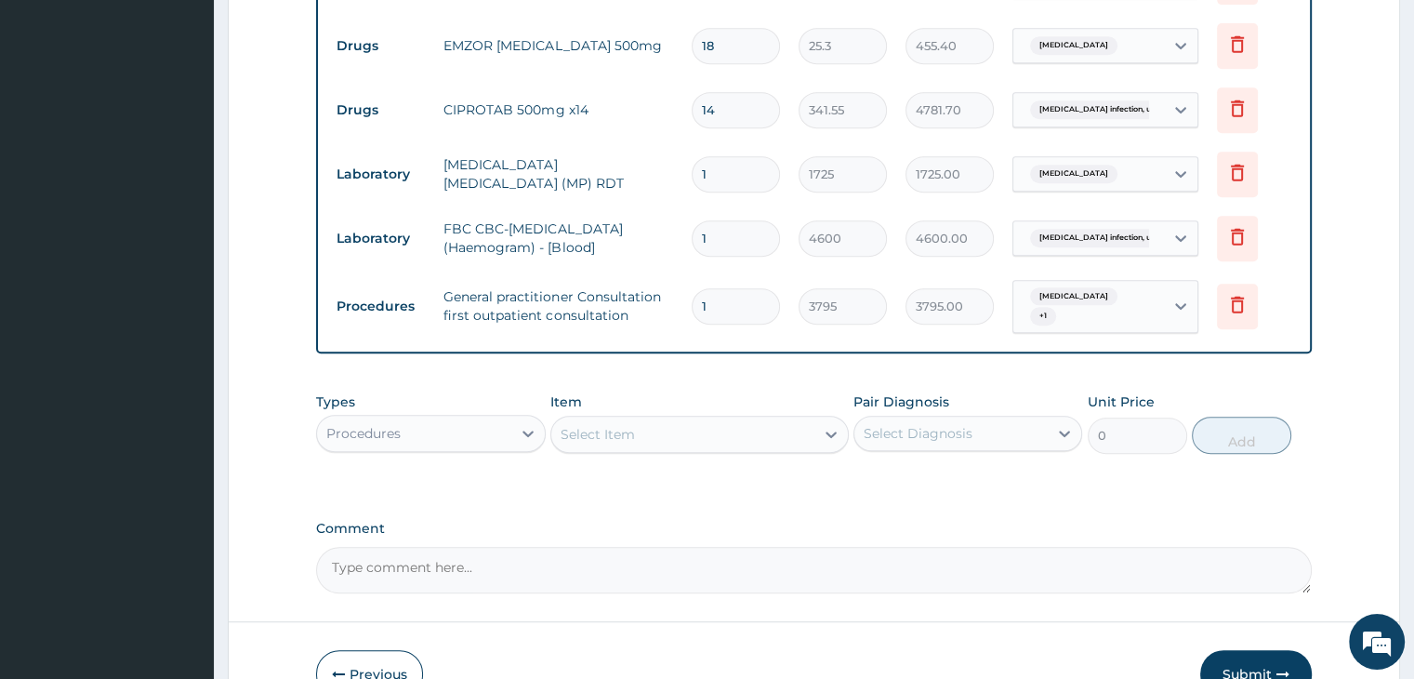
scroll to position [962, 0]
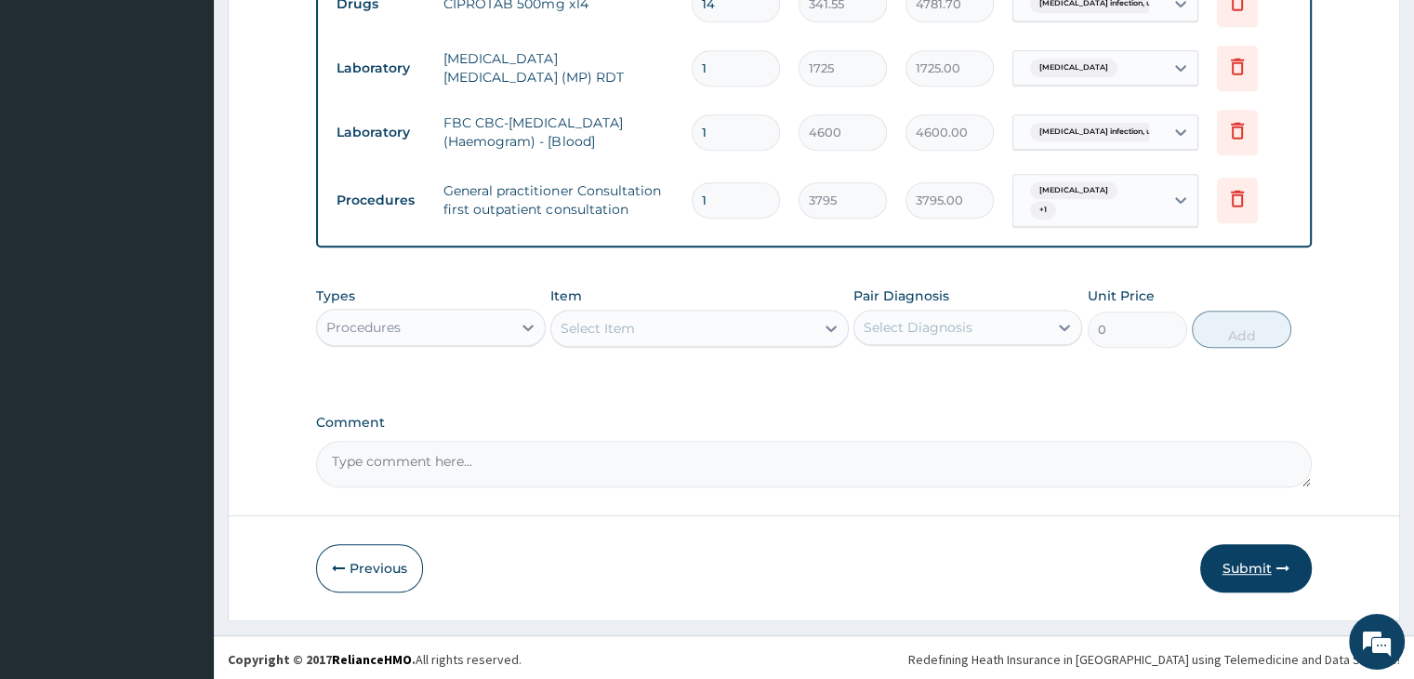
click at [1263, 563] on button "Submit" at bounding box center [1256, 568] width 112 height 48
